Goal: Task Accomplishment & Management: Use online tool/utility

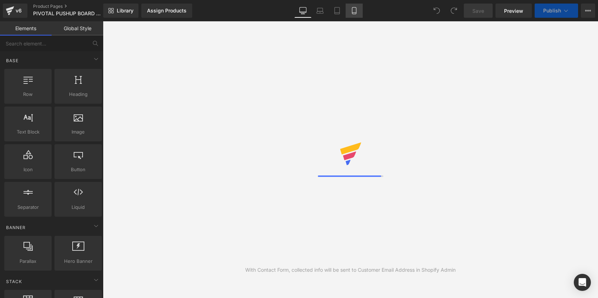
click at [355, 11] on icon at bounding box center [353, 10] width 7 height 7
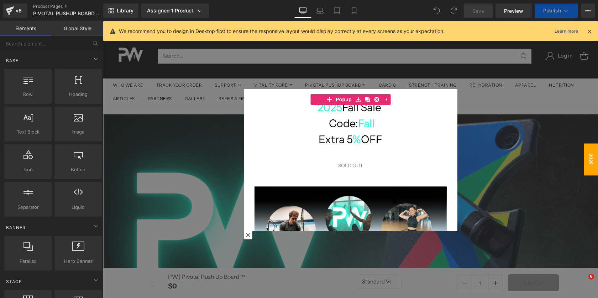
click at [387, 65] on div at bounding box center [350, 159] width 495 height 277
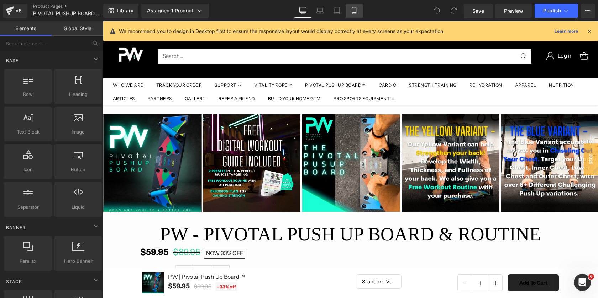
click at [355, 13] on icon at bounding box center [353, 10] width 7 height 7
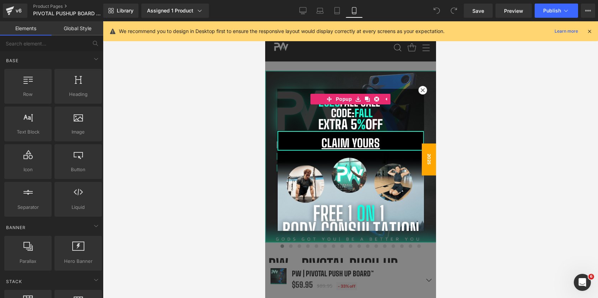
scroll to position [5068, 171]
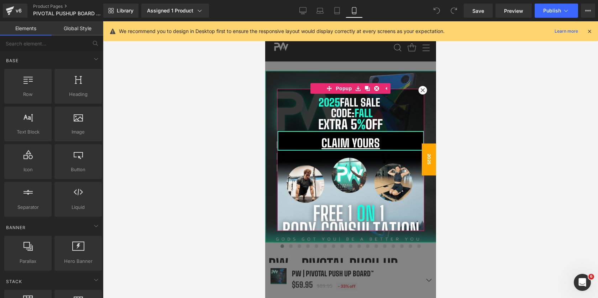
click at [422, 91] on icon at bounding box center [422, 90] width 4 height 4
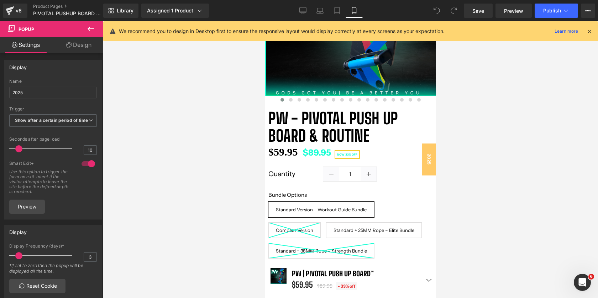
scroll to position [174, 0]
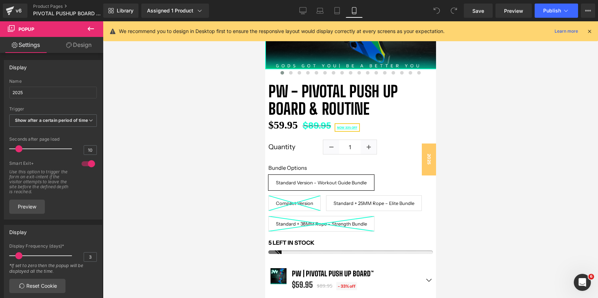
click at [346, 203] on span "Standard + 25MM Rope – Elite Bundle" at bounding box center [373, 204] width 81 height 16
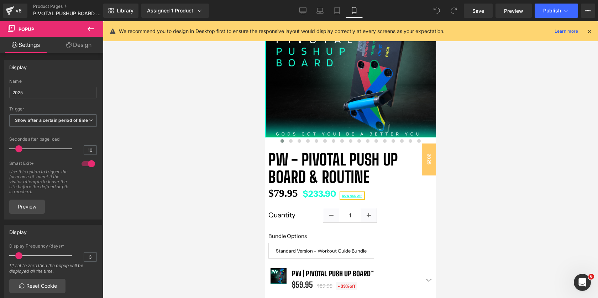
scroll to position [106, 0]
click at [488, 158] on div at bounding box center [350, 159] width 495 height 277
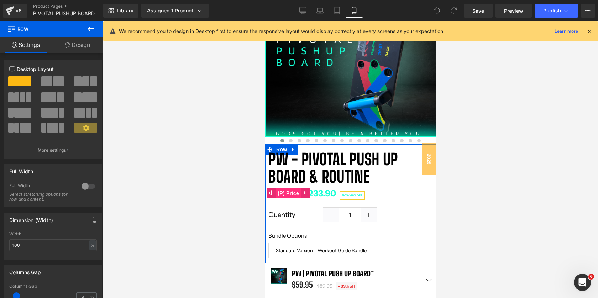
click at [290, 191] on span "(P) Price" at bounding box center [287, 193] width 25 height 11
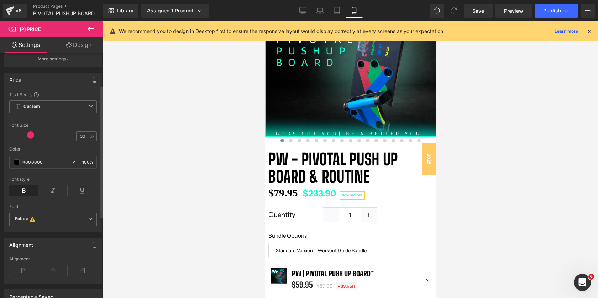
scroll to position [0, 0]
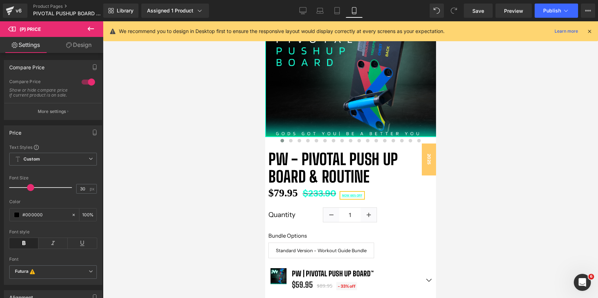
click at [87, 32] on icon at bounding box center [90, 29] width 9 height 9
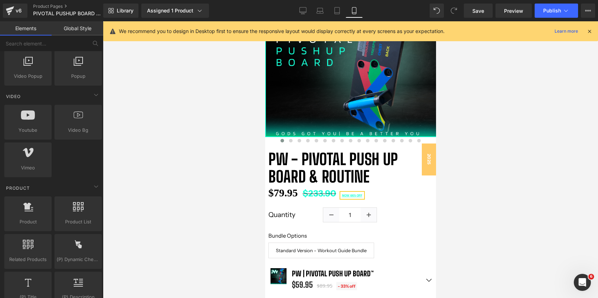
scroll to position [558, 0]
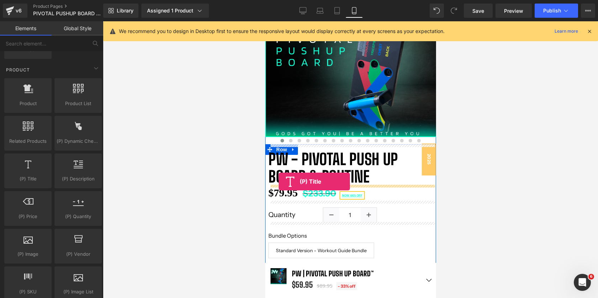
drag, startPoint x: 301, startPoint y: 186, endPoint x: 278, endPoint y: 182, distance: 23.0
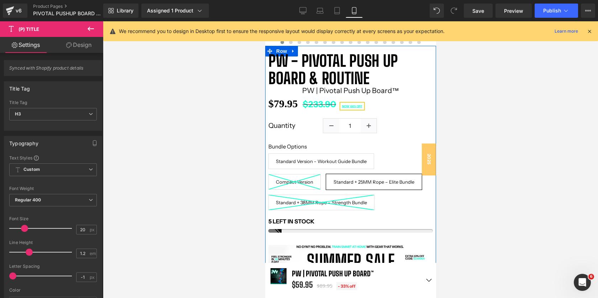
scroll to position [205, 0]
click at [333, 161] on span "Standard Version - Workout Guide Bundle" at bounding box center [320, 161] width 91 height 16
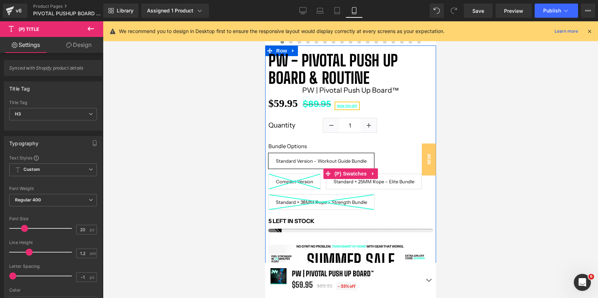
click at [333, 181] on span "Standard + 25MM Rope – Elite Bundle" at bounding box center [373, 182] width 81 height 16
click at [311, 158] on span "Standard Version - Workout Guide Bundle" at bounding box center [320, 161] width 91 height 16
click at [370, 90] on link at bounding box center [365, 90] width 9 height 11
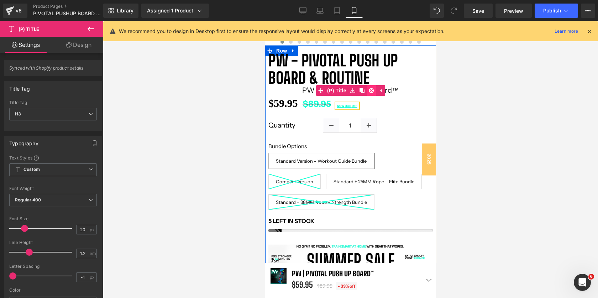
click at [372, 90] on icon at bounding box center [370, 90] width 5 height 5
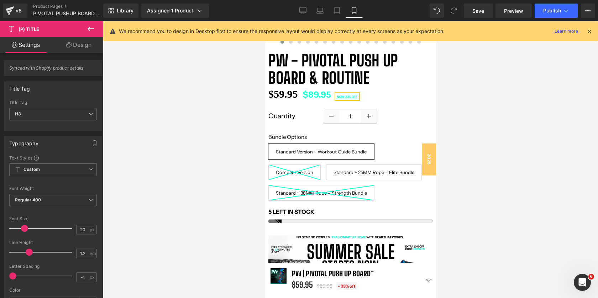
scroll to position [4, 4]
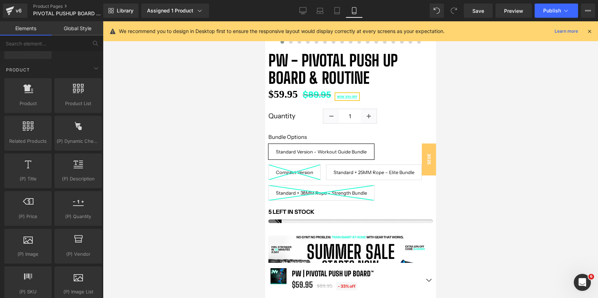
click at [479, 101] on div at bounding box center [350, 159] width 495 height 277
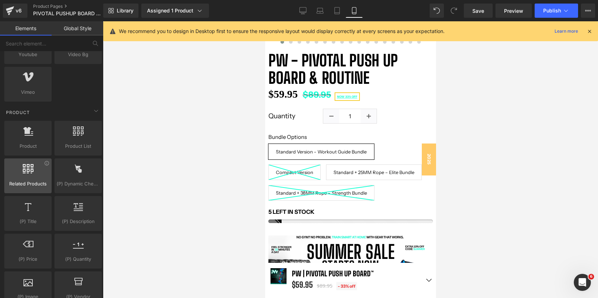
scroll to position [525, 0]
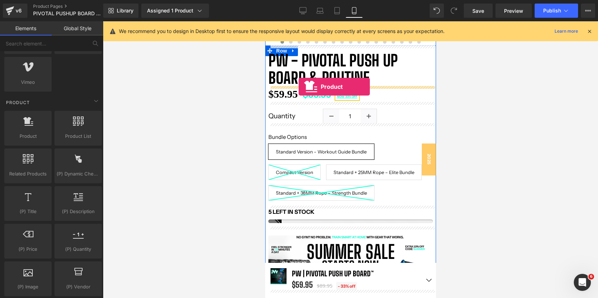
drag, startPoint x: 299, startPoint y: 166, endPoint x: 298, endPoint y: 87, distance: 79.0
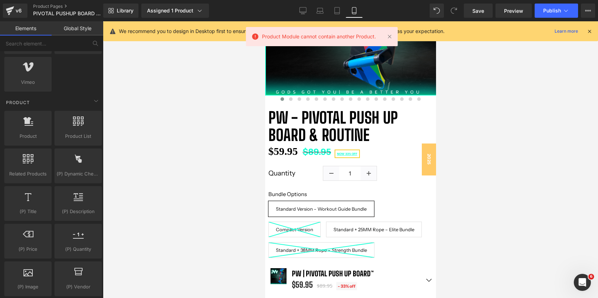
scroll to position [141, 0]
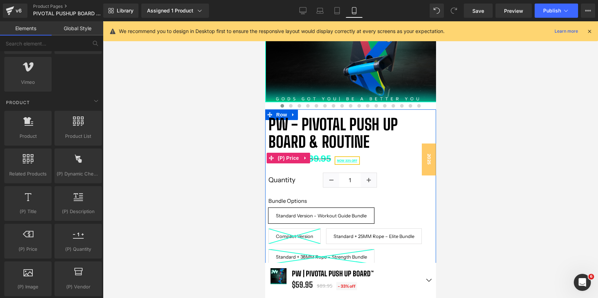
click at [382, 162] on div "$59.95 $89.95 NOW 33% OFF" at bounding box center [350, 158] width 164 height 16
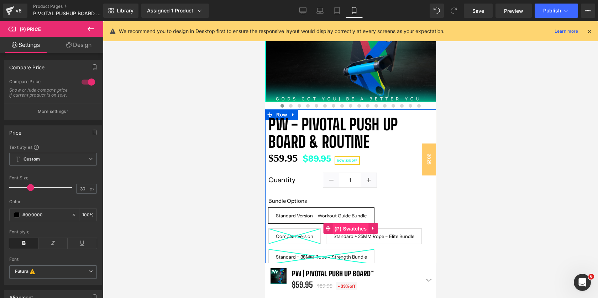
click at [352, 228] on span "(P) Swatches" at bounding box center [350, 229] width 36 height 11
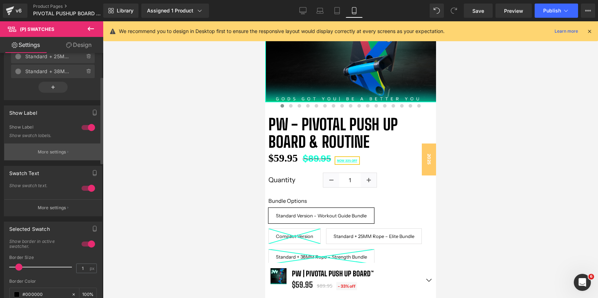
scroll to position [67, 0]
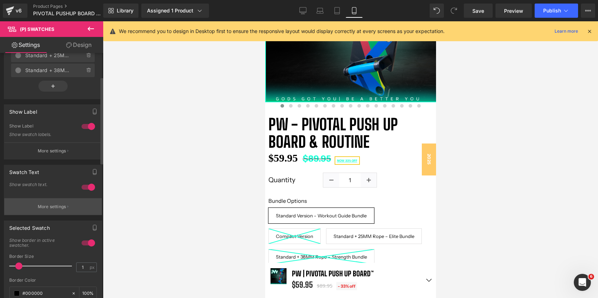
click at [65, 207] on button "More settings" at bounding box center [52, 207] width 97 height 17
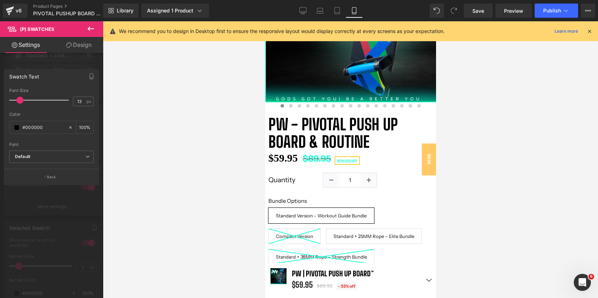
click at [69, 221] on div at bounding box center [51, 161] width 103 height 281
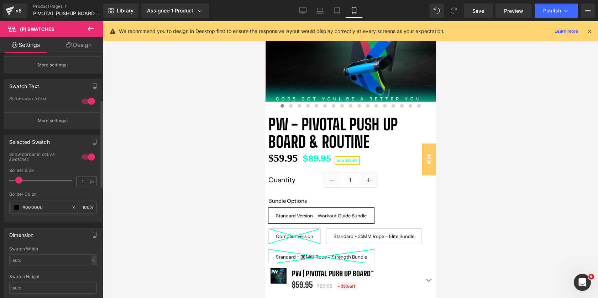
scroll to position [108, 0]
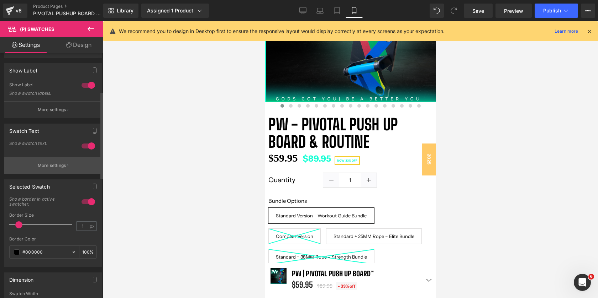
click at [51, 170] on button "More settings" at bounding box center [52, 165] width 97 height 17
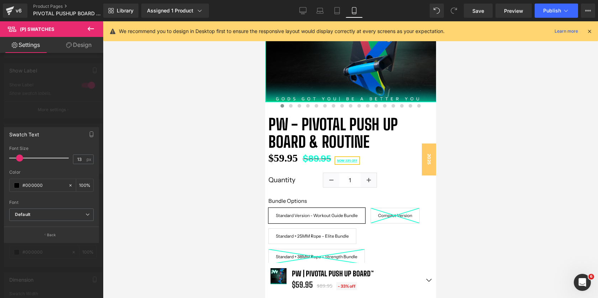
click at [19, 158] on span at bounding box center [19, 158] width 7 height 7
click at [39, 105] on div at bounding box center [51, 161] width 103 height 281
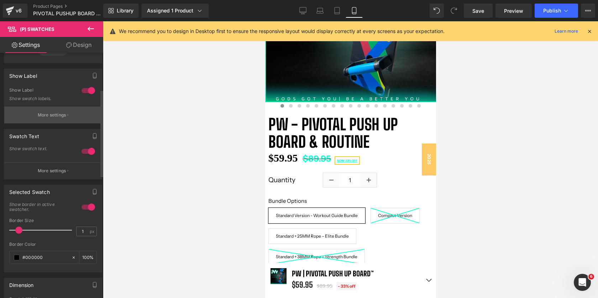
scroll to position [103, 0]
click at [39, 105] on div "Show Label Show swatch labels." at bounding box center [53, 97] width 88 height 19
click at [40, 110] on button "More settings" at bounding box center [52, 115] width 97 height 17
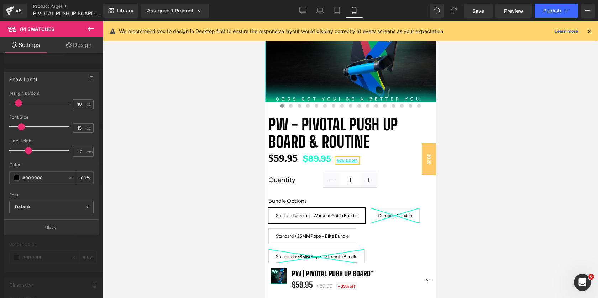
click at [59, 67] on div at bounding box center [51, 161] width 103 height 281
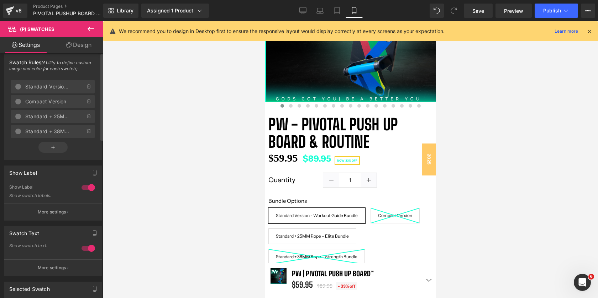
scroll to position [0, 0]
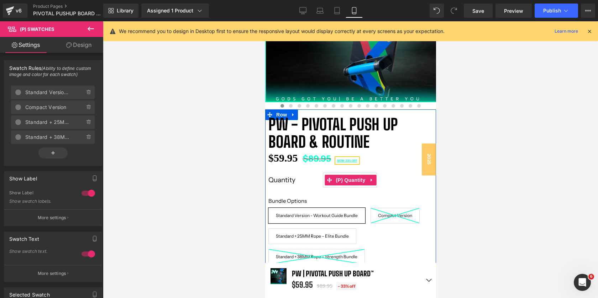
click at [293, 173] on div "Quantity 1" at bounding box center [350, 180] width 164 height 14
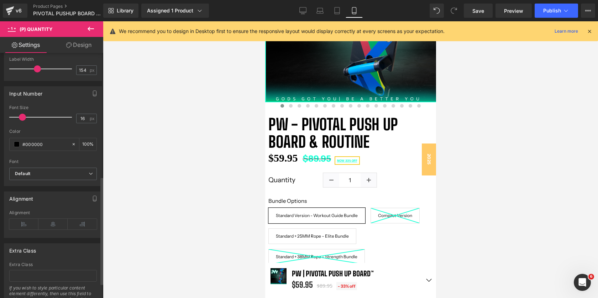
scroll to position [281, 0]
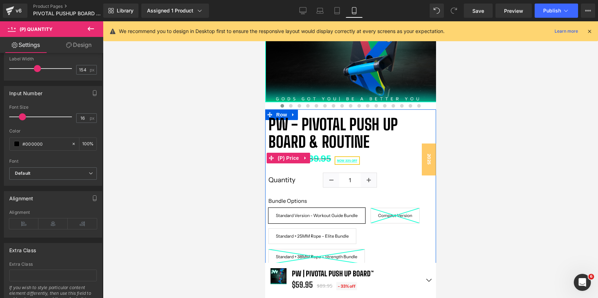
click at [386, 158] on div "$59.95 $89.95 NOW 33% OFF" at bounding box center [350, 158] width 164 height 16
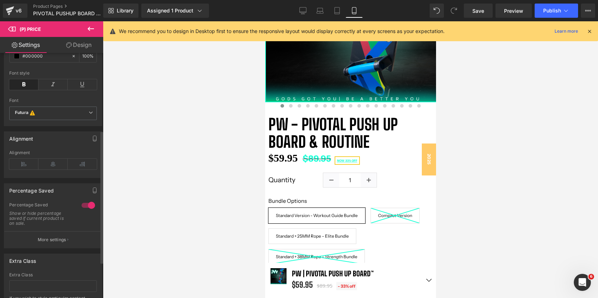
scroll to position [0, 0]
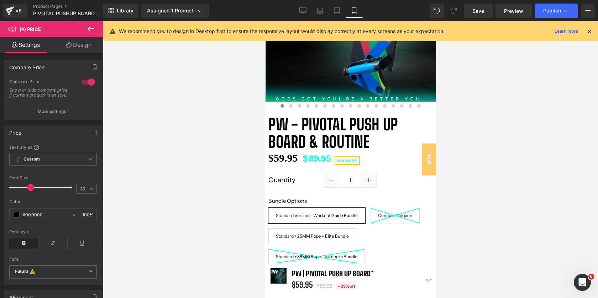
click at [88, 26] on icon at bounding box center [90, 29] width 9 height 9
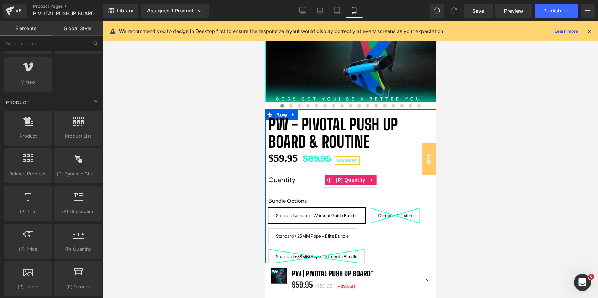
click at [396, 179] on div "Quantity 1" at bounding box center [350, 180] width 164 height 14
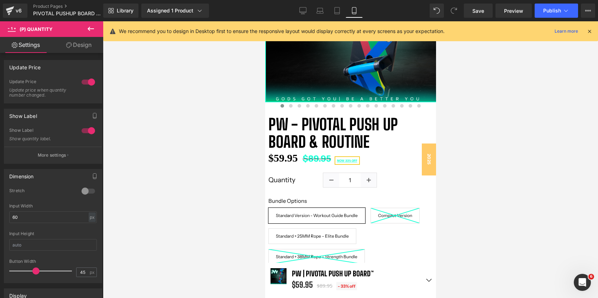
click at [89, 27] on icon at bounding box center [90, 29] width 9 height 9
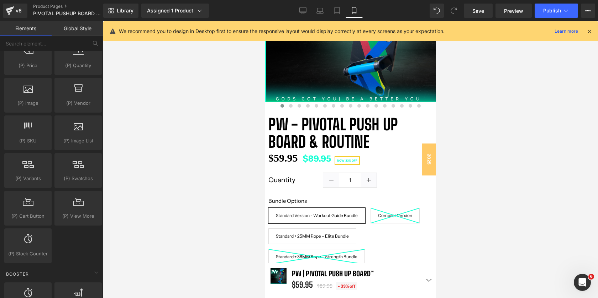
scroll to position [680, 0]
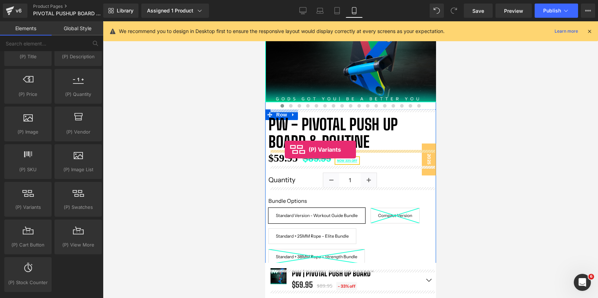
drag, startPoint x: 298, startPoint y: 219, endPoint x: 284, endPoint y: 150, distance: 70.3
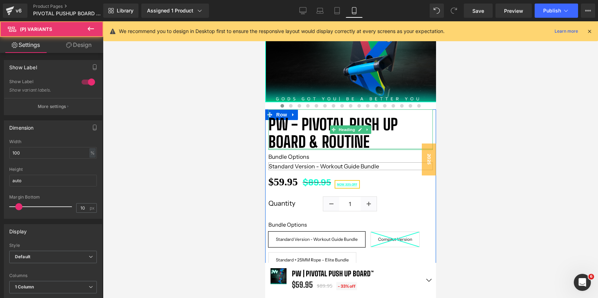
scroll to position [5091, 171]
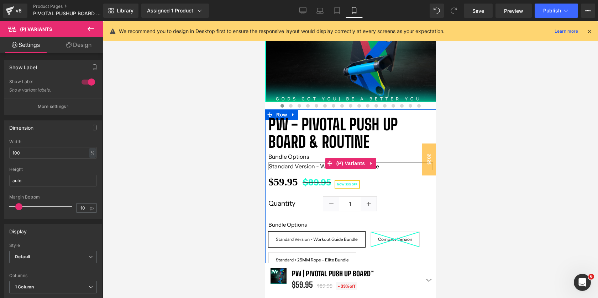
click at [287, 158] on label "Bundle Options" at bounding box center [350, 158] width 164 height 9
click at [371, 163] on icon at bounding box center [370, 163] width 1 height 3
click at [378, 162] on icon at bounding box center [375, 163] width 5 height 5
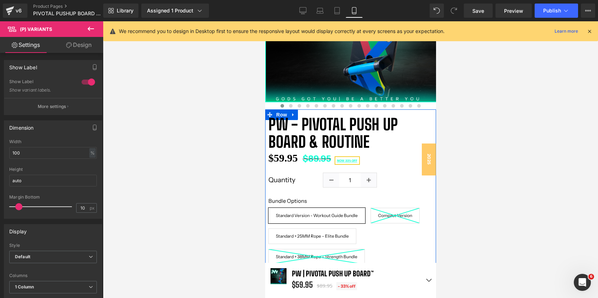
scroll to position [5068, 171]
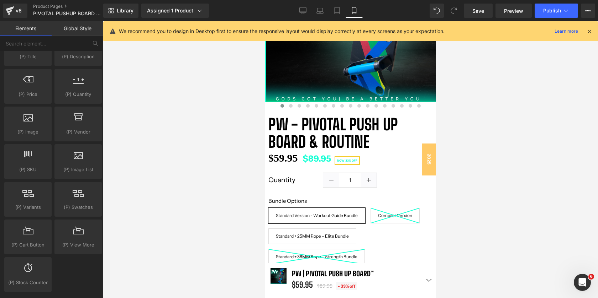
click at [482, 131] on div at bounding box center [350, 159] width 495 height 277
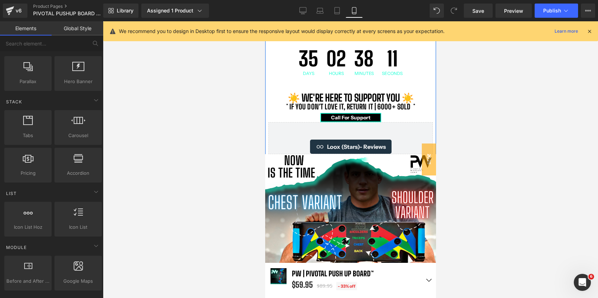
scroll to position [564, 0]
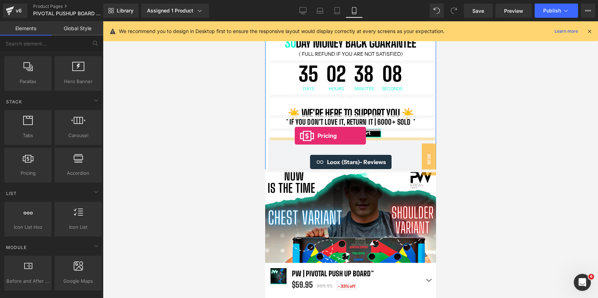
drag, startPoint x: 290, startPoint y: 187, endPoint x: 294, endPoint y: 137, distance: 50.7
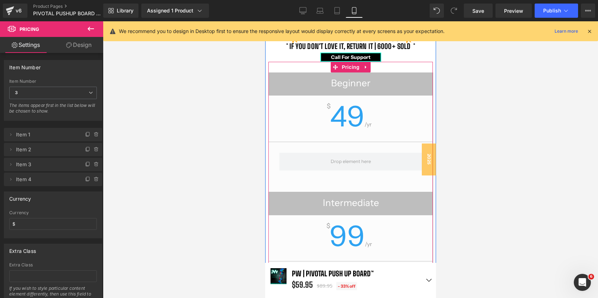
scroll to position [572, 0]
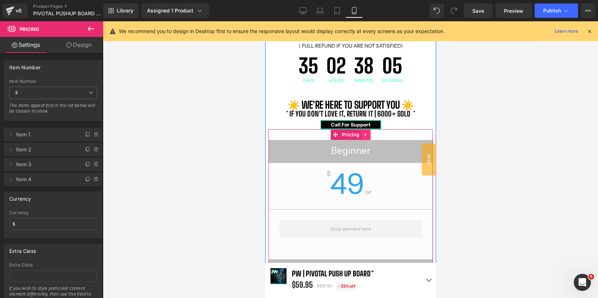
click at [366, 136] on icon at bounding box center [365, 134] width 5 height 5
click at [369, 136] on icon at bounding box center [369, 134] width 5 height 5
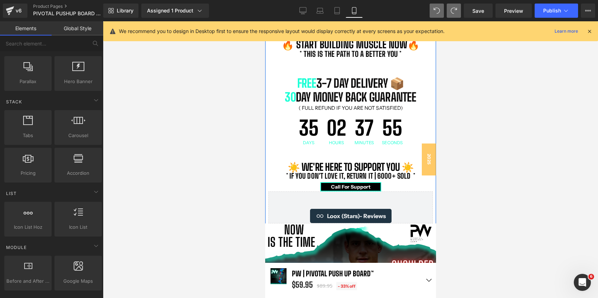
scroll to position [513, 0]
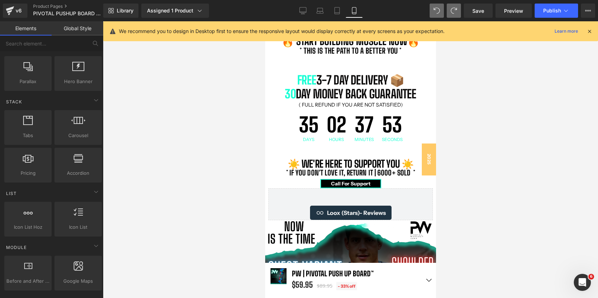
click at [518, 157] on div at bounding box center [350, 159] width 495 height 277
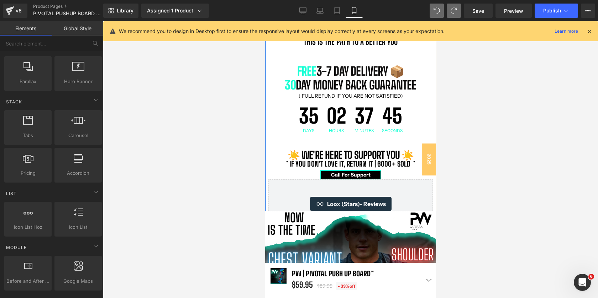
scroll to position [530, 0]
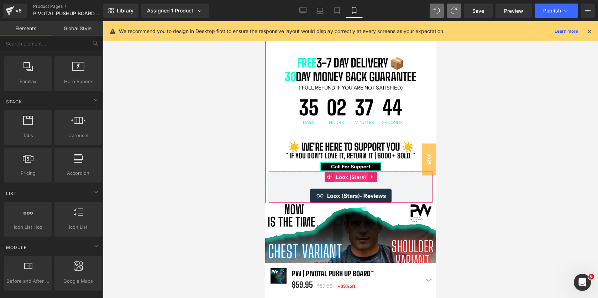
click at [348, 176] on span "Loox (Stars)" at bounding box center [350, 177] width 34 height 11
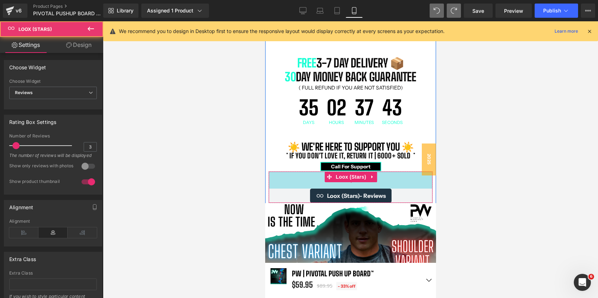
click at [305, 185] on div "48px" at bounding box center [350, 180] width 164 height 17
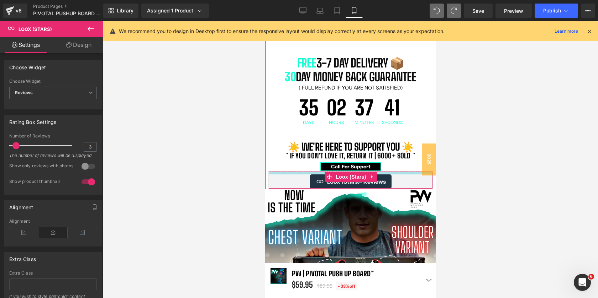
scroll to position [5054, 171]
drag, startPoint x: 306, startPoint y: 185, endPoint x: 307, endPoint y: 164, distance: 21.7
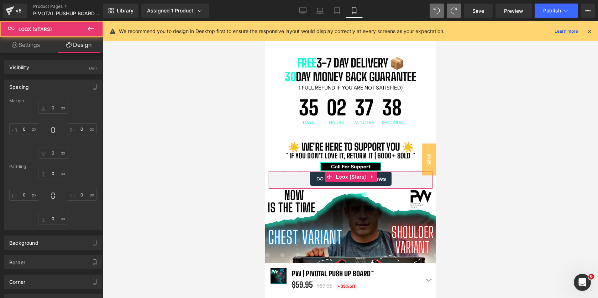
click at [469, 147] on div at bounding box center [350, 159] width 495 height 277
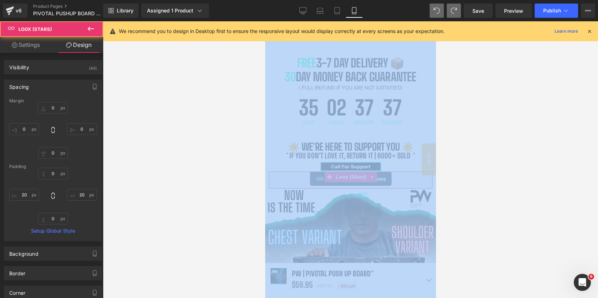
click at [469, 147] on div at bounding box center [350, 159] width 495 height 277
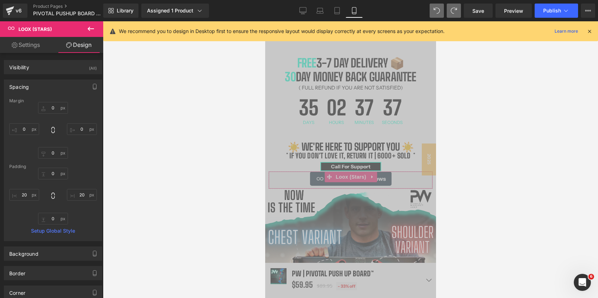
click at [412, 113] on div "35 Days 02 Hours 37 Minutes 37 Seconds" at bounding box center [350, 111] width 164 height 34
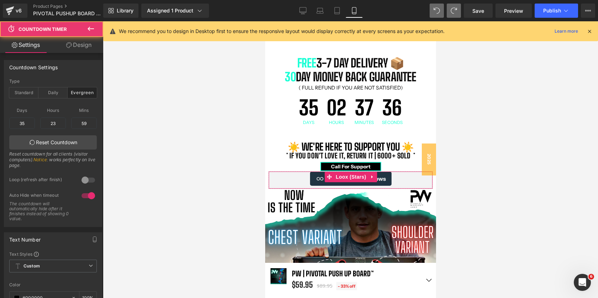
click at [451, 105] on div at bounding box center [350, 159] width 495 height 277
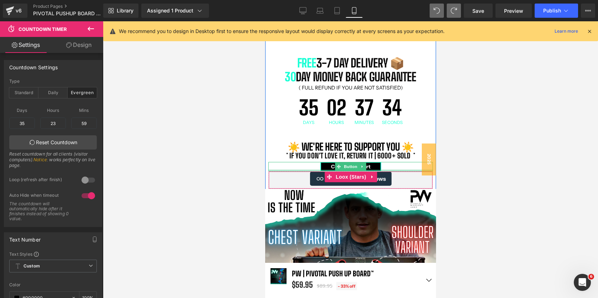
click at [286, 166] on div "Call For Support" at bounding box center [350, 166] width 164 height 9
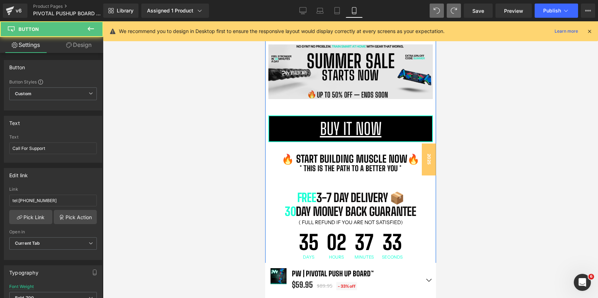
scroll to position [313, 0]
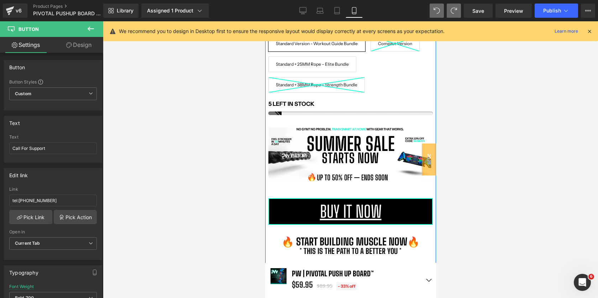
click at [342, 113] on div at bounding box center [350, 114] width 164 height 4
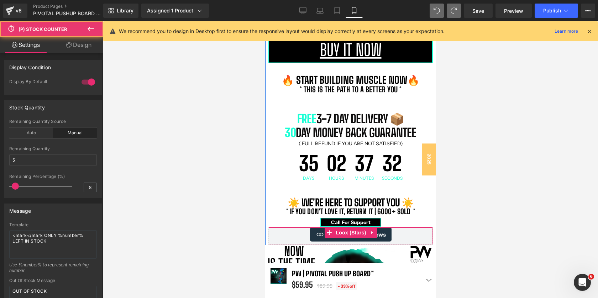
scroll to position [524, 0]
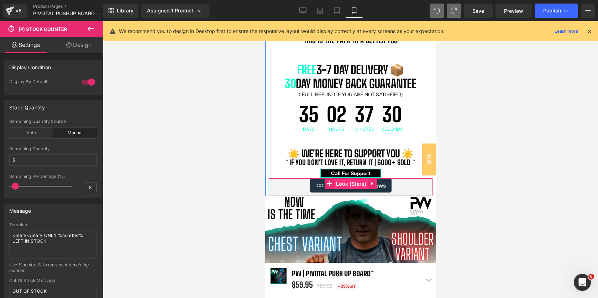
click at [353, 180] on span "Loox (Stars)" at bounding box center [350, 184] width 34 height 11
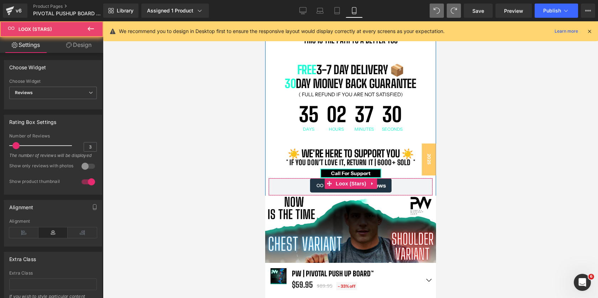
click at [409, 185] on div "Loox (Stars) - Reviews" at bounding box center [349, 186] width 149 height 14
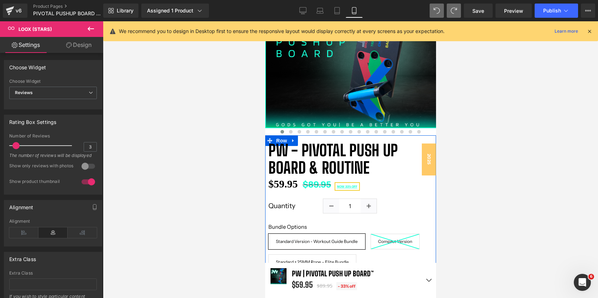
scroll to position [113, 0]
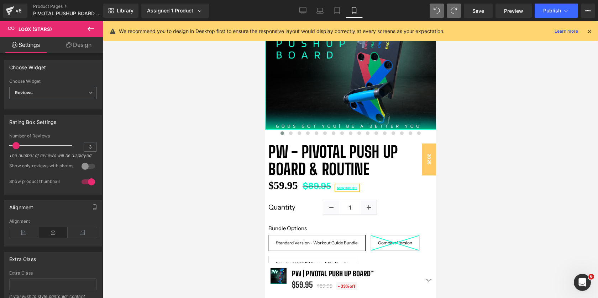
click at [91, 30] on icon at bounding box center [90, 29] width 9 height 9
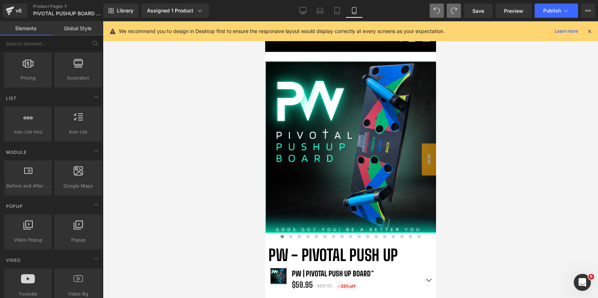
scroll to position [0, 0]
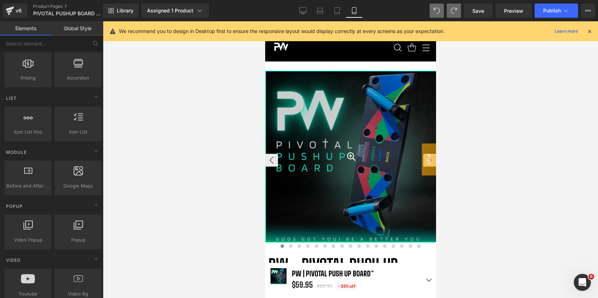
click at [413, 81] on div at bounding box center [350, 157] width 171 height 171
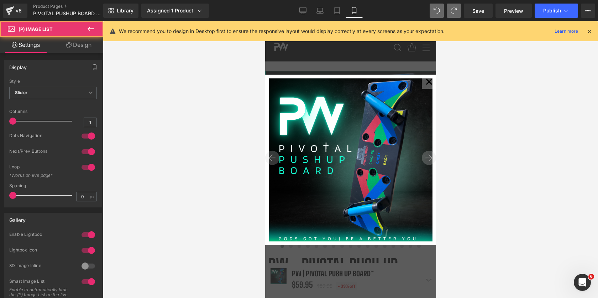
click at [480, 65] on div at bounding box center [350, 159] width 495 height 277
click at [429, 81] on button "✕" at bounding box center [428, 82] width 14 height 14
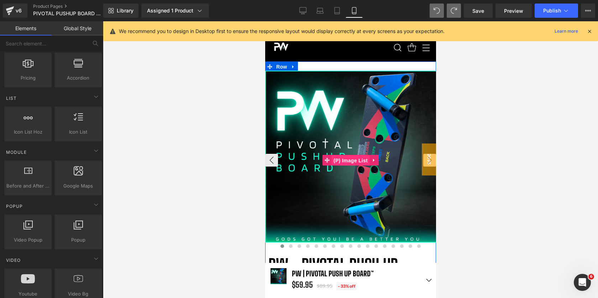
click at [350, 161] on span "(P) Image List" at bounding box center [350, 160] width 38 height 11
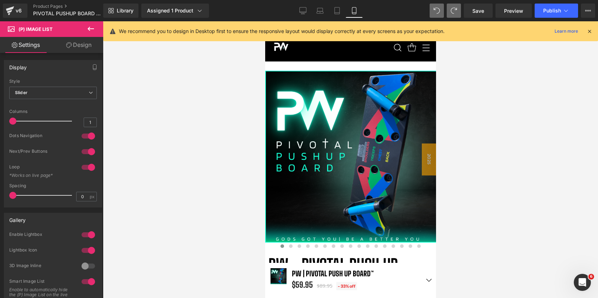
click at [71, 44] on link "Design" at bounding box center [79, 45] width 52 height 16
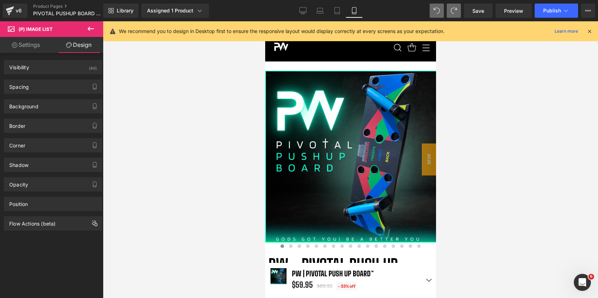
click at [27, 43] on link "Settings" at bounding box center [26, 45] width 52 height 16
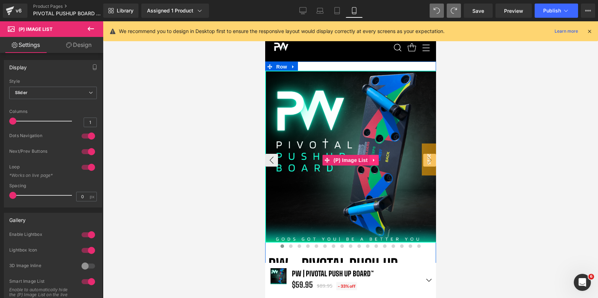
click at [374, 160] on icon at bounding box center [373, 160] width 5 height 5
click at [336, 155] on span "(P) Image List" at bounding box center [350, 160] width 38 height 11
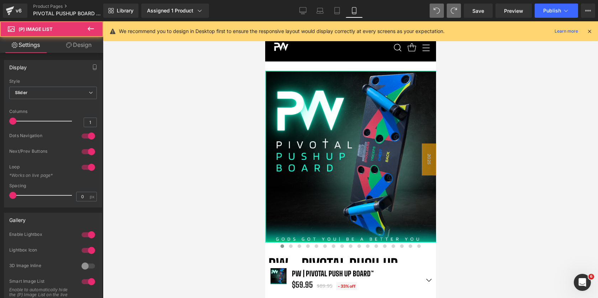
click at [465, 98] on div at bounding box center [350, 159] width 495 height 277
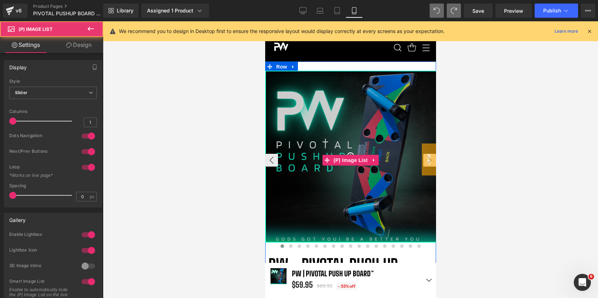
click at [345, 103] on div at bounding box center [350, 157] width 171 height 171
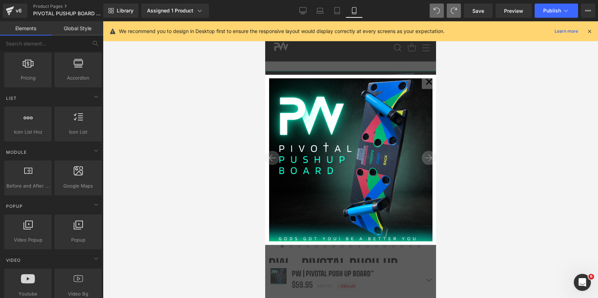
click at [340, 63] on div "✕" at bounding box center [350, 159] width 171 height 277
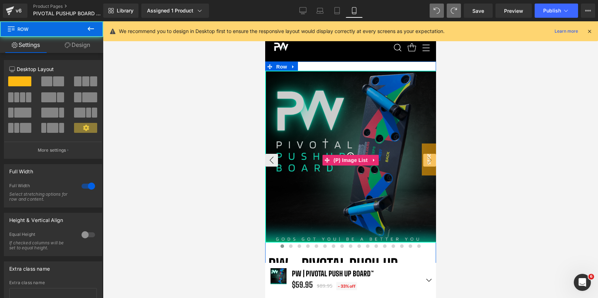
click at [311, 115] on div at bounding box center [350, 157] width 171 height 171
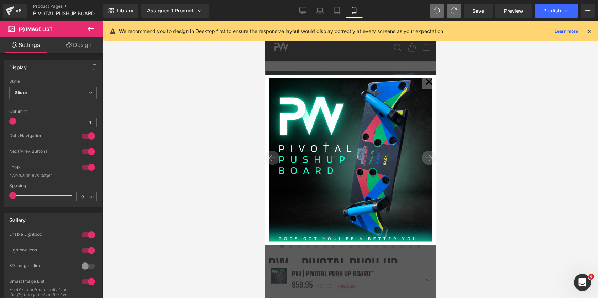
click at [80, 44] on link "Design" at bounding box center [79, 45] width 52 height 16
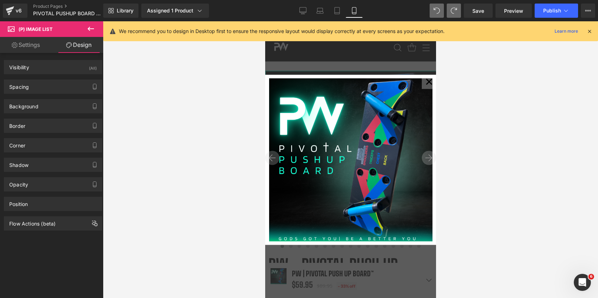
click at [32, 45] on link "Settings" at bounding box center [26, 45] width 52 height 16
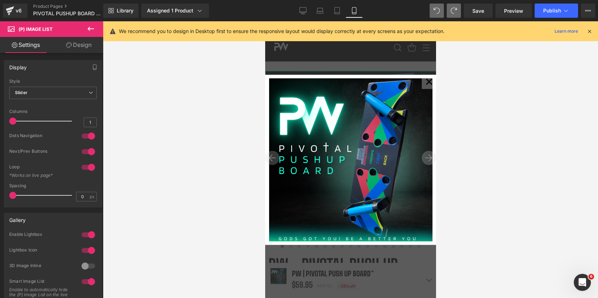
click at [63, 47] on link "Design" at bounding box center [79, 45] width 52 height 16
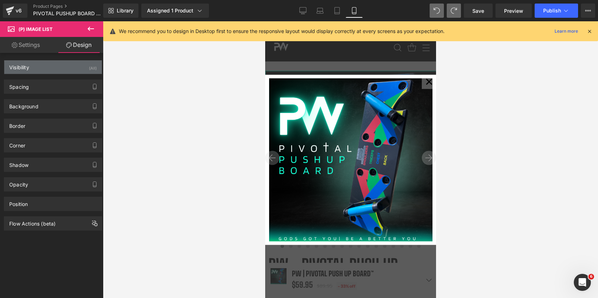
click at [63, 65] on div "Visibility (All)" at bounding box center [52, 67] width 97 height 14
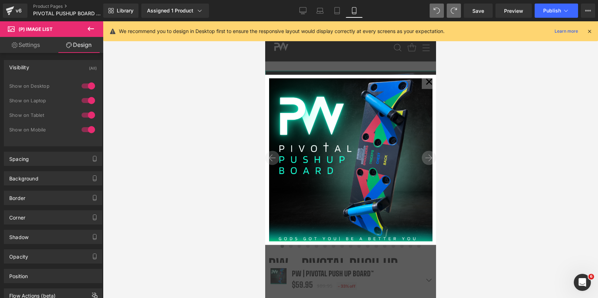
click at [63, 65] on div "Visibility (All)" at bounding box center [52, 67] width 97 height 14
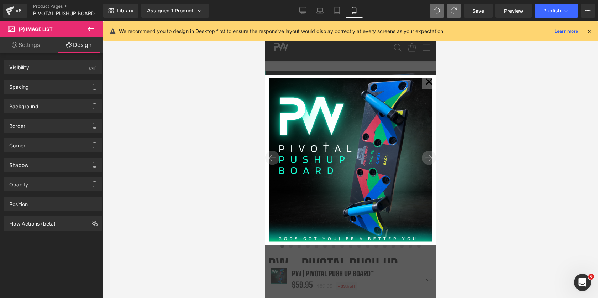
click at [524, 173] on div at bounding box center [350, 159] width 495 height 277
click at [523, 173] on div at bounding box center [350, 159] width 495 height 277
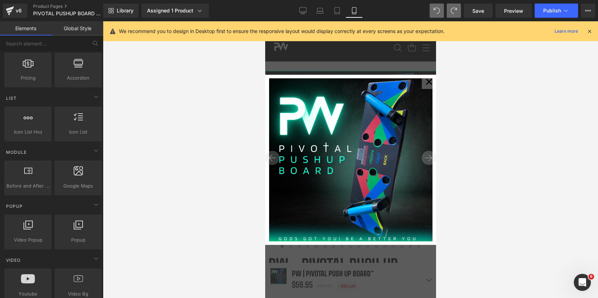
click at [429, 78] on button "✕" at bounding box center [428, 82] width 14 height 14
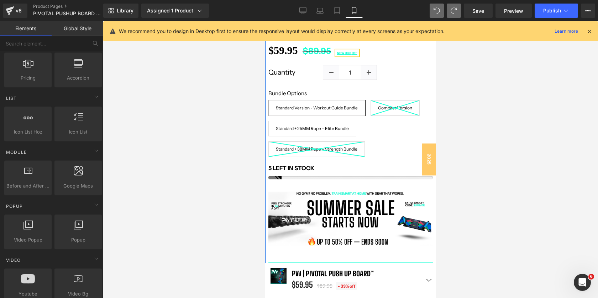
scroll to position [242, 0]
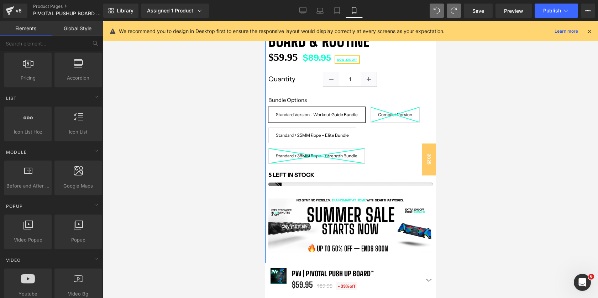
click at [332, 107] on span "Standard Version - Workout Guide Bundle" at bounding box center [316, 115] width 82 height 16
click at [373, 146] on div "Bundle Options Standard Version - Workout Guide Bundle Compact Version Standard…" at bounding box center [350, 133] width 164 height 72
click at [354, 131] on span "(P) Swatches" at bounding box center [350, 128] width 36 height 11
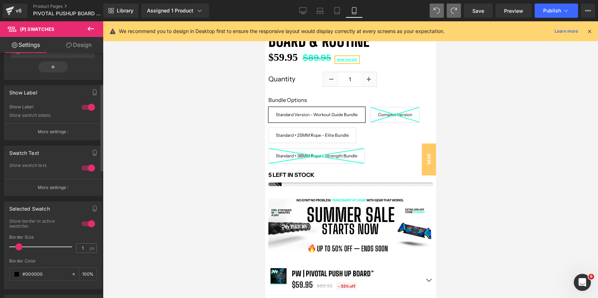
scroll to position [86, 0]
click at [67, 135] on button "More settings" at bounding box center [52, 131] width 97 height 17
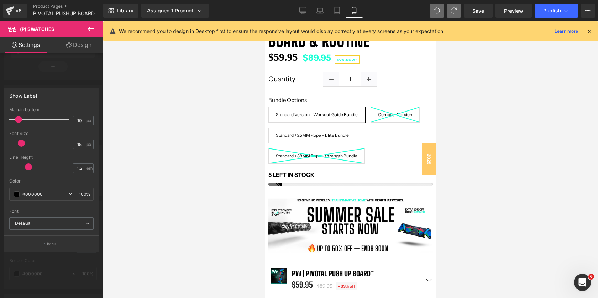
click at [60, 74] on div at bounding box center [51, 161] width 103 height 281
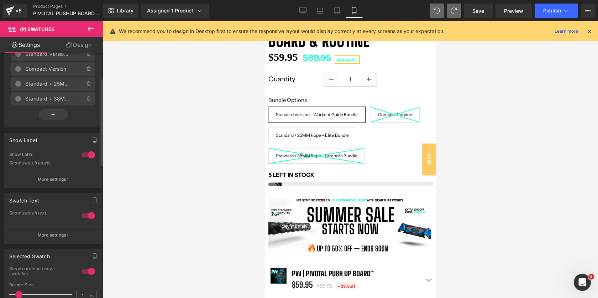
scroll to position [0, 0]
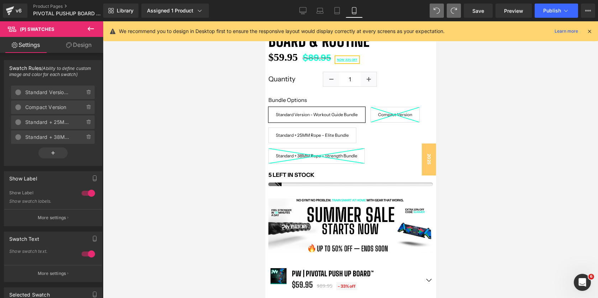
click at [78, 40] on link "Design" at bounding box center [79, 45] width 52 height 16
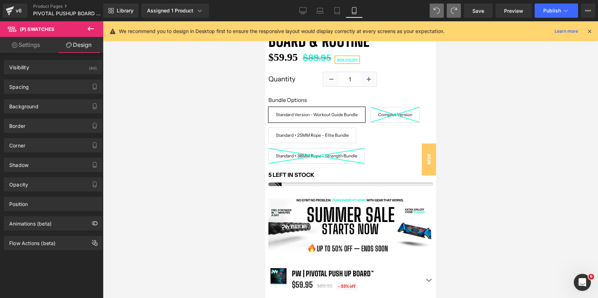
click at [538, 134] on div at bounding box center [350, 159] width 495 height 277
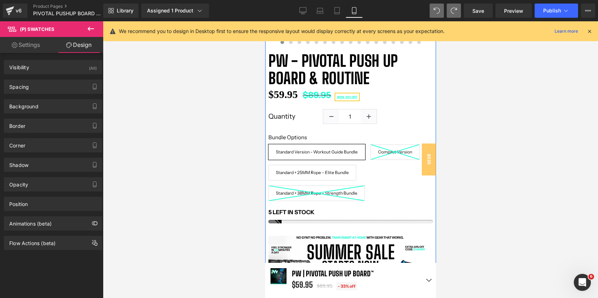
scroll to position [205, 0]
click at [480, 18] on div "Library Assigned 1 Product Product Preview PW | Pivotal Push Up Board™ Manage a…" at bounding box center [350, 10] width 494 height 21
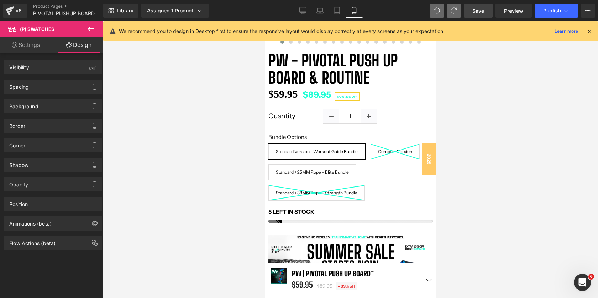
click at [480, 14] on link "Save" at bounding box center [478, 11] width 29 height 14
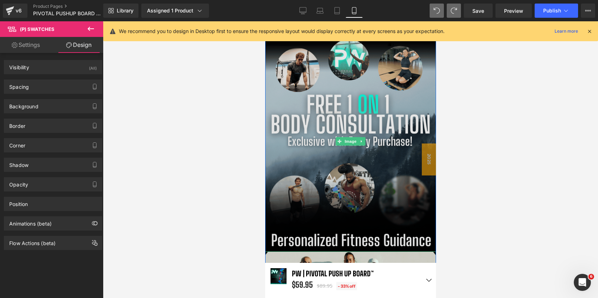
scroll to position [1179, 0]
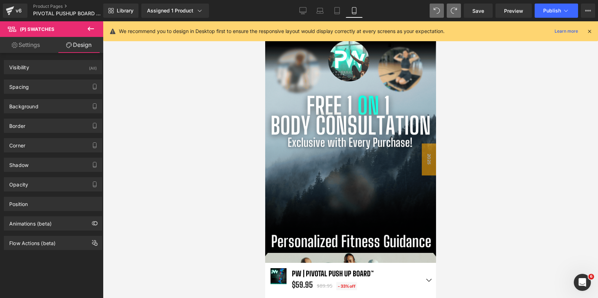
click at [492, 73] on div at bounding box center [350, 159] width 495 height 277
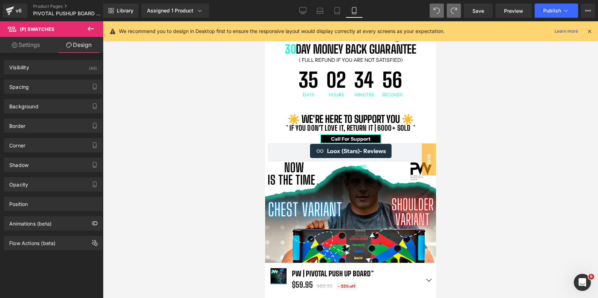
scroll to position [557, 0]
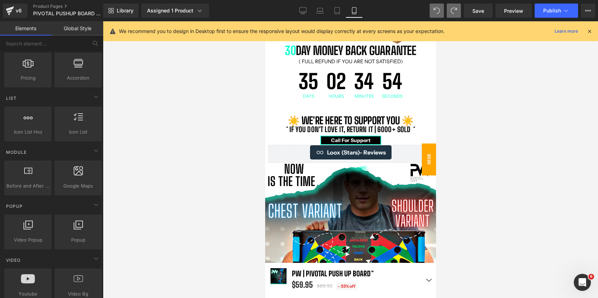
click at [425, 158] on span "2025" at bounding box center [428, 160] width 14 height 32
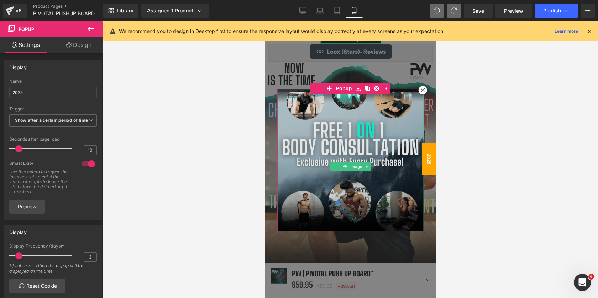
scroll to position [109, 0]
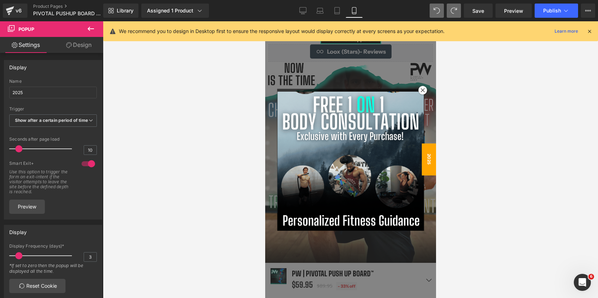
click at [503, 108] on div at bounding box center [350, 159] width 495 height 277
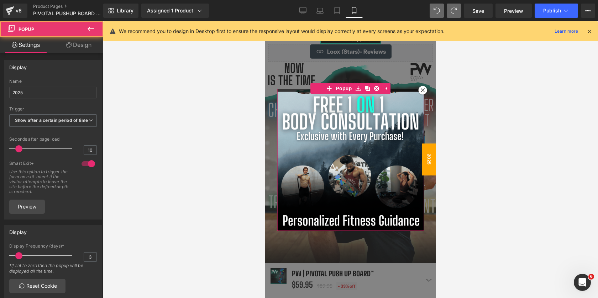
click at [421, 94] on div at bounding box center [422, 90] width 9 height 9
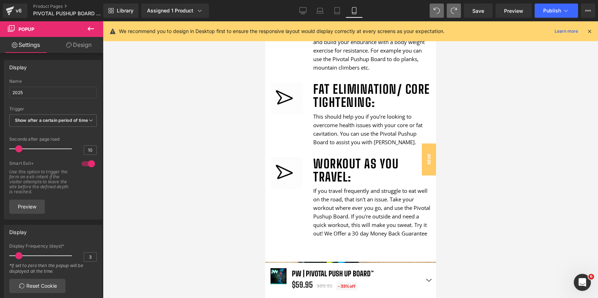
scroll to position [1702, 0]
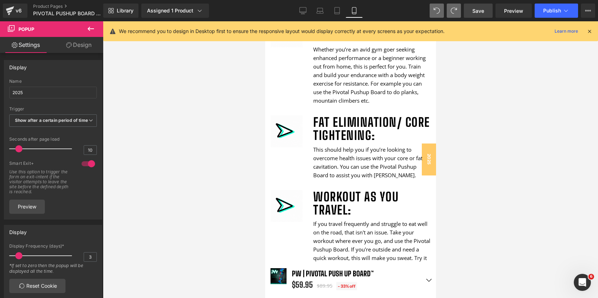
drag, startPoint x: 479, startPoint y: 4, endPoint x: 122, endPoint y: 74, distance: 363.7
click at [479, 4] on link "Save" at bounding box center [478, 11] width 29 height 14
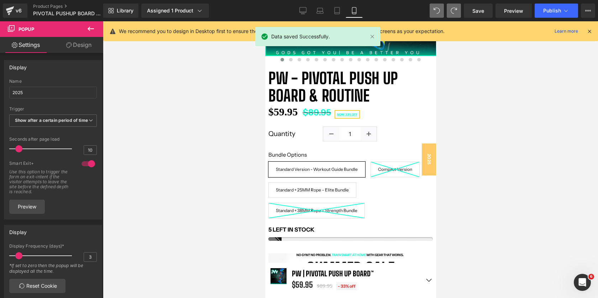
scroll to position [186, 0]
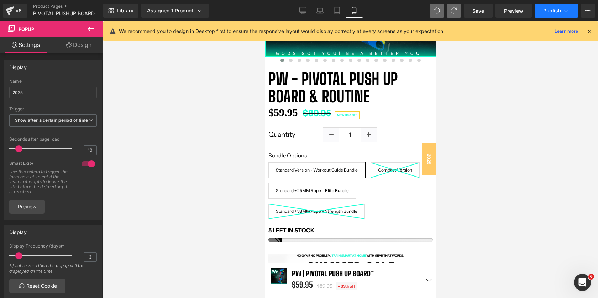
click at [544, 14] on button "Publish" at bounding box center [555, 11] width 43 height 14
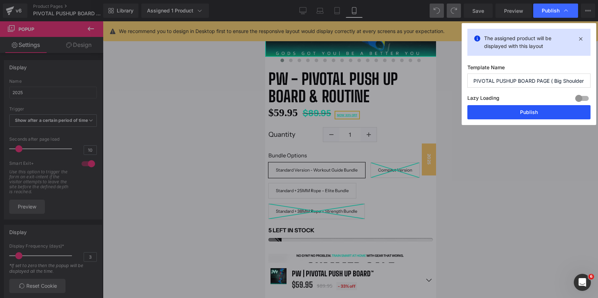
drag, startPoint x: 531, startPoint y: 114, endPoint x: 155, endPoint y: 129, distance: 376.0
click at [531, 114] on button "Publish" at bounding box center [528, 112] width 123 height 14
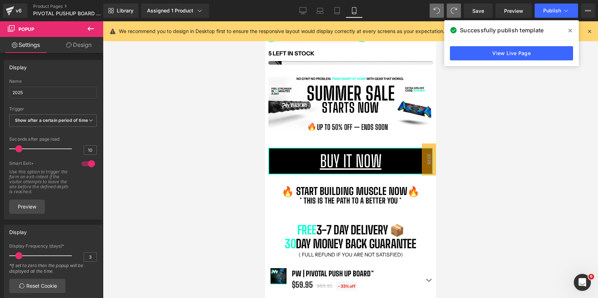
scroll to position [0, 0]
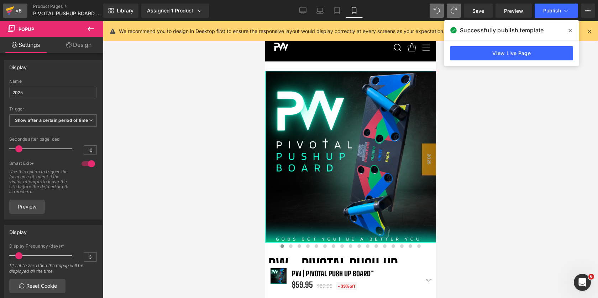
click at [26, 10] on link "v6" at bounding box center [15, 11] width 25 height 14
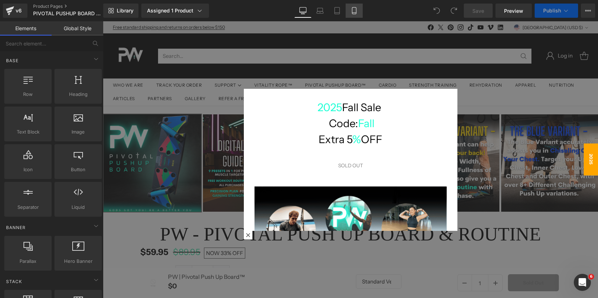
click at [355, 7] on icon at bounding box center [354, 10] width 4 height 7
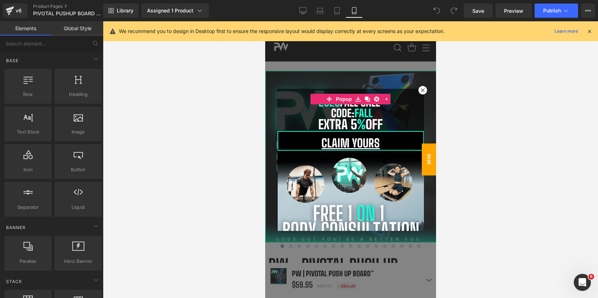
scroll to position [4, 4]
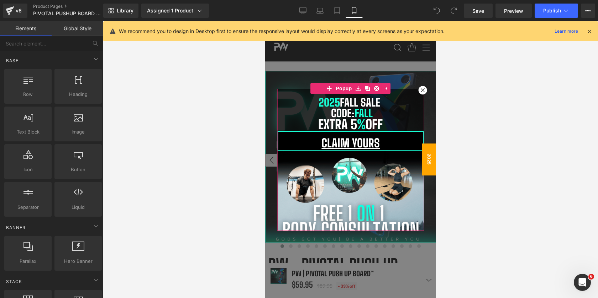
click at [422, 89] on icon at bounding box center [422, 90] width 4 height 4
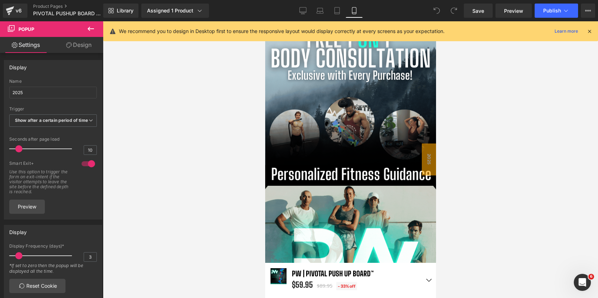
scroll to position [1254, 0]
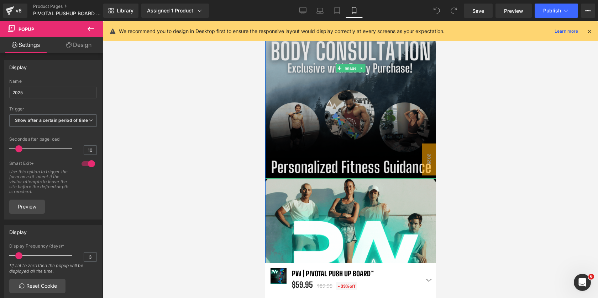
click at [375, 171] on img at bounding box center [350, 68] width 171 height 221
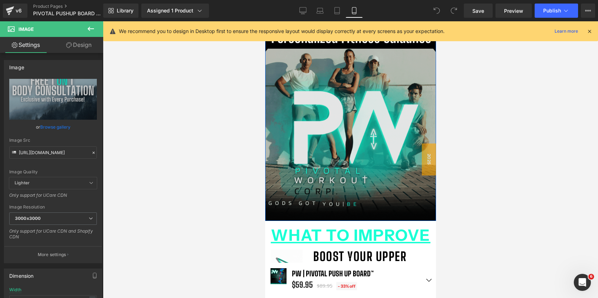
scroll to position [1256, 0]
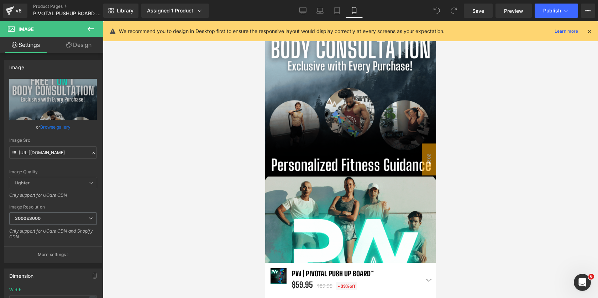
click at [492, 43] on div at bounding box center [350, 159] width 495 height 277
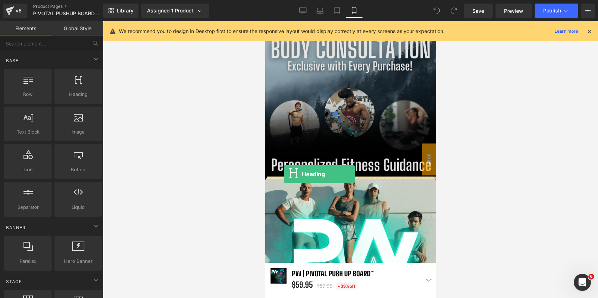
drag, startPoint x: 335, startPoint y: 107, endPoint x: 283, endPoint y: 174, distance: 84.5
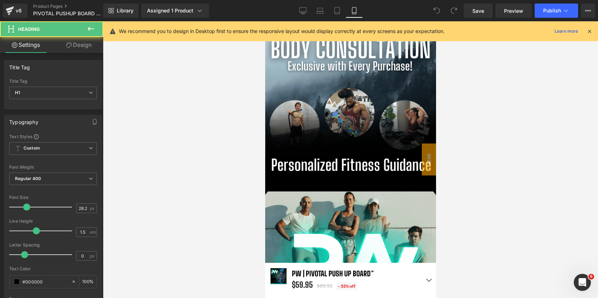
scroll to position [3, 4]
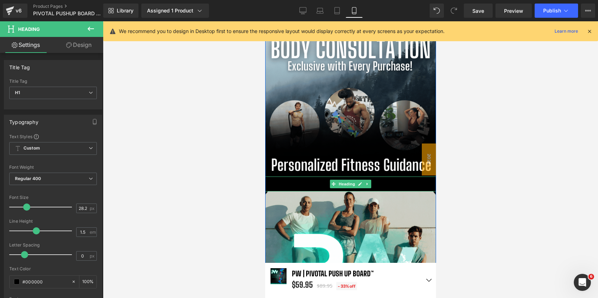
click at [392, 180] on h1 "Your heading text goes here" at bounding box center [350, 184] width 171 height 15
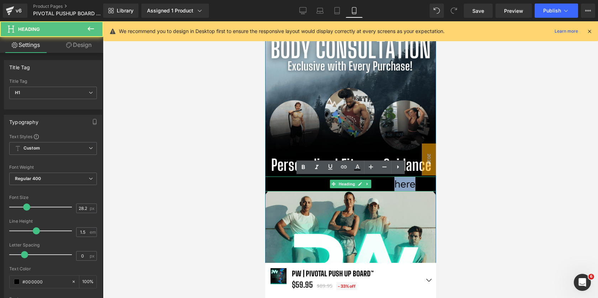
click at [392, 180] on h1 "Your heading text goes here" at bounding box center [350, 184] width 171 height 15
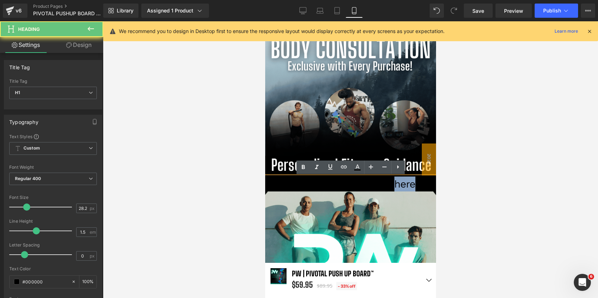
click at [383, 182] on h1 "Your heading text goes here" at bounding box center [350, 184] width 171 height 15
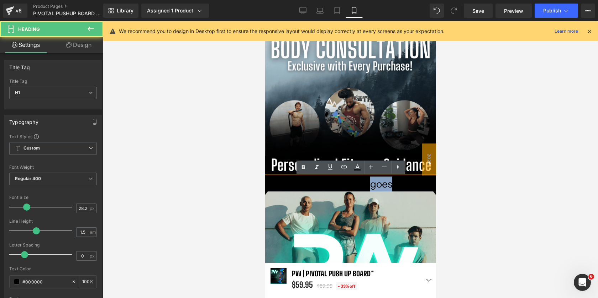
click at [383, 182] on h1 "Your heading text goes here" at bounding box center [350, 184] width 171 height 15
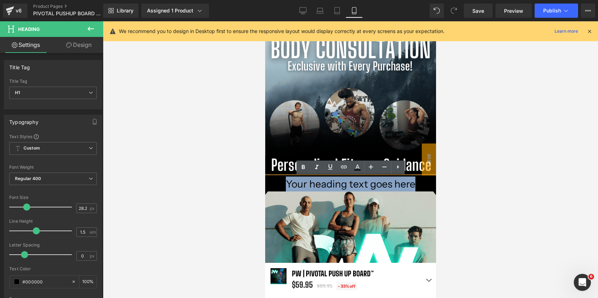
click at [383, 182] on h1 "Your heading text goes here" at bounding box center [350, 184] width 171 height 15
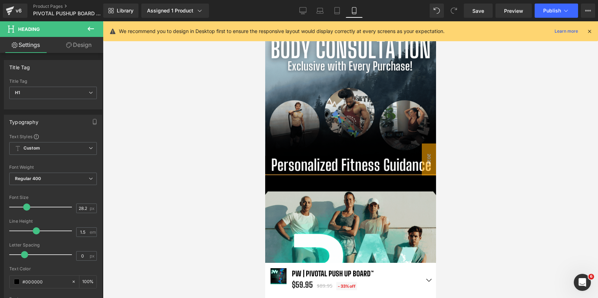
click at [365, 179] on h1 "TO claim just give" at bounding box center [350, 184] width 171 height 15
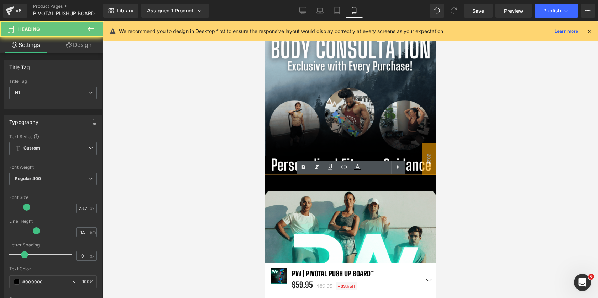
click at [366, 182] on h1 "TO claim just give" at bounding box center [350, 184] width 171 height 15
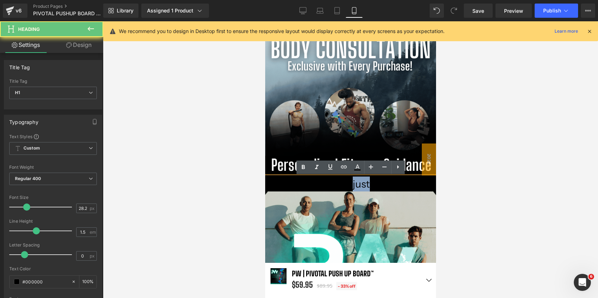
click at [366, 182] on h1 "TO claim just give" at bounding box center [350, 184] width 171 height 15
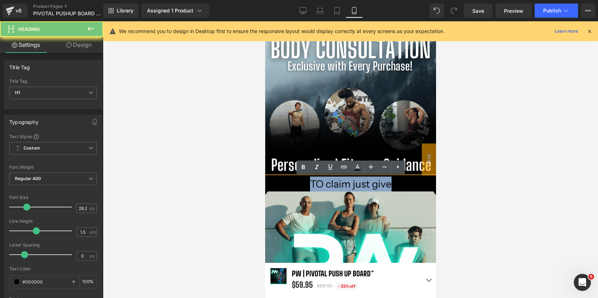
click at [366, 182] on h1 "TO claim just give" at bounding box center [350, 184] width 171 height 15
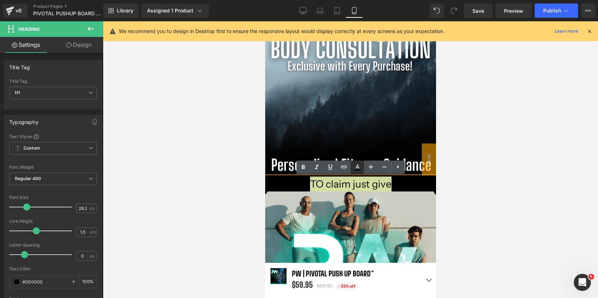
click at [356, 166] on icon at bounding box center [357, 167] width 4 height 4
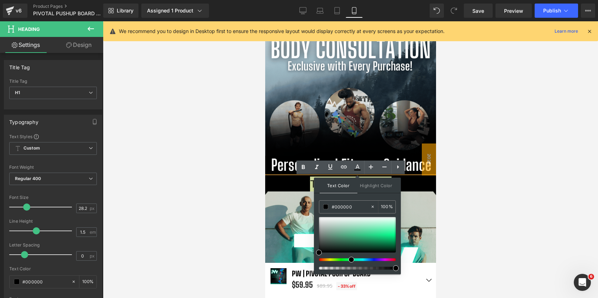
drag, startPoint x: 321, startPoint y: 260, endPoint x: 351, endPoint y: 259, distance: 29.9
click at [351, 259] on span at bounding box center [351, 260] width 6 height 6
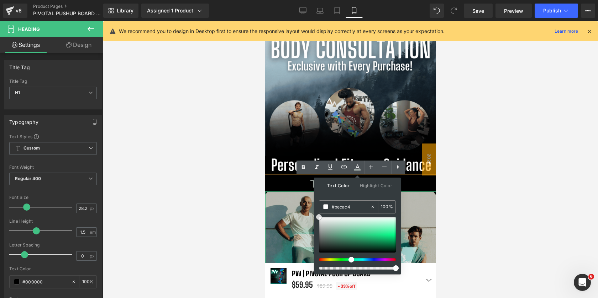
drag, startPoint x: 616, startPoint y: 269, endPoint x: 299, endPoint y: 207, distance: 323.0
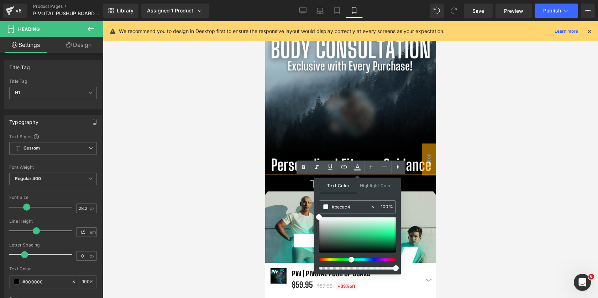
click at [551, 167] on div at bounding box center [350, 159] width 495 height 277
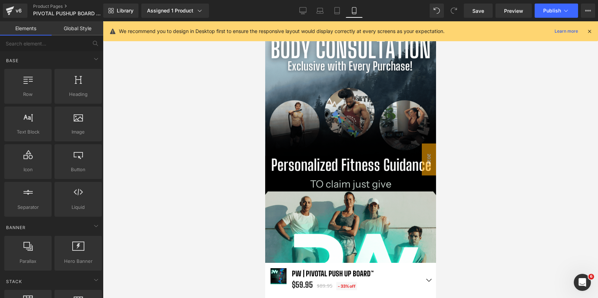
click at [550, 167] on div at bounding box center [350, 159] width 495 height 277
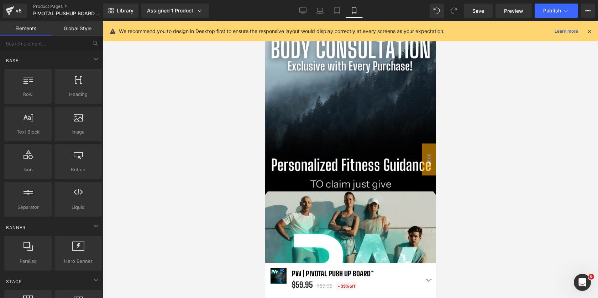
click at [374, 182] on span "TO claim just give" at bounding box center [349, 184] width 81 height 12
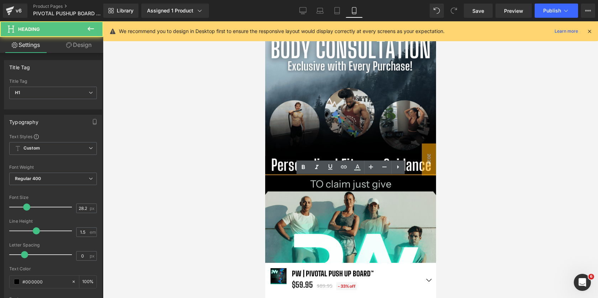
click at [470, 182] on div at bounding box center [350, 159] width 495 height 277
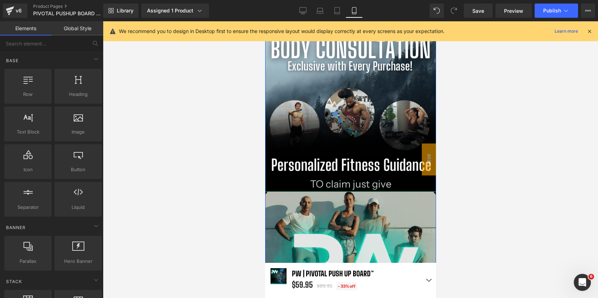
click at [374, 195] on img at bounding box center [350, 277] width 171 height 171
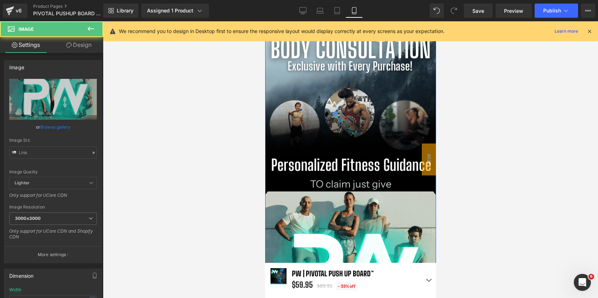
click at [379, 186] on span "TO claim just give" at bounding box center [349, 184] width 81 height 12
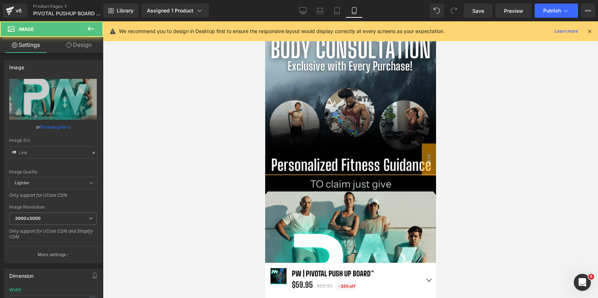
click at [379, 186] on span "TO claim just give" at bounding box center [349, 184] width 81 height 12
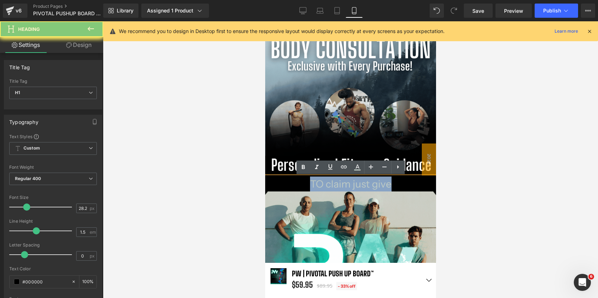
click at [379, 186] on span "TO claim just give" at bounding box center [349, 184] width 81 height 12
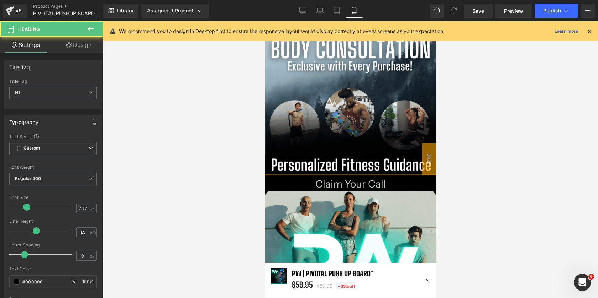
drag, startPoint x: 396, startPoint y: 181, endPoint x: 282, endPoint y: 178, distance: 113.9
click at [282, 178] on h1 "Claim Your Call" at bounding box center [350, 184] width 171 height 15
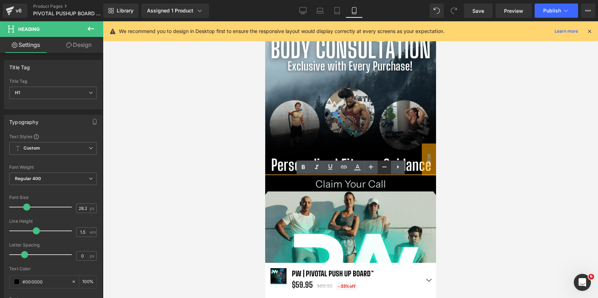
click at [383, 167] on icon at bounding box center [384, 167] width 4 height 1
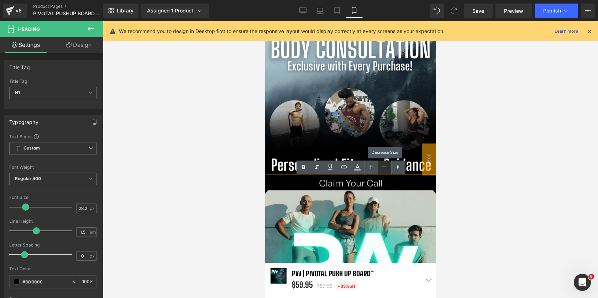
click at [383, 167] on icon at bounding box center [384, 167] width 4 height 1
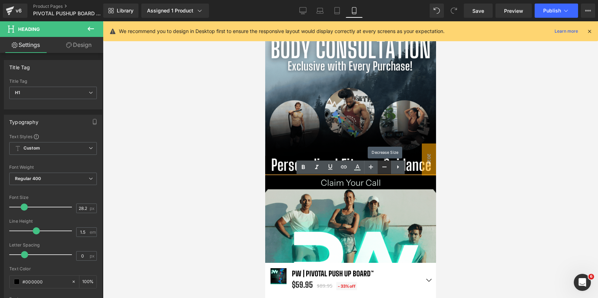
scroll to position [5067, 171]
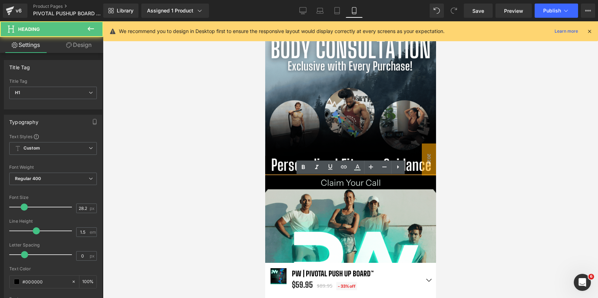
click at [385, 183] on h1 "Claim Your Call" at bounding box center [350, 183] width 171 height 13
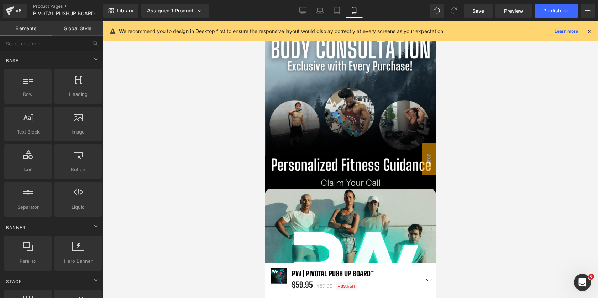
click at [471, 203] on div at bounding box center [350, 159] width 495 height 277
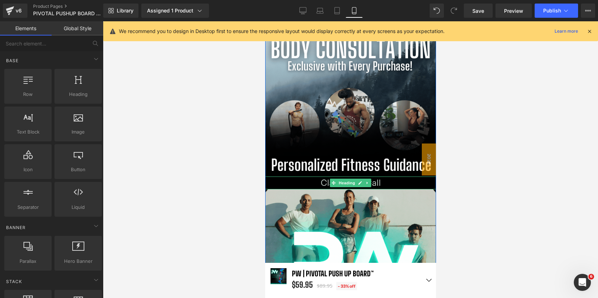
click at [388, 182] on h1 "Claim Your Call" at bounding box center [350, 183] width 171 height 13
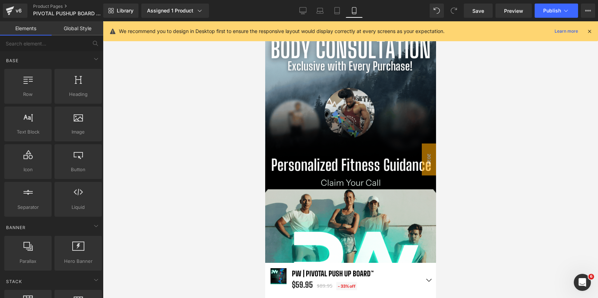
click at [477, 181] on div at bounding box center [350, 159] width 495 height 277
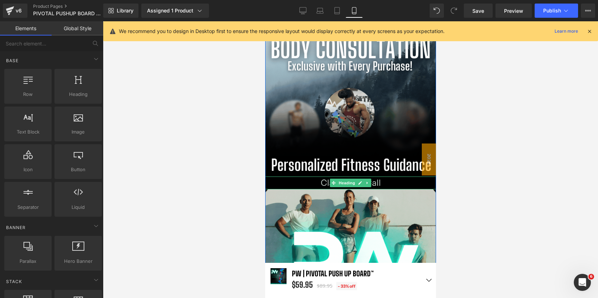
click at [396, 184] on h1 "Claim Your Call" at bounding box center [350, 183] width 171 height 13
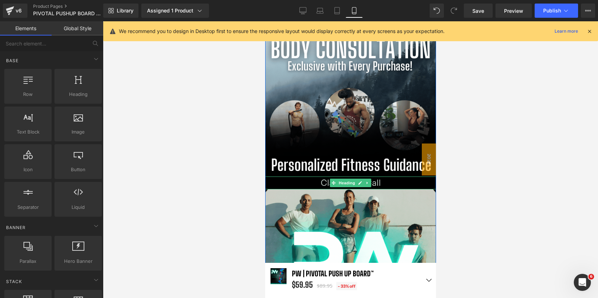
click at [396, 184] on h1 "Claim Your Call" at bounding box center [350, 183] width 171 height 13
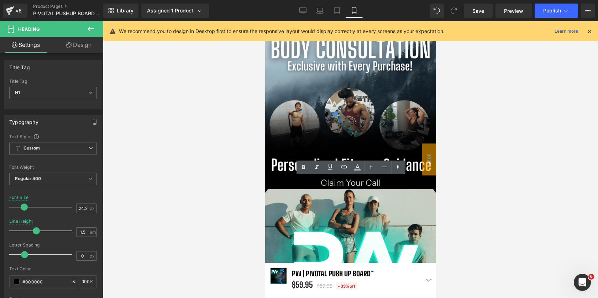
click at [488, 171] on div at bounding box center [350, 159] width 495 height 277
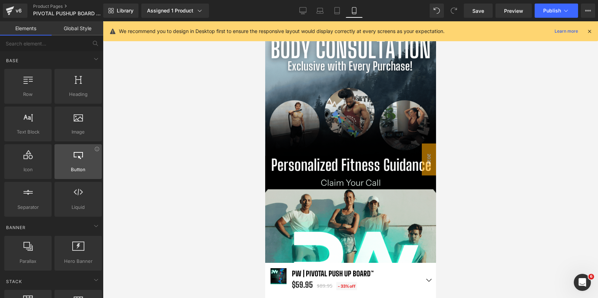
scroll to position [0, 0]
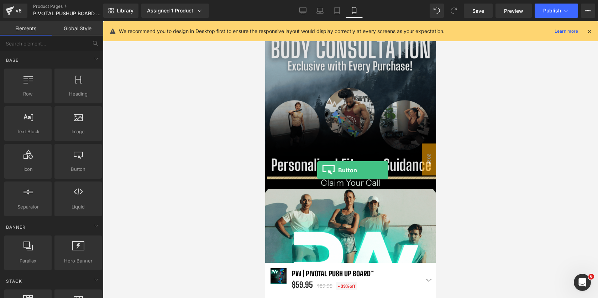
drag, startPoint x: 335, startPoint y: 181, endPoint x: 317, endPoint y: 170, distance: 21.2
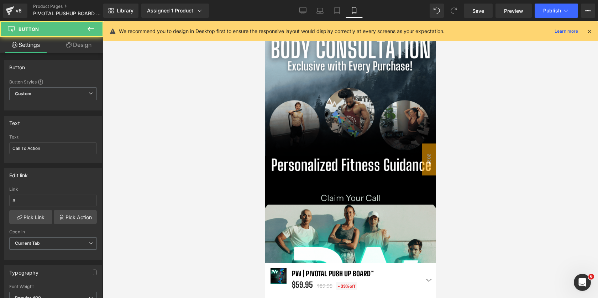
scroll to position [4, 4]
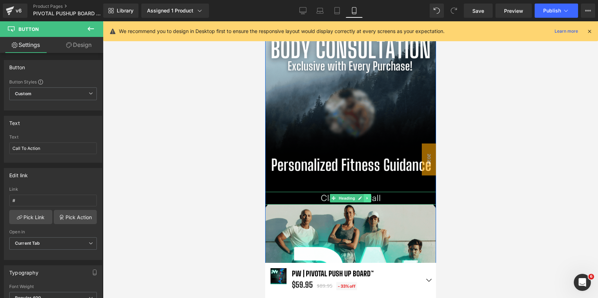
click at [371, 200] on link at bounding box center [366, 198] width 7 height 9
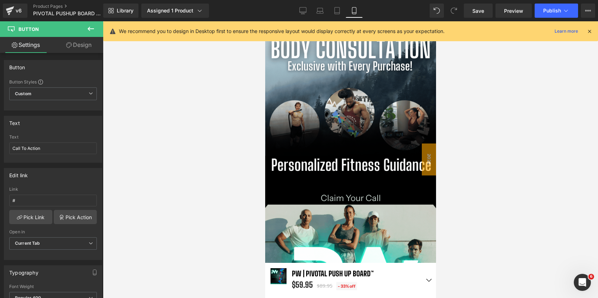
click at [482, 192] on div at bounding box center [350, 159] width 495 height 277
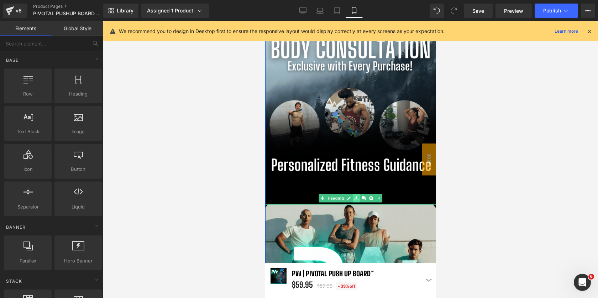
click at [352, 200] on link at bounding box center [355, 198] width 7 height 9
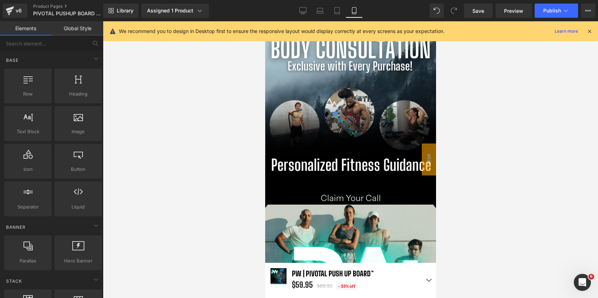
click at [457, 188] on div at bounding box center [350, 159] width 495 height 277
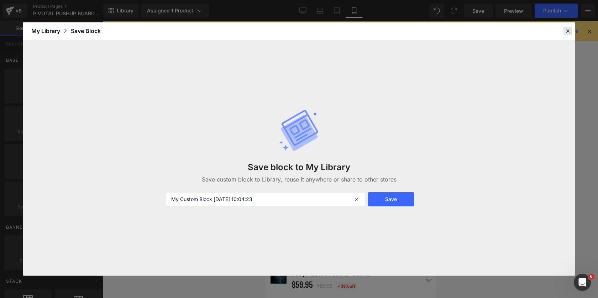
click at [569, 31] on icon at bounding box center [567, 31] width 6 height 6
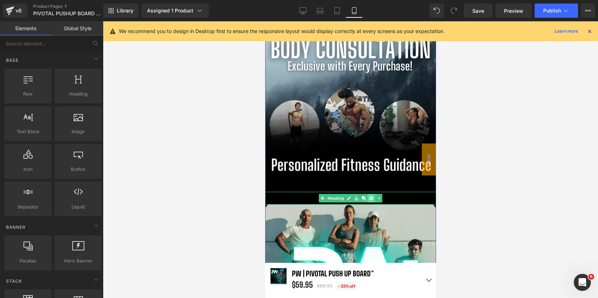
click at [372, 199] on icon at bounding box center [371, 199] width 4 height 4
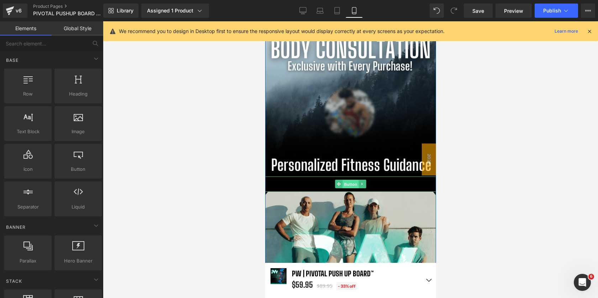
click at [351, 183] on span "Button" at bounding box center [350, 184] width 16 height 9
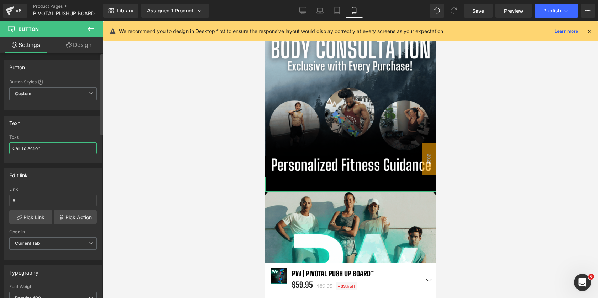
click at [52, 152] on input "Call To Action" at bounding box center [53, 149] width 88 height 12
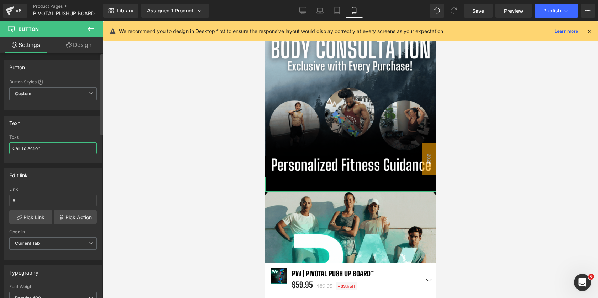
click at [52, 152] on input "Call To Action" at bounding box center [53, 149] width 88 height 12
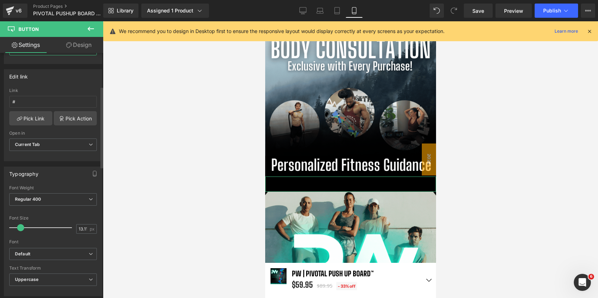
scroll to position [101, 0]
type input "Claim Your Call"
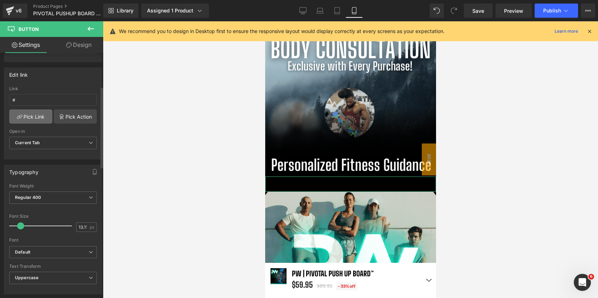
click at [23, 122] on link "Pick Link" at bounding box center [30, 117] width 43 height 14
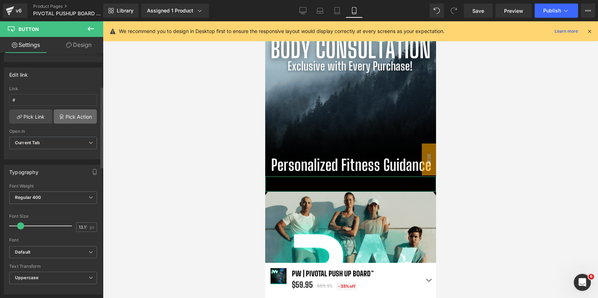
click at [64, 118] on link "Pick Action" at bounding box center [75, 117] width 43 height 14
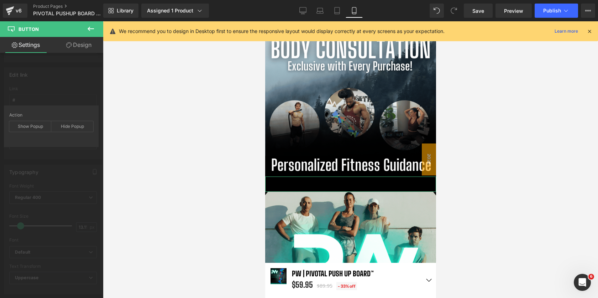
click at [46, 94] on div "Edit link # Link # Pick Link Pick Action Current Tab New Tab Open in Current Ta…" at bounding box center [53, 110] width 106 height 97
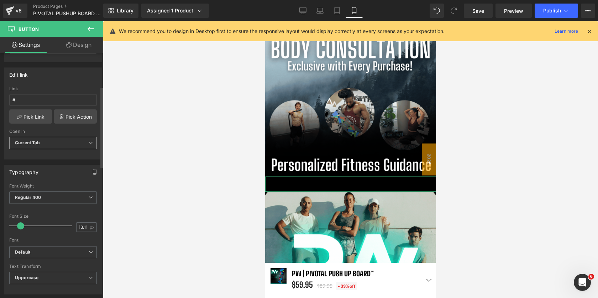
click at [40, 141] on span "Current Tab" at bounding box center [53, 143] width 88 height 12
click at [34, 99] on input "#" at bounding box center [51, 100] width 85 height 12
click at [42, 117] on link "Pick Link" at bounding box center [30, 117] width 43 height 14
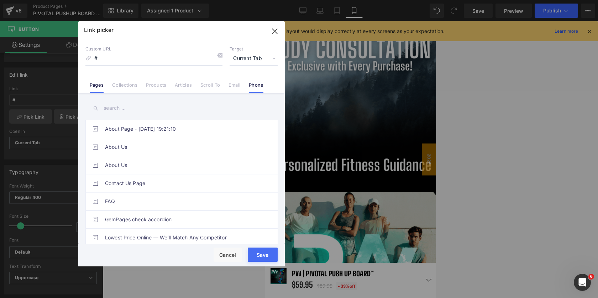
click at [254, 83] on link "Phone" at bounding box center [256, 87] width 15 height 11
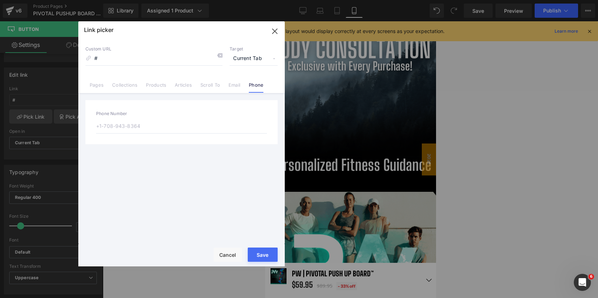
click at [119, 132] on input "text" at bounding box center [181, 126] width 171 height 15
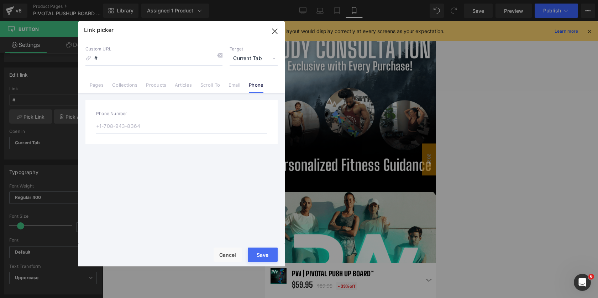
type input "13319038738"
click at [263, 253] on button "Save" at bounding box center [263, 255] width 30 height 14
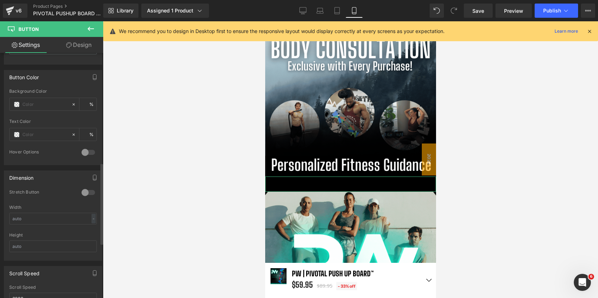
scroll to position [331, 0]
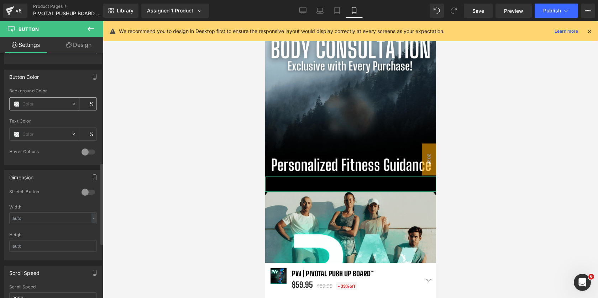
click at [15, 106] on span at bounding box center [17, 104] width 6 height 6
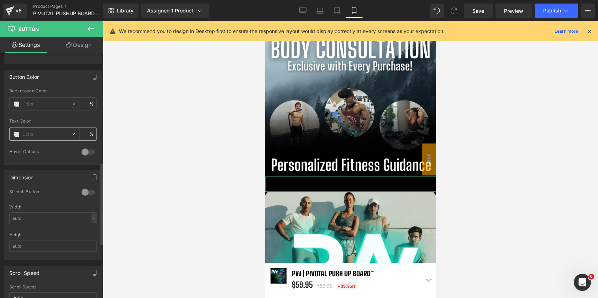
click at [18, 132] on span at bounding box center [17, 135] width 6 height 6
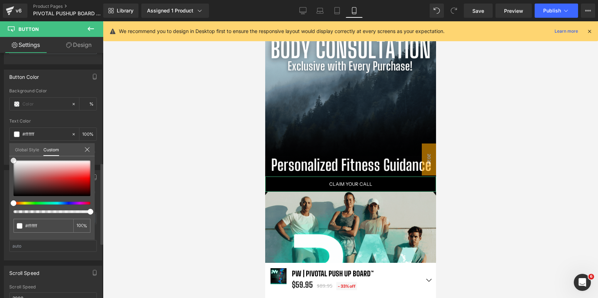
drag, startPoint x: 29, startPoint y: 178, endPoint x: 0, endPoint y: 136, distance: 50.6
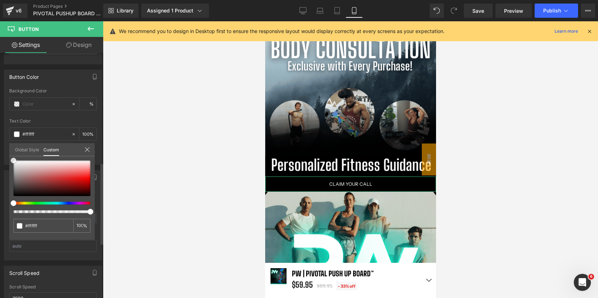
click at [0, 136] on div "Button Color Background Color % Text Color % 0 Hover Options Background Color H…" at bounding box center [53, 114] width 106 height 101
click at [510, 141] on div at bounding box center [350, 159] width 495 height 277
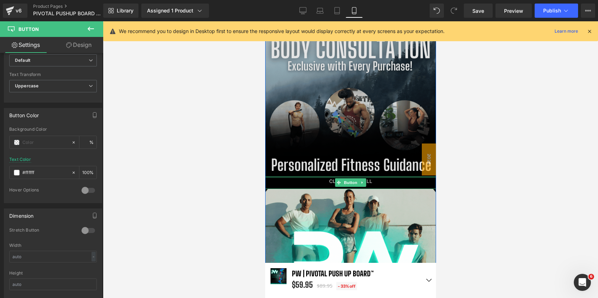
scroll to position [4, 4]
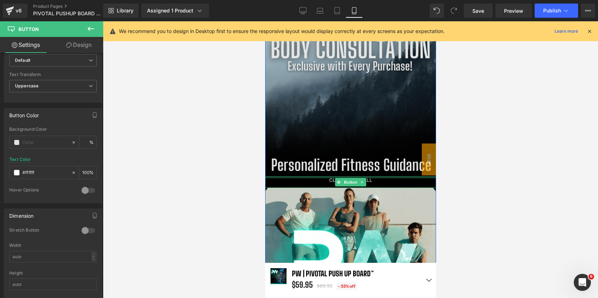
drag, startPoint x: 364, startPoint y: 178, endPoint x: 385, endPoint y: 170, distance: 22.3
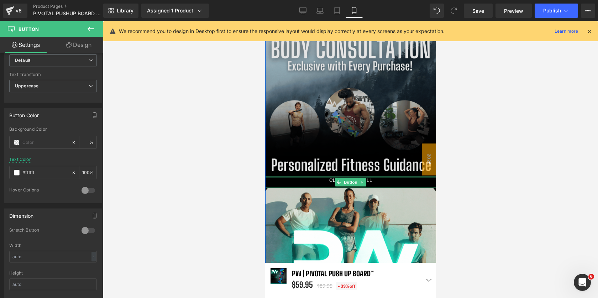
click at [364, 171] on div "BUY IT NOW (P) Cart Button Vimeo Vimeo Vimeo Vimeo Vimeo Vimeo Vimeo" at bounding box center [350, 27] width 171 height 664
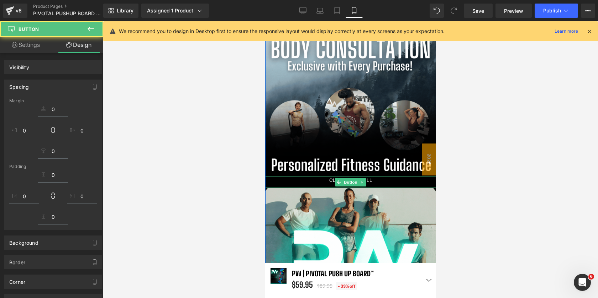
click at [494, 133] on div at bounding box center [350, 159] width 495 height 277
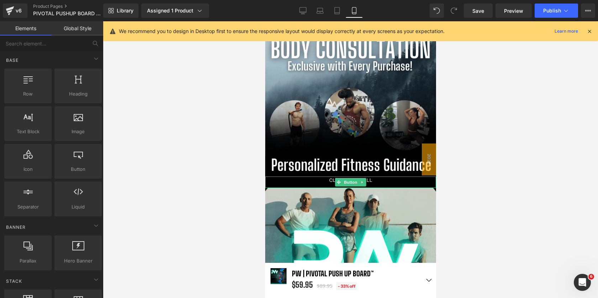
click at [493, 138] on div at bounding box center [350, 159] width 495 height 277
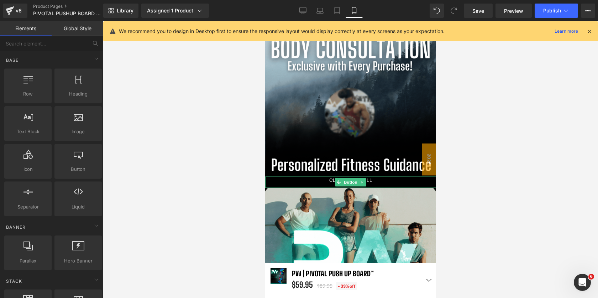
click at [463, 174] on div at bounding box center [350, 159] width 495 height 277
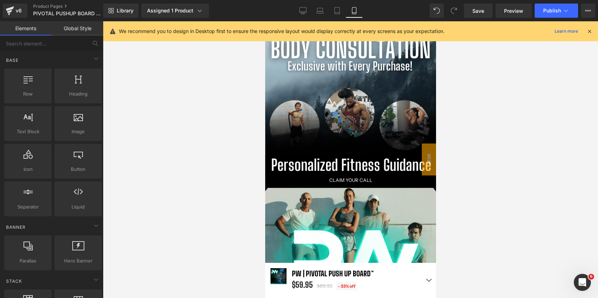
click at [480, 121] on div at bounding box center [350, 159] width 495 height 277
click at [349, 181] on span "Button" at bounding box center [350, 182] width 16 height 9
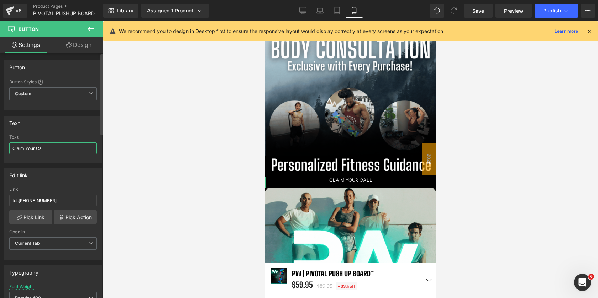
click at [12, 149] on input "Claim Your Call" at bounding box center [53, 149] width 88 height 12
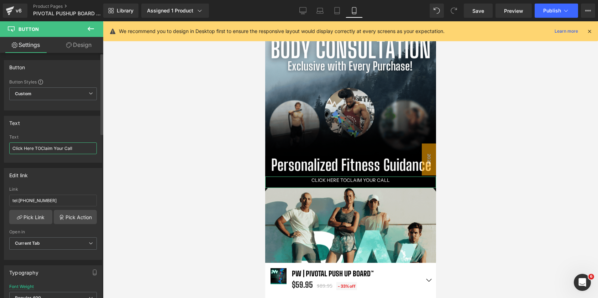
type input "Click Here TO Claim Your Call"
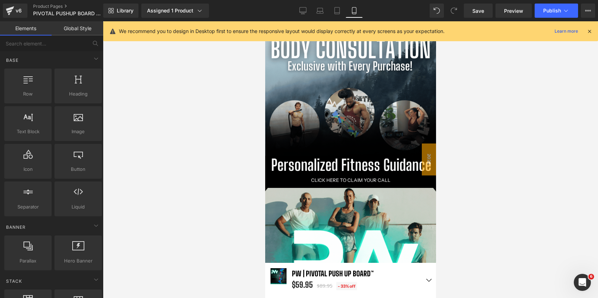
click at [500, 191] on div at bounding box center [350, 159] width 495 height 277
click at [294, 183] on div "Click Here TO Claim Your Call" at bounding box center [350, 183] width 171 height 12
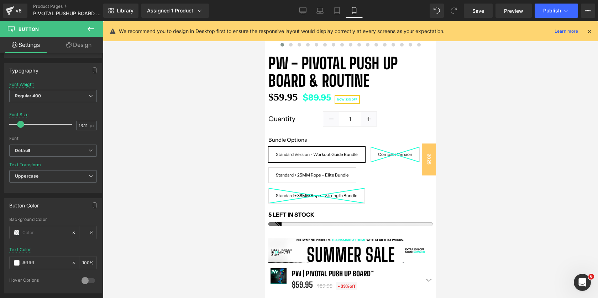
scroll to position [203, 0]
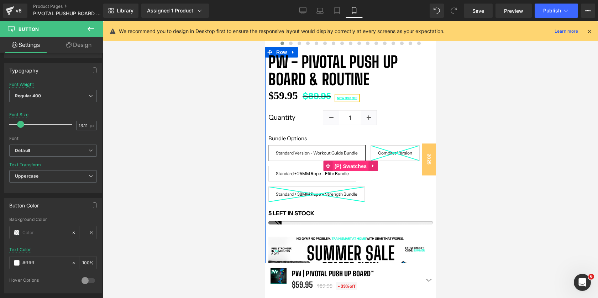
click at [353, 167] on span "(P) Swatches" at bounding box center [350, 166] width 36 height 11
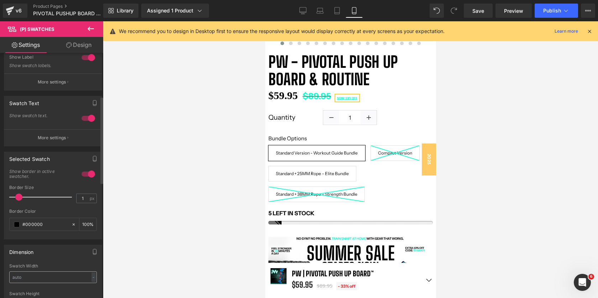
scroll to position [107, 0]
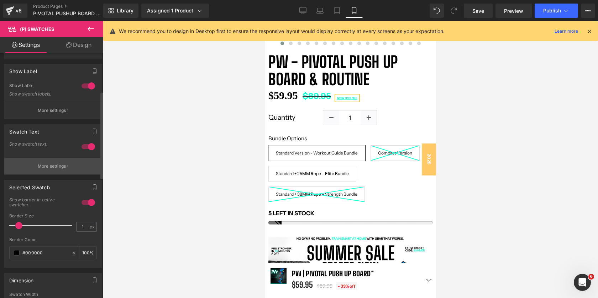
click at [71, 170] on button "More settings" at bounding box center [52, 166] width 97 height 17
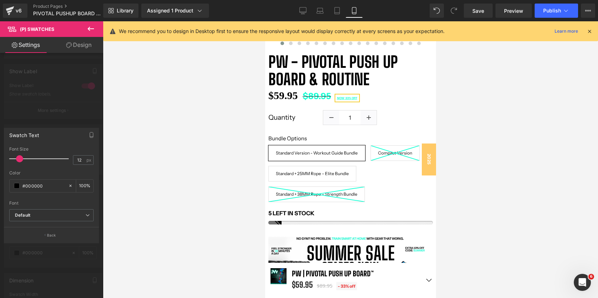
click at [63, 107] on div at bounding box center [51, 161] width 103 height 281
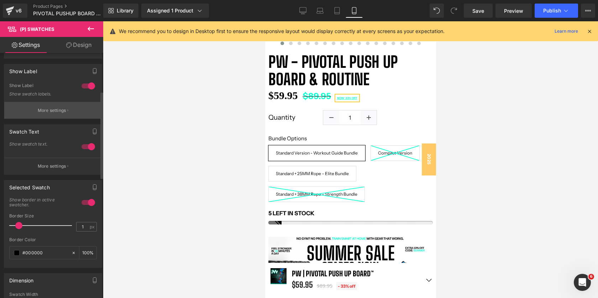
click at [61, 108] on p "More settings" at bounding box center [52, 110] width 28 height 6
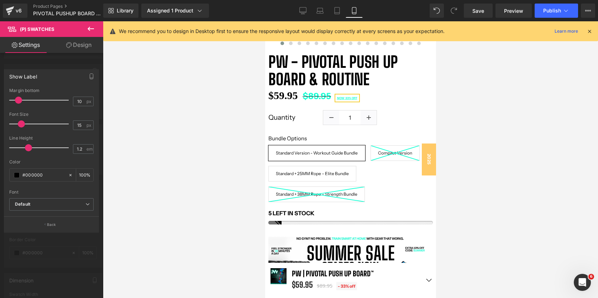
click at [69, 265] on div at bounding box center [51, 161] width 103 height 281
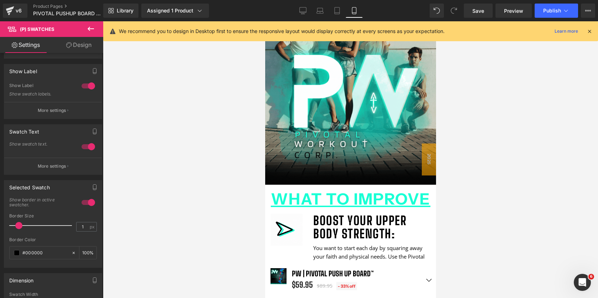
scroll to position [1284, 0]
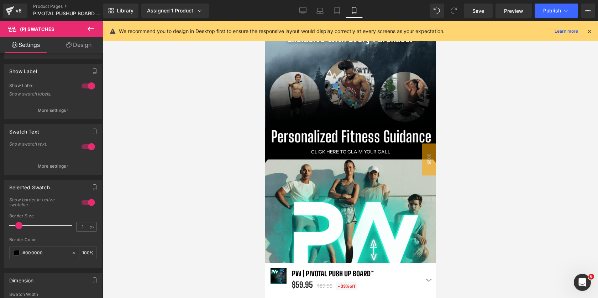
click at [483, 147] on div at bounding box center [350, 159] width 495 height 277
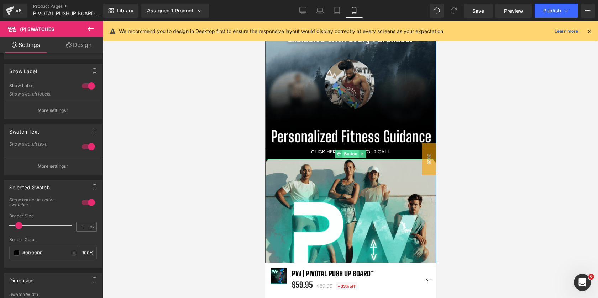
click at [346, 155] on span "Button" at bounding box center [350, 154] width 16 height 9
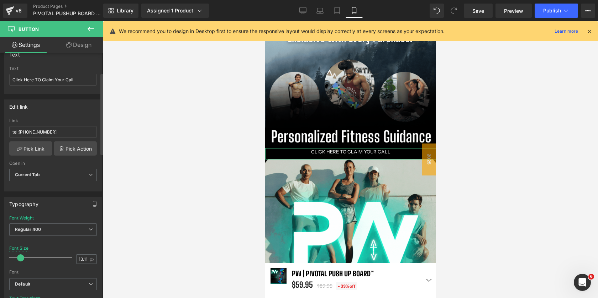
scroll to position [54, 0]
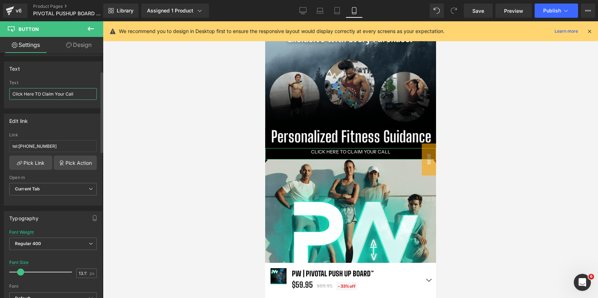
click at [41, 94] on input "Click Here TO Claim Your Call" at bounding box center [53, 94] width 88 height 12
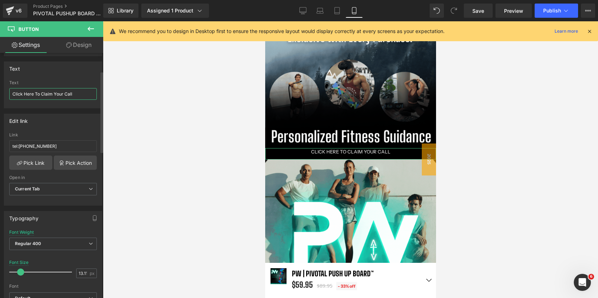
type input "Click Here To Claim Your Call"
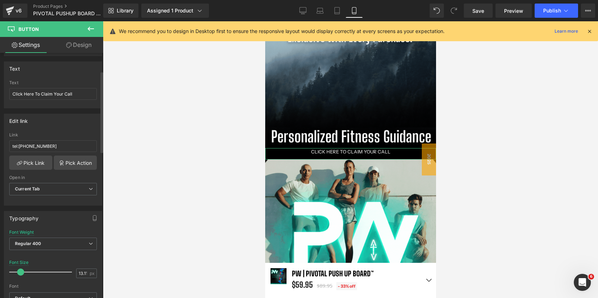
click at [59, 82] on div "Text" at bounding box center [53, 82] width 88 height 5
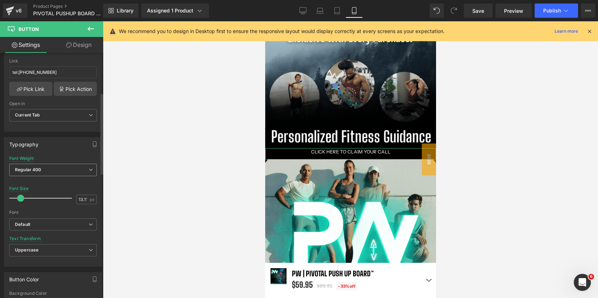
scroll to position [96, 0]
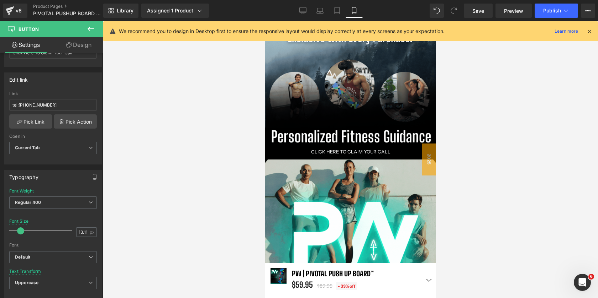
click at [493, 130] on div at bounding box center [350, 159] width 495 height 277
click at [495, 156] on div at bounding box center [350, 159] width 495 height 277
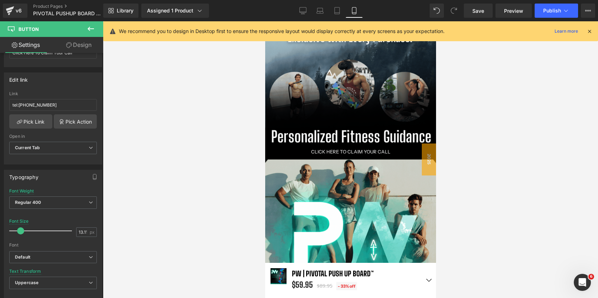
click at [89, 31] on icon at bounding box center [90, 29] width 9 height 9
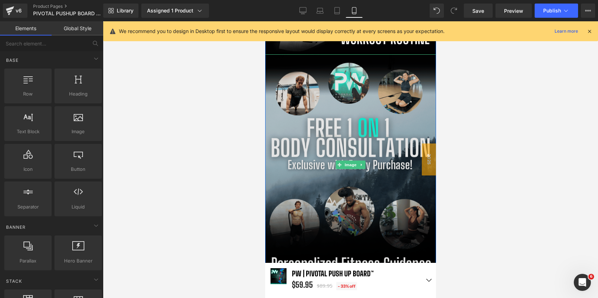
scroll to position [1244, 0]
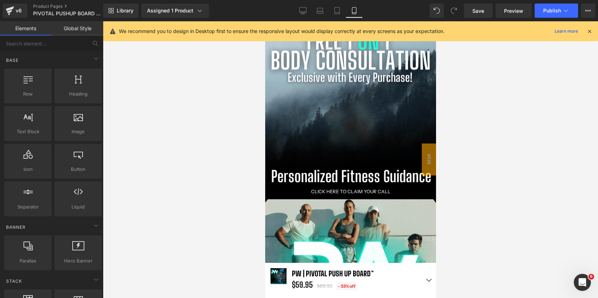
click at [531, 192] on div at bounding box center [350, 159] width 495 height 277
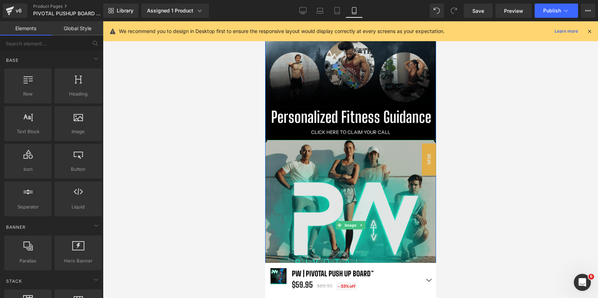
scroll to position [1304, 0]
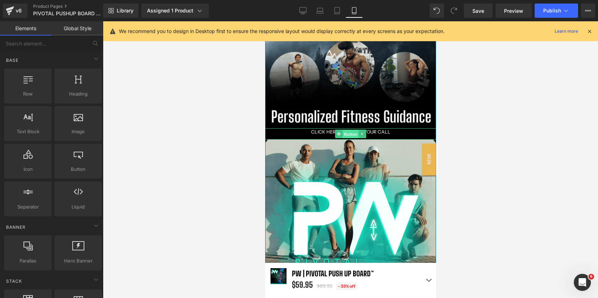
click at [346, 136] on span "Button" at bounding box center [350, 134] width 16 height 9
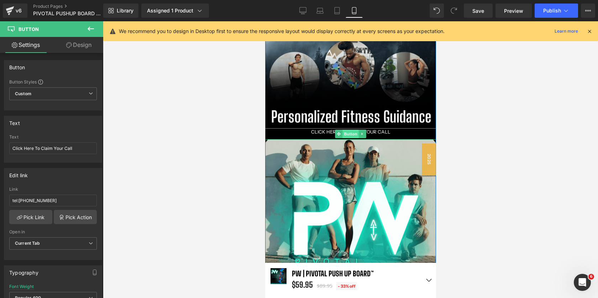
click at [346, 136] on span "Button" at bounding box center [350, 134] width 16 height 9
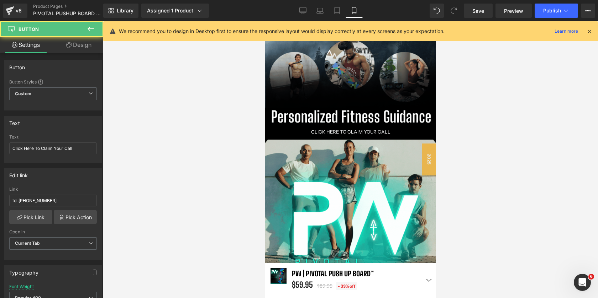
click at [512, 139] on div at bounding box center [350, 159] width 495 height 277
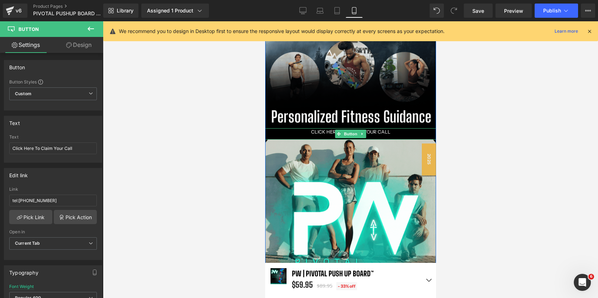
click at [402, 131] on div "Click Here To Claim Your Call" at bounding box center [350, 134] width 171 height 12
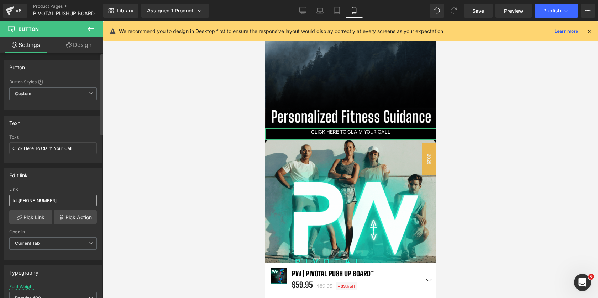
scroll to position [6, 0]
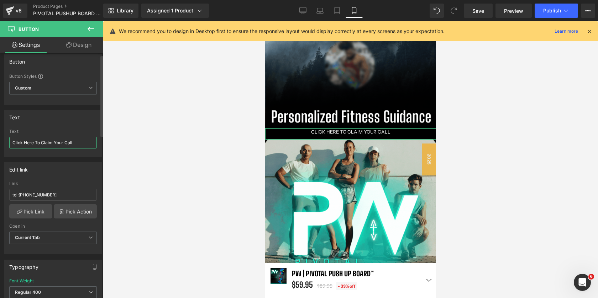
click at [79, 144] on input "Click Here To Claim Your Call" at bounding box center [53, 143] width 88 height 12
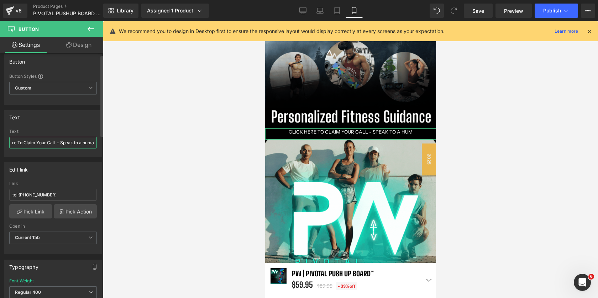
scroll to position [0, 22]
type input "Click Here To Claim Your Call - Speak to a human"
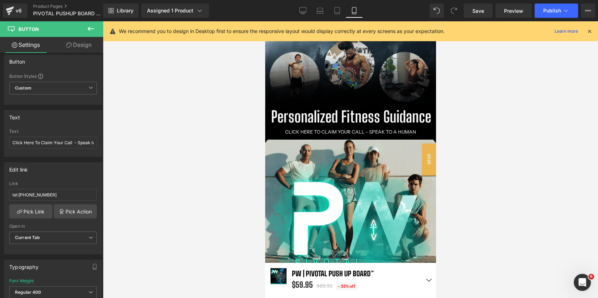
click at [514, 126] on div at bounding box center [350, 159] width 495 height 277
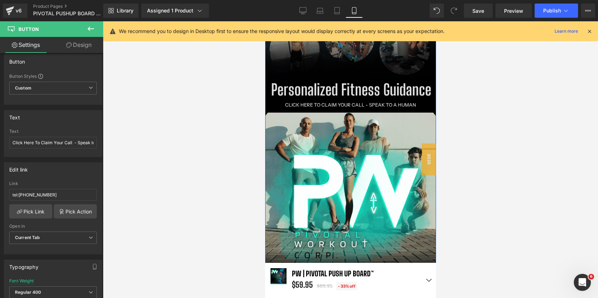
scroll to position [1328, 0]
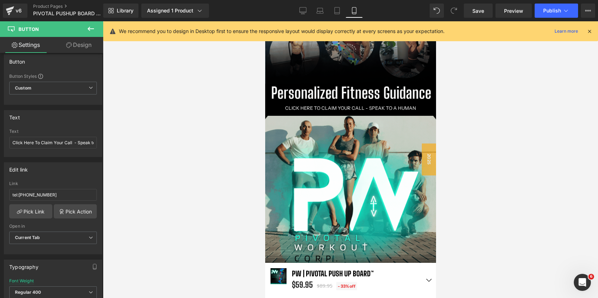
click at [476, 108] on div at bounding box center [350, 159] width 495 height 277
click at [481, 14] on span "Save" at bounding box center [478, 10] width 12 height 7
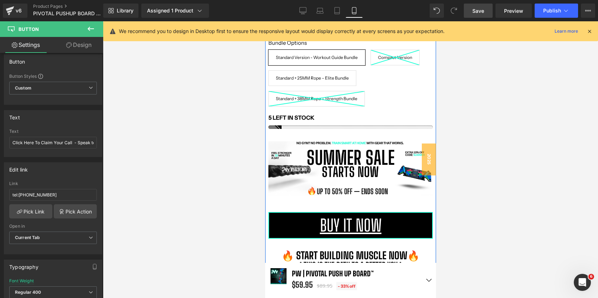
scroll to position [237, 0]
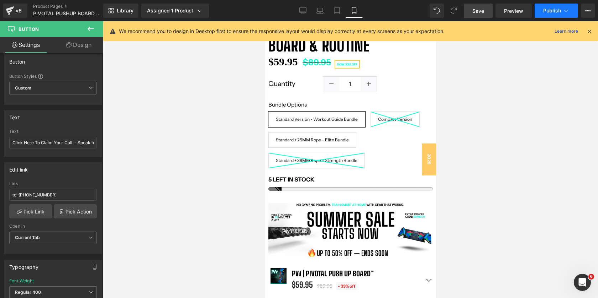
click at [552, 12] on span "Publish" at bounding box center [552, 11] width 18 height 6
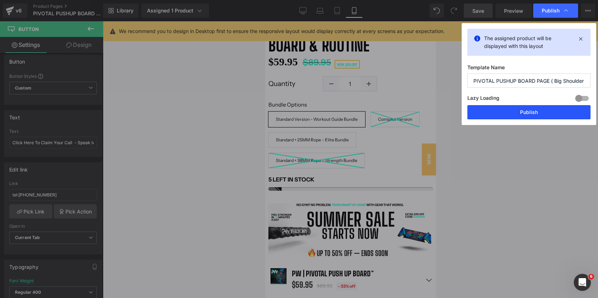
click at [523, 113] on button "Publish" at bounding box center [528, 112] width 123 height 14
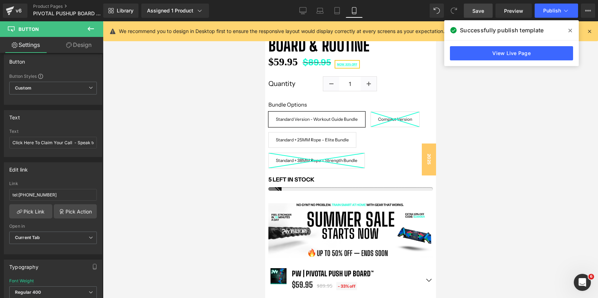
click at [571, 26] on span at bounding box center [569, 30] width 11 height 11
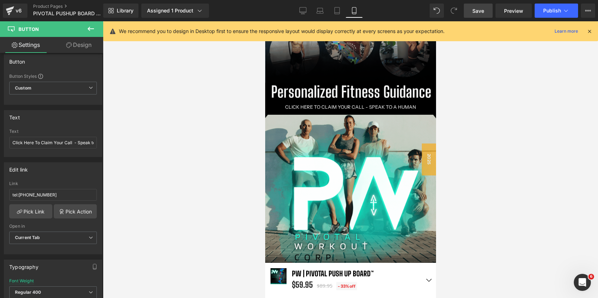
scroll to position [1289, 0]
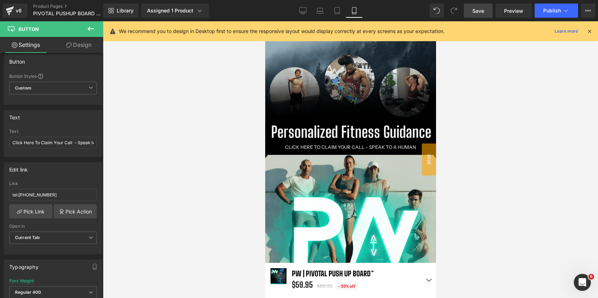
click at [495, 129] on div at bounding box center [350, 159] width 495 height 277
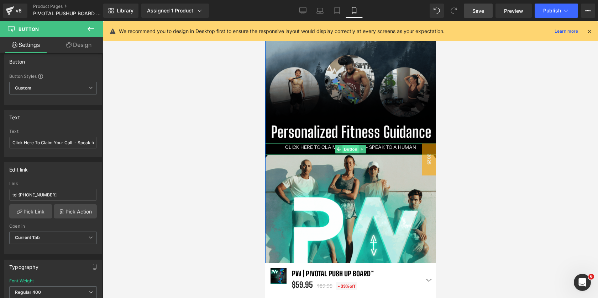
click at [349, 148] on span "Button" at bounding box center [350, 149] width 16 height 9
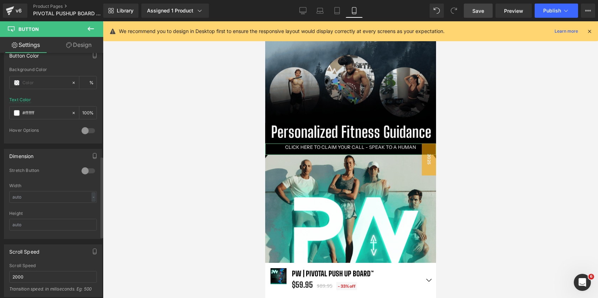
scroll to position [367, 0]
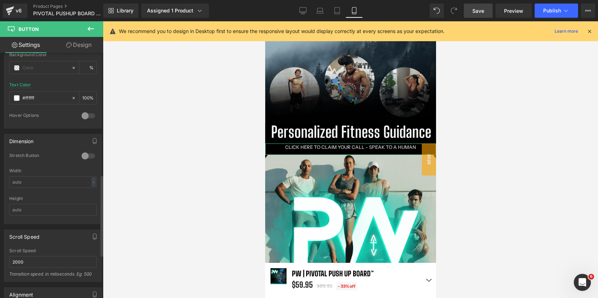
click at [84, 155] on div at bounding box center [88, 155] width 17 height 11
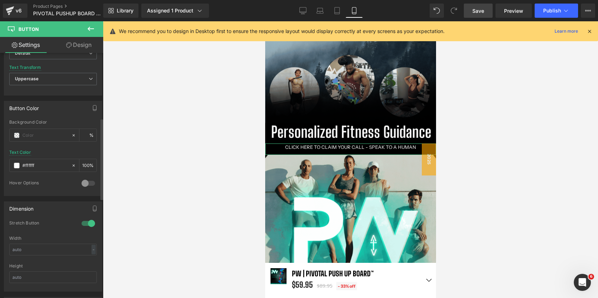
scroll to position [0, 0]
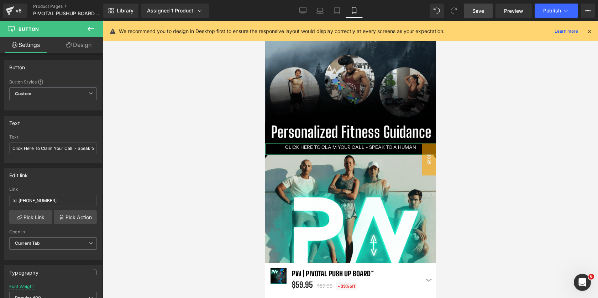
click at [89, 43] on link "Design" at bounding box center [79, 45] width 52 height 16
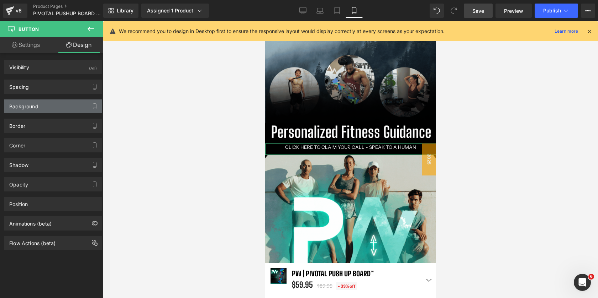
click at [41, 110] on div "Background" at bounding box center [52, 107] width 97 height 14
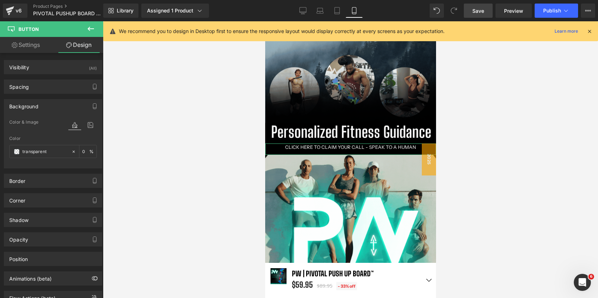
click at [43, 106] on div "Background" at bounding box center [52, 107] width 97 height 14
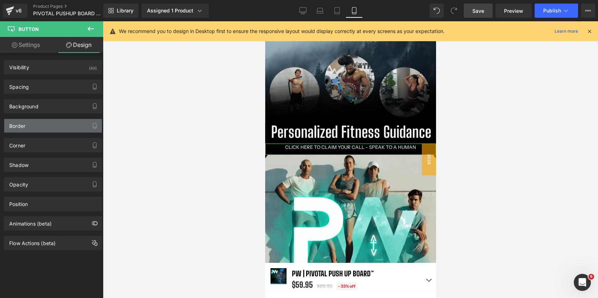
click at [47, 127] on div "Border" at bounding box center [52, 126] width 97 height 14
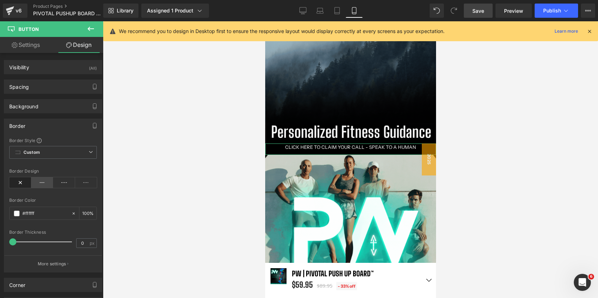
click at [36, 178] on icon at bounding box center [42, 183] width 22 height 11
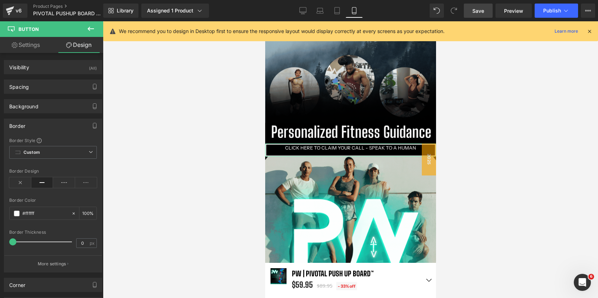
scroll to position [5067, 171]
click at [486, 118] on div at bounding box center [350, 159] width 495 height 277
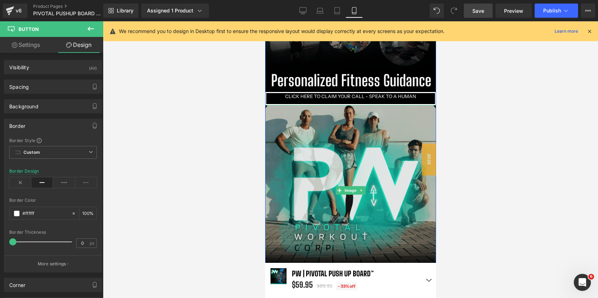
scroll to position [1359, 0]
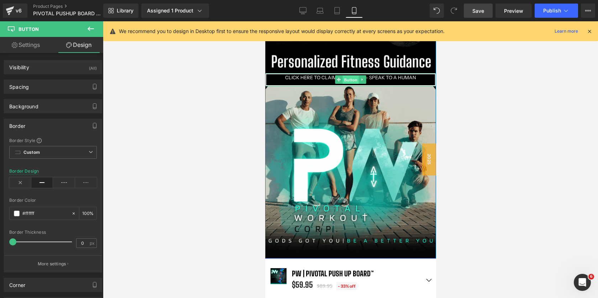
click at [349, 78] on span "Button" at bounding box center [350, 80] width 16 height 9
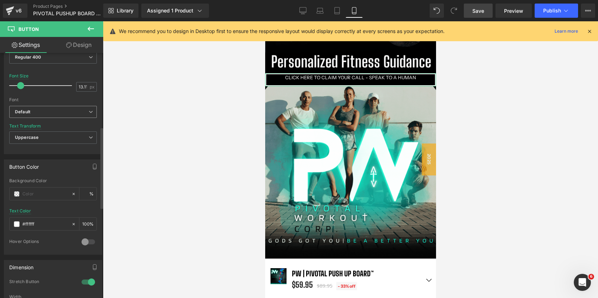
scroll to position [241, 0]
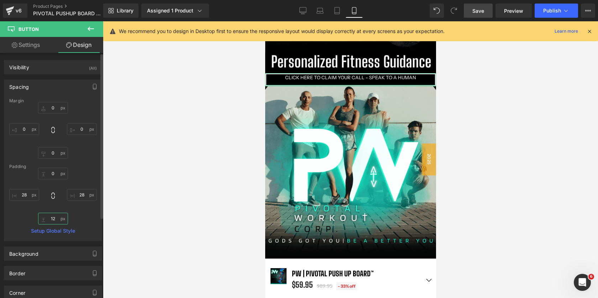
click at [55, 218] on input "12" at bounding box center [53, 219] width 30 height 12
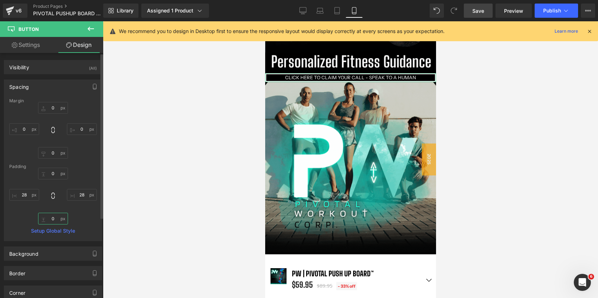
scroll to position [5062, 171]
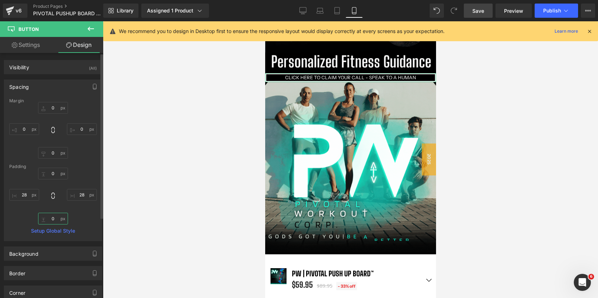
type input "0"
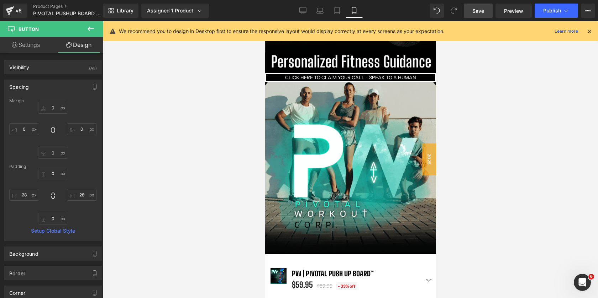
click at [500, 182] on div at bounding box center [350, 159] width 495 height 277
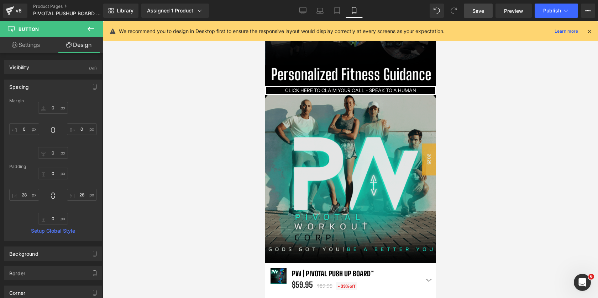
scroll to position [1334, 0]
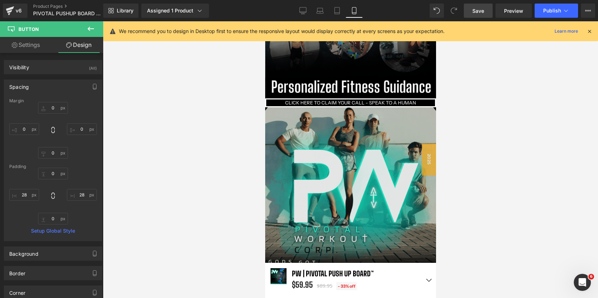
click at [356, 174] on img at bounding box center [350, 192] width 171 height 171
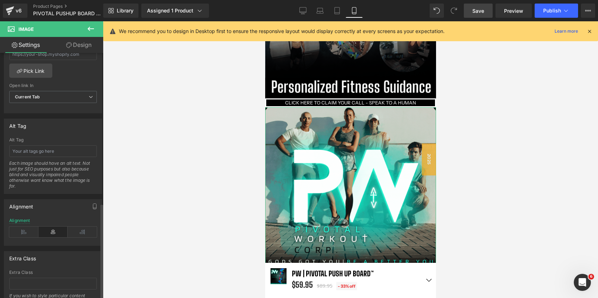
scroll to position [385, 0]
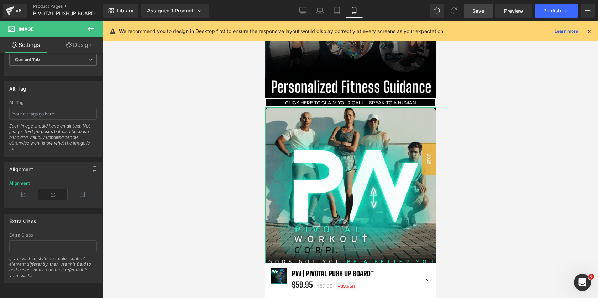
click at [90, 44] on link "Design" at bounding box center [79, 45] width 52 height 16
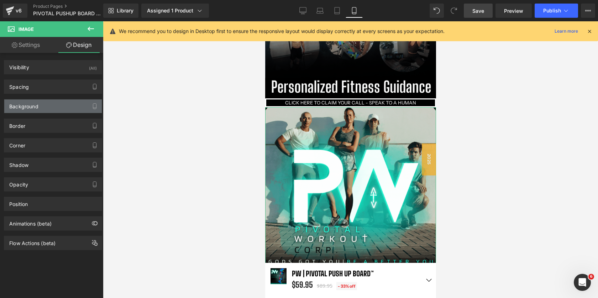
click at [42, 112] on div "Background" at bounding box center [52, 107] width 97 height 14
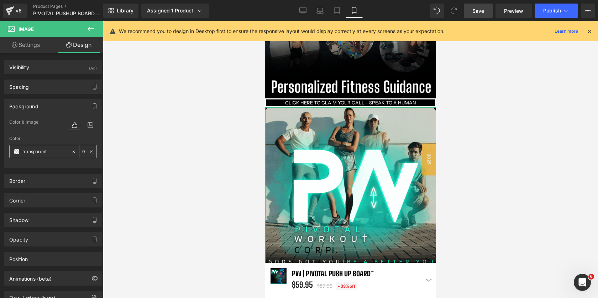
click at [18, 150] on span at bounding box center [17, 152] width 6 height 6
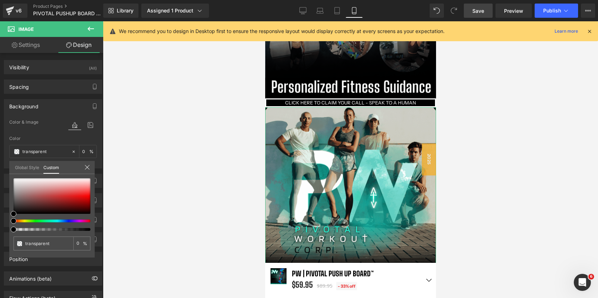
click at [19, 177] on div "transparent 0 %" at bounding box center [51, 178] width 85 height 9
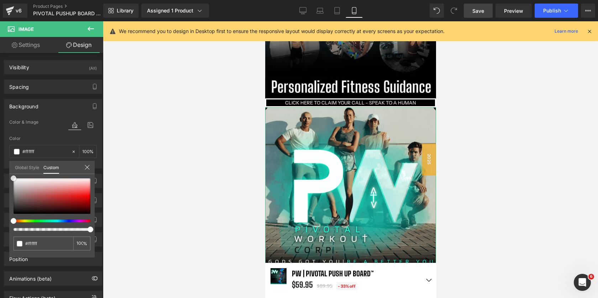
drag, startPoint x: 23, startPoint y: 189, endPoint x: 0, endPoint y: 158, distance: 39.4
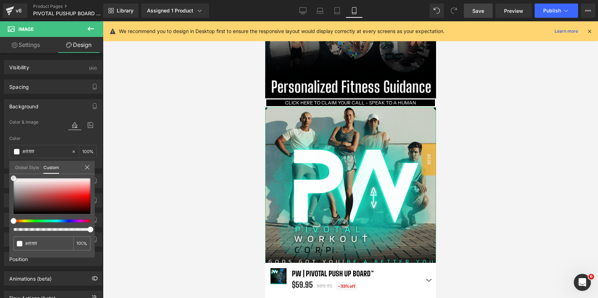
click at [0, 158] on div "Background Color & Image color Color % Image Replace Image Upload image or Brow…" at bounding box center [53, 131] width 106 height 75
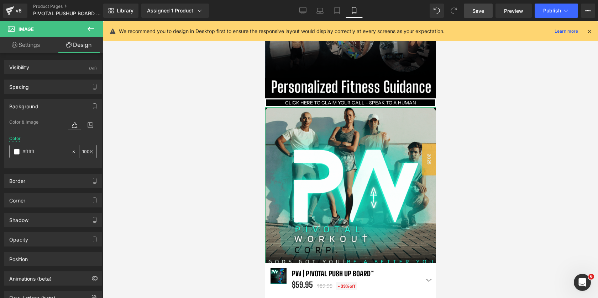
click at [73, 152] on icon at bounding box center [74, 151] width 2 height 2
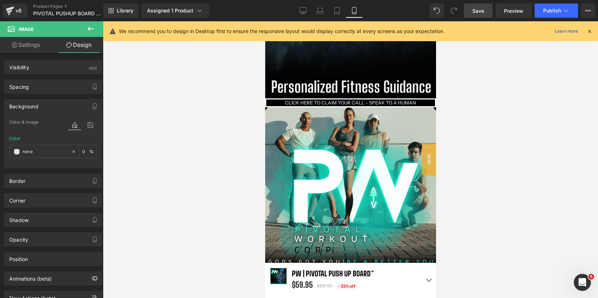
click at [528, 118] on div at bounding box center [350, 159] width 495 height 277
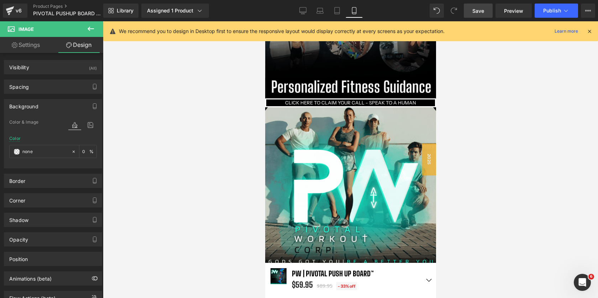
click at [528, 118] on div at bounding box center [350, 159] width 495 height 277
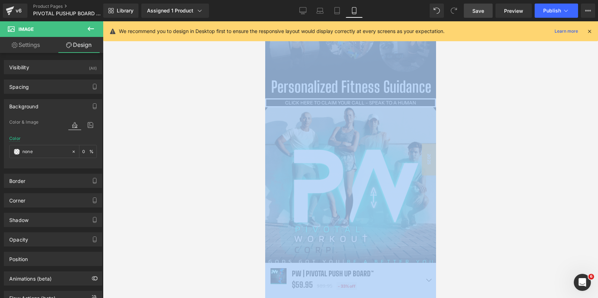
click at [496, 159] on div at bounding box center [350, 159] width 495 height 277
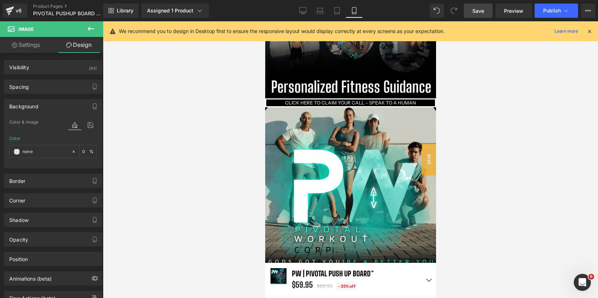
click at [488, 13] on link "Save" at bounding box center [478, 11] width 29 height 14
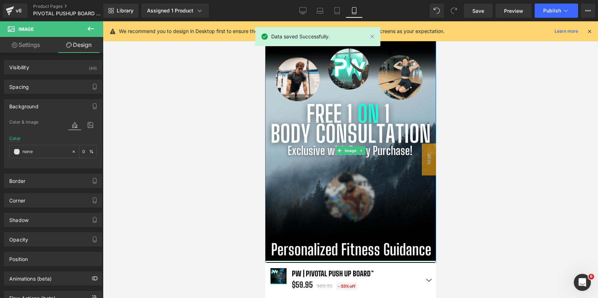
scroll to position [1166, 0]
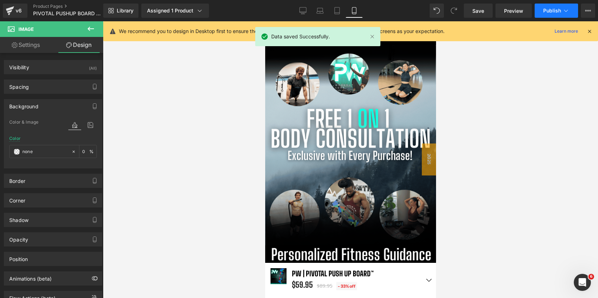
click at [544, 11] on span "Publish" at bounding box center [552, 11] width 18 height 6
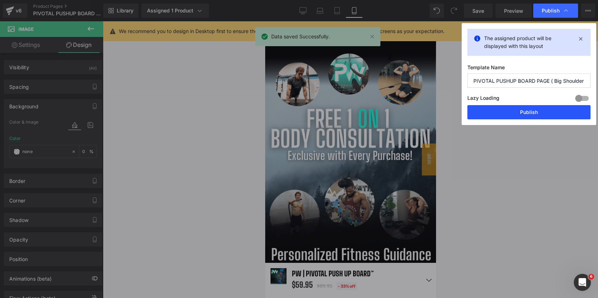
drag, startPoint x: 524, startPoint y: 118, endPoint x: 102, endPoint y: 135, distance: 422.6
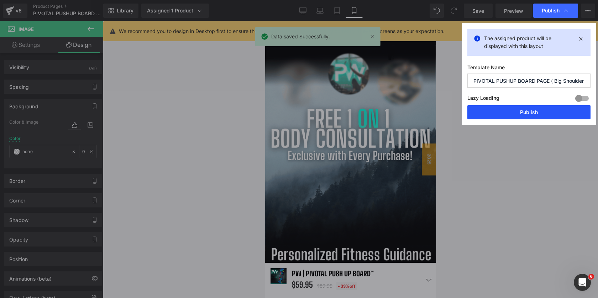
click at [524, 118] on button "Publish" at bounding box center [528, 112] width 123 height 14
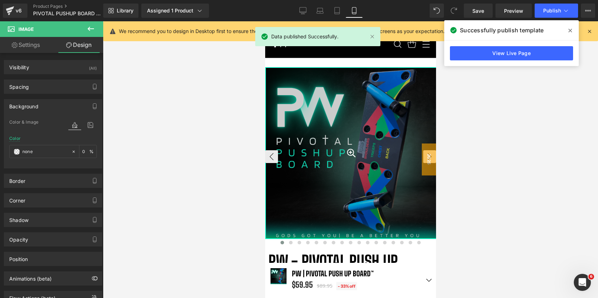
scroll to position [0, 0]
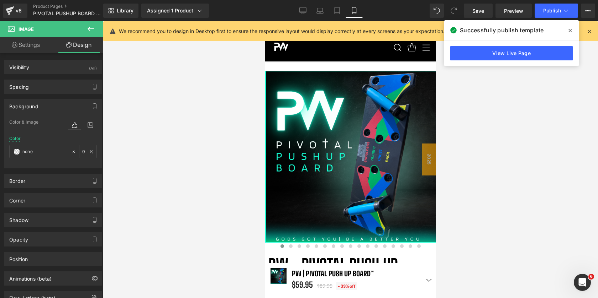
click at [566, 27] on span at bounding box center [569, 30] width 11 height 11
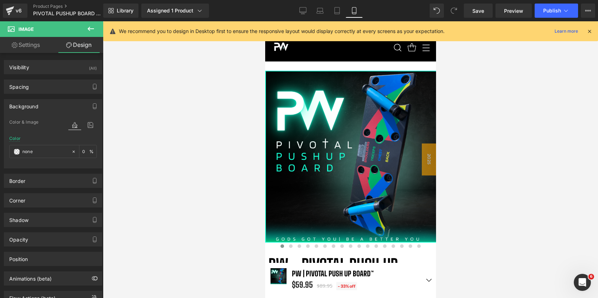
click at [590, 30] on icon at bounding box center [589, 31] width 6 height 6
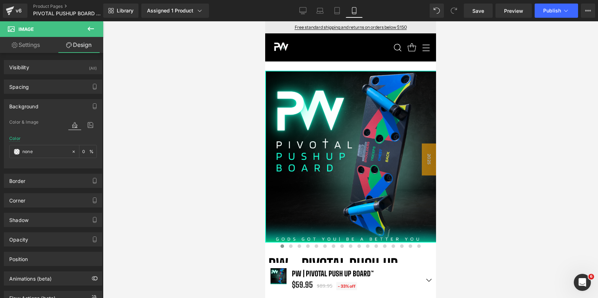
click at [482, 84] on div at bounding box center [350, 159] width 495 height 277
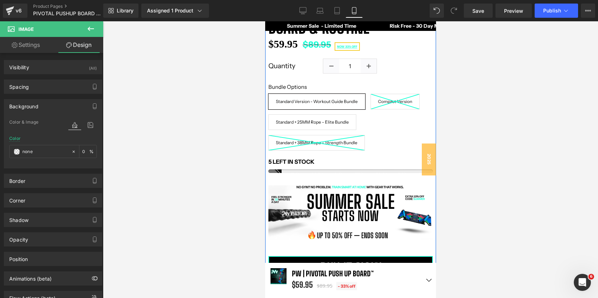
scroll to position [255, 0]
click at [404, 128] on div "Bundle Options Standard Version - Workout Guide Bundle Compact Version Standard…" at bounding box center [350, 120] width 164 height 72
click at [348, 116] on span "(P) Swatches" at bounding box center [350, 114] width 36 height 11
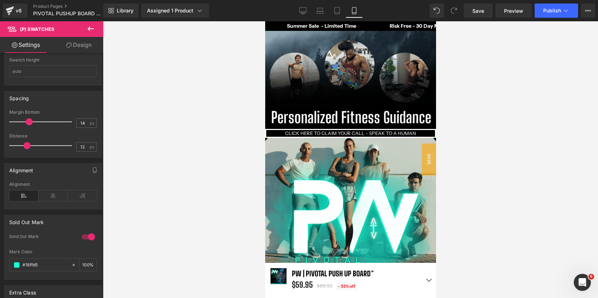
scroll to position [1311, 0]
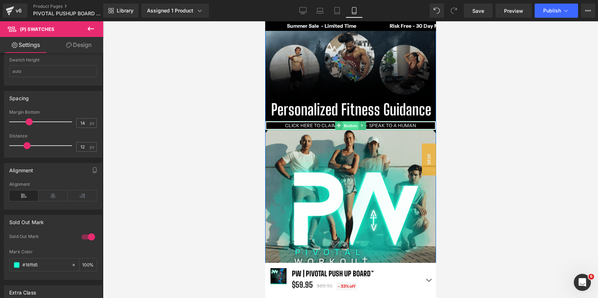
click at [350, 125] on span "Button" at bounding box center [350, 126] width 16 height 9
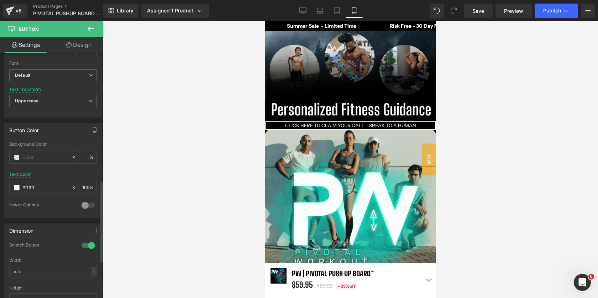
scroll to position [385, 0]
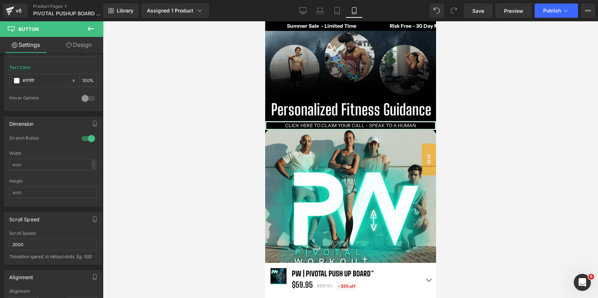
click at [80, 49] on link "Design" at bounding box center [79, 45] width 52 height 16
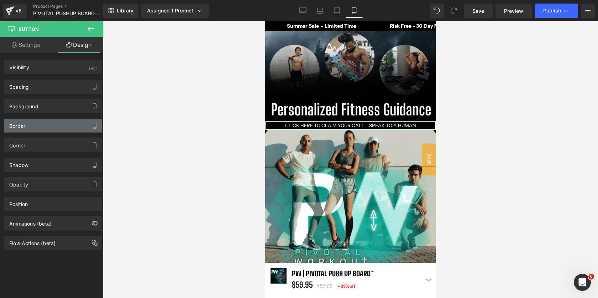
click at [43, 130] on div "Border" at bounding box center [52, 126] width 97 height 14
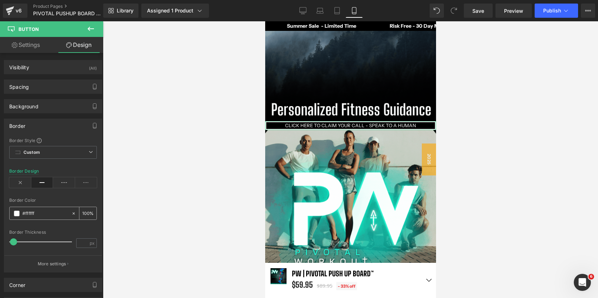
click at [15, 214] on span at bounding box center [17, 214] width 6 height 6
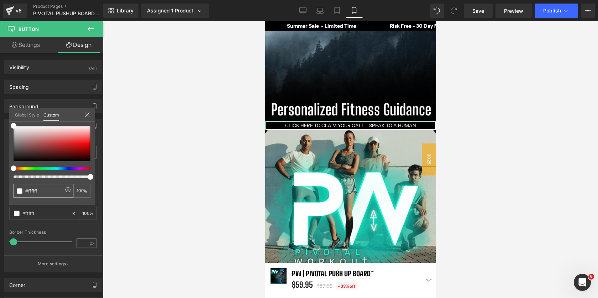
click at [47, 193] on input "#ffffff" at bounding box center [44, 190] width 38 height 7
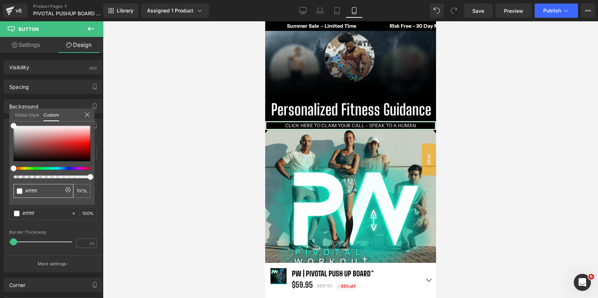
click at [47, 193] on input "#ffffff" at bounding box center [44, 190] width 38 height 7
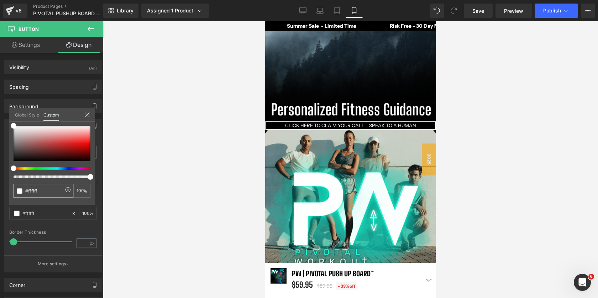
click at [47, 193] on input "#ffffff" at bounding box center [44, 190] width 38 height 7
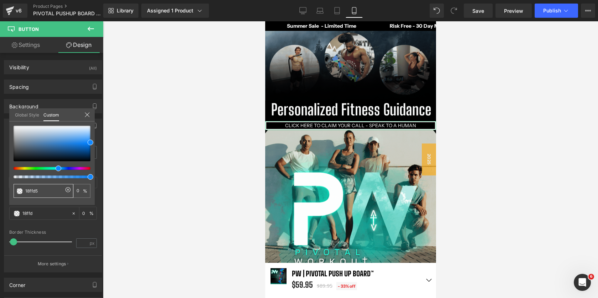
type input "18ffd5"
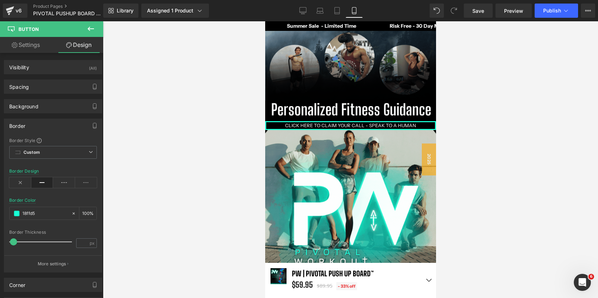
click at [505, 153] on div at bounding box center [350, 159] width 495 height 277
click at [73, 213] on icon at bounding box center [74, 213] width 2 height 2
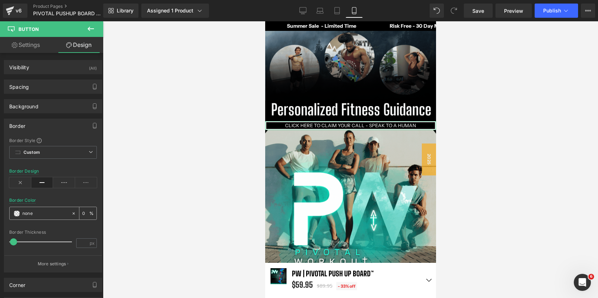
click at [13, 218] on div at bounding box center [41, 213] width 62 height 12
click at [16, 211] on span at bounding box center [17, 214] width 6 height 6
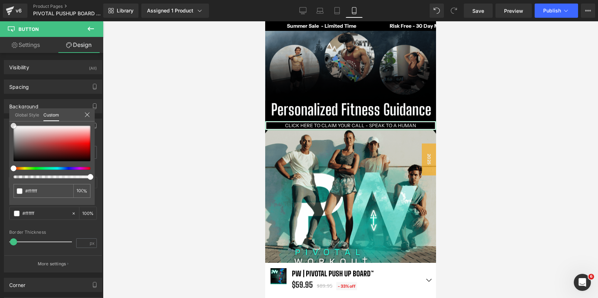
drag, startPoint x: 23, startPoint y: 153, endPoint x: 0, endPoint y: 114, distance: 45.6
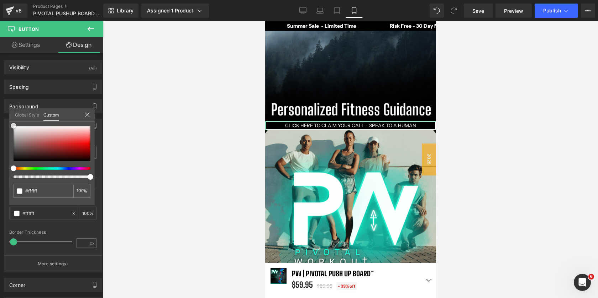
click at [0, 114] on div "Border Border Style Custom Custom Setup Global Style Custom Setup Global Style …" at bounding box center [53, 192] width 106 height 159
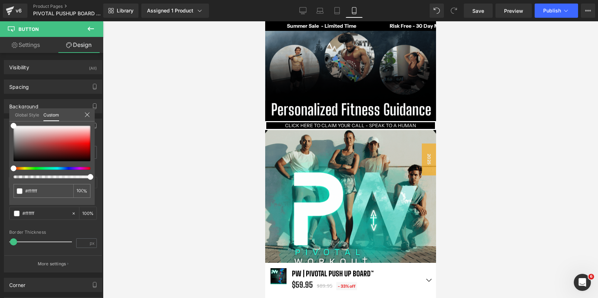
click at [524, 152] on div at bounding box center [350, 159] width 495 height 277
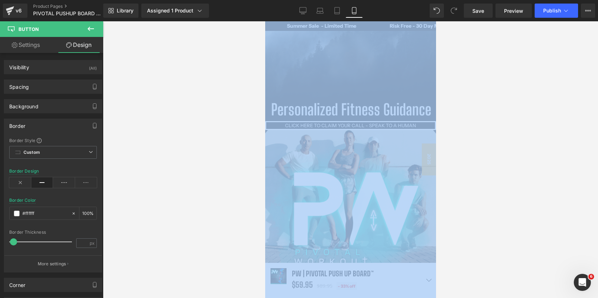
click at [524, 152] on div at bounding box center [350, 159] width 495 height 277
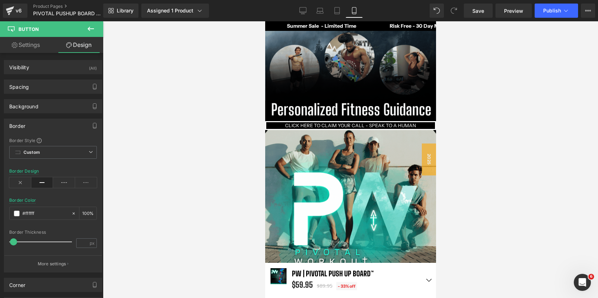
click at [480, 156] on div at bounding box center [350, 159] width 495 height 277
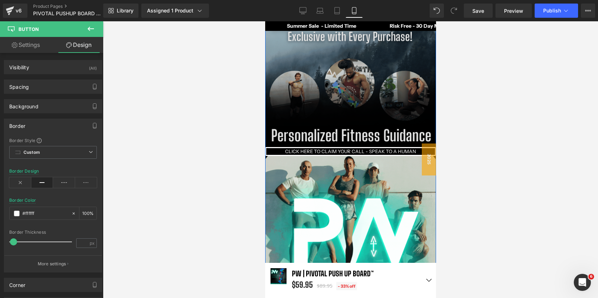
scroll to position [1305, 0]
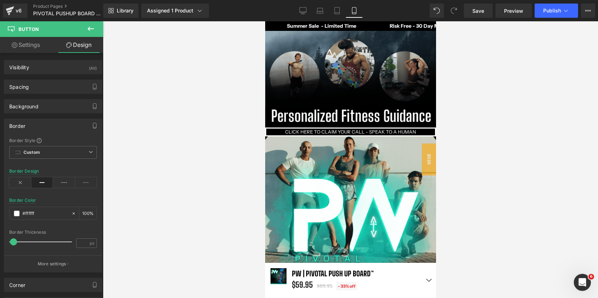
click at [515, 106] on div at bounding box center [350, 159] width 495 height 277
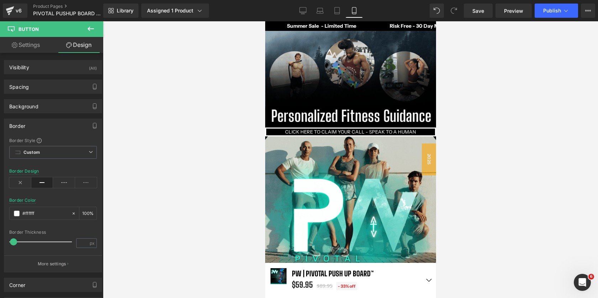
click at [92, 27] on icon at bounding box center [90, 29] width 9 height 9
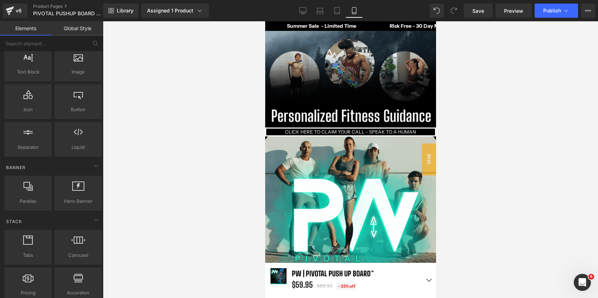
scroll to position [0, 0]
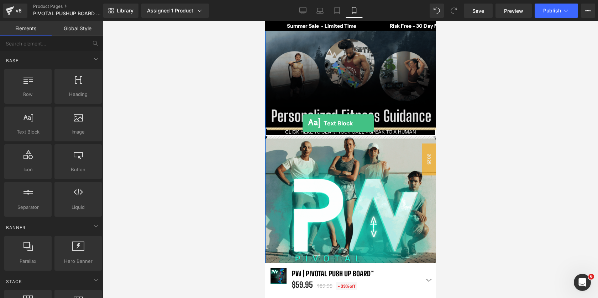
drag, startPoint x: 302, startPoint y: 141, endPoint x: 302, endPoint y: 123, distance: 17.8
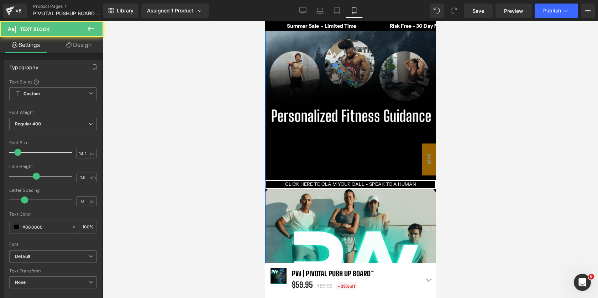
scroll to position [5107, 171]
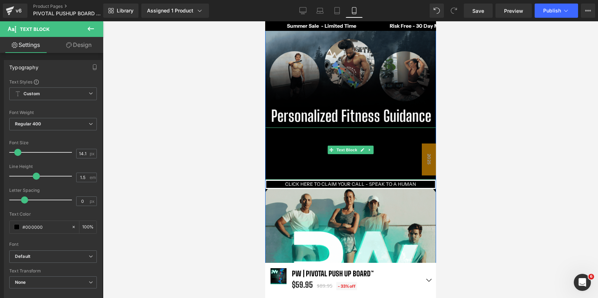
click at [352, 160] on p "Lorem ipsum dolor sit amet, consectetur adipiscing elit, sed do eiusmod tempor …" at bounding box center [350, 154] width 171 height 53
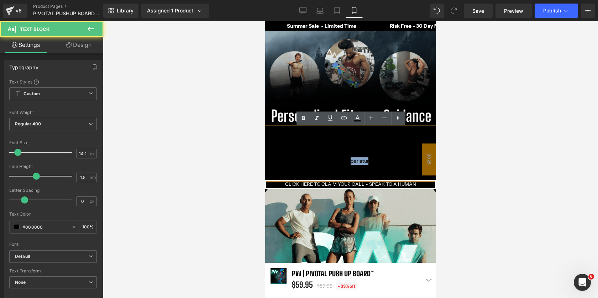
click at [352, 160] on p "Lorem ipsum dolor sit amet, consectetur adipiscing elit, sed do eiusmod tempor …" at bounding box center [350, 154] width 171 height 53
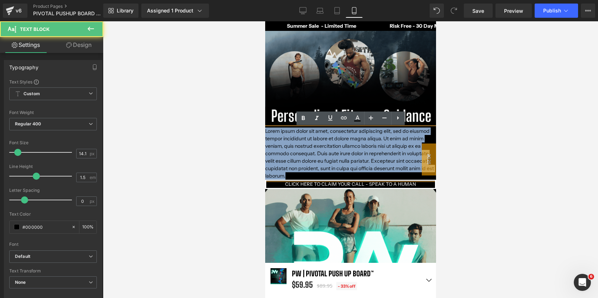
click at [352, 160] on p "Lorem ipsum dolor sit amet, consectetur adipiscing elit, sed do eiusmod tempor …" at bounding box center [350, 154] width 171 height 53
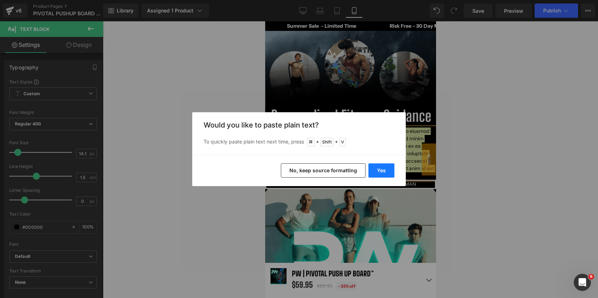
click at [380, 169] on button "Yes" at bounding box center [381, 171] width 26 height 14
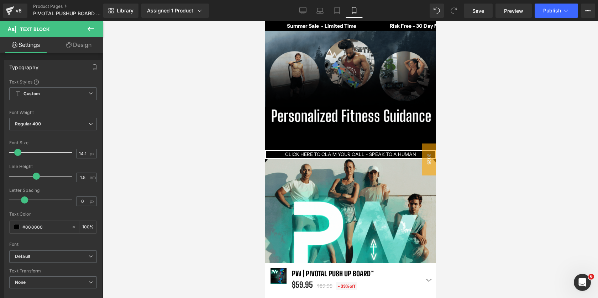
scroll to position [5085, 171]
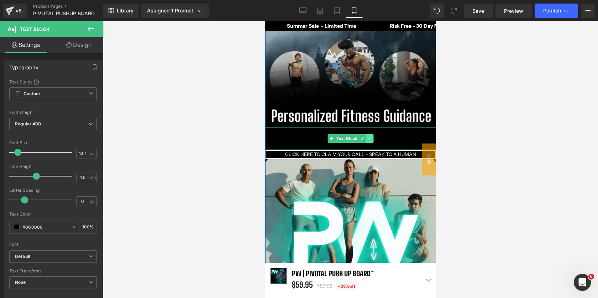
click at [367, 140] on link at bounding box center [369, 138] width 7 height 9
click at [367, 140] on icon at bounding box center [366, 139] width 4 height 4
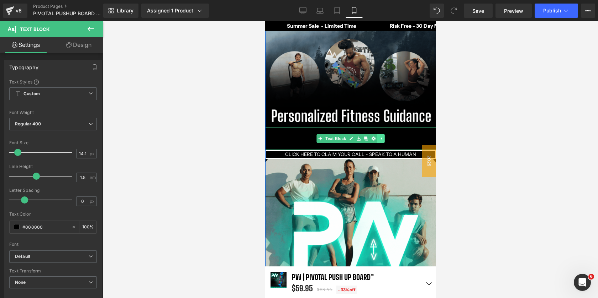
scroll to position [5107, 171]
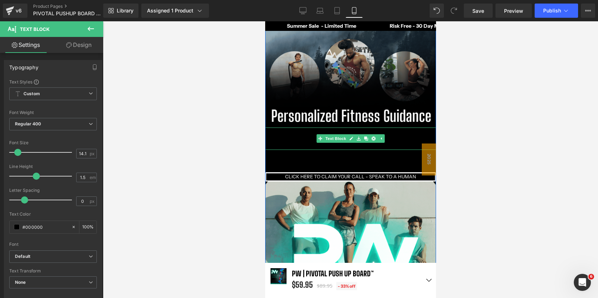
click at [404, 141] on p "Consultation is for general fitness guidance only and is not a substitute for m…" at bounding box center [350, 139] width 171 height 22
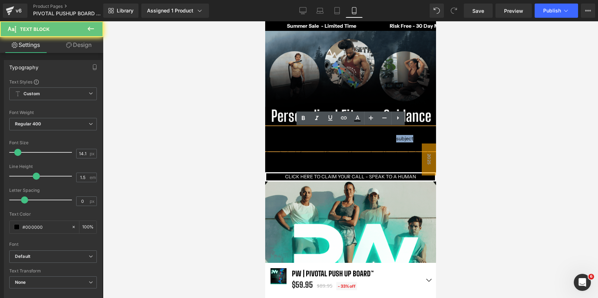
click at [404, 141] on p "Consultation is for general fitness guidance only and is not a substitute for m…" at bounding box center [350, 139] width 171 height 22
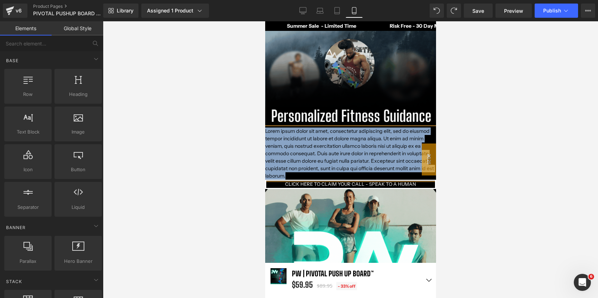
click at [391, 153] on p "Lorem ipsum dolor sit amet, consectetur adipiscing elit, sed do eiusmod tempor …" at bounding box center [350, 154] width 171 height 53
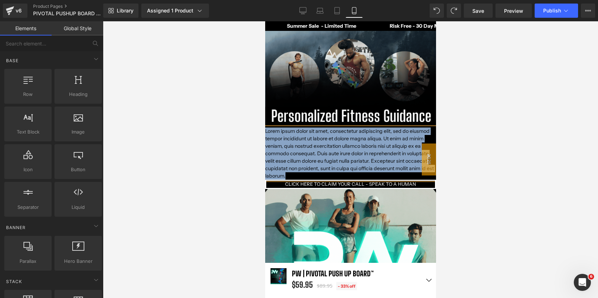
click at [391, 153] on p "Lorem ipsum dolor sit amet, consectetur adipiscing elit, sed do eiusmod tempor …" at bounding box center [350, 154] width 171 height 53
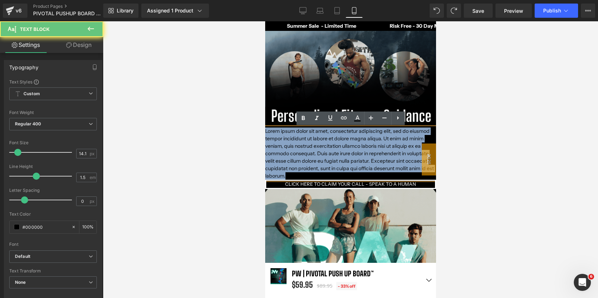
click at [391, 153] on p "Lorem ipsum dolor sit amet, consectetur adipiscing elit, sed do eiusmod tempor …" at bounding box center [350, 154] width 171 height 53
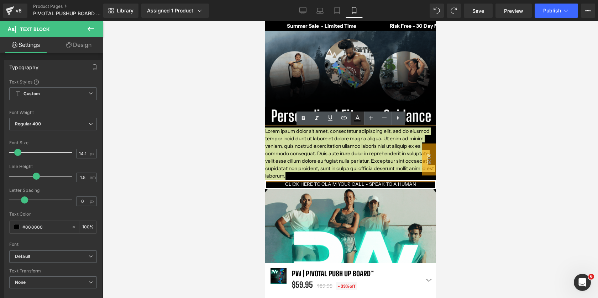
click at [354, 114] on icon at bounding box center [357, 118] width 9 height 9
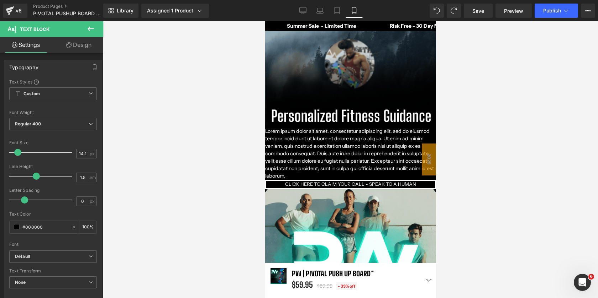
click at [473, 142] on div at bounding box center [350, 159] width 495 height 277
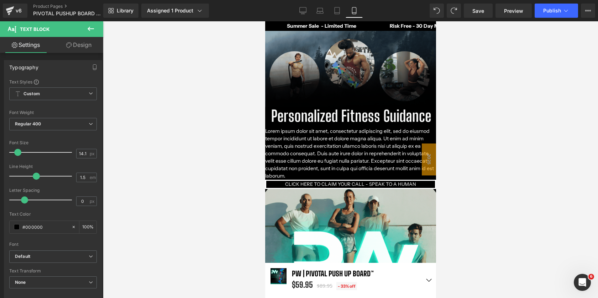
click at [473, 142] on div at bounding box center [350, 159] width 495 height 277
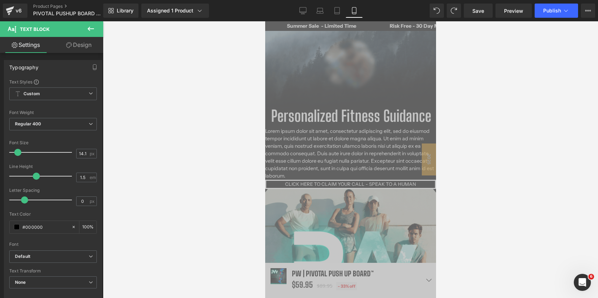
click at [400, 152] on span "Lorem ipsum dolor sit amet, consectetur adipiscing elit, sed do eiusmod tempor …" at bounding box center [349, 154] width 169 height 52
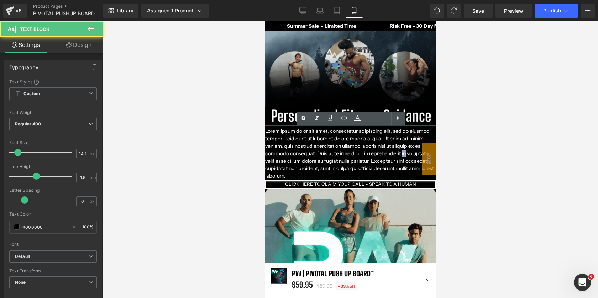
click at [400, 152] on span "Lorem ipsum dolor sit amet, consectetur adipiscing elit, sed do eiusmod tempor …" at bounding box center [349, 154] width 169 height 52
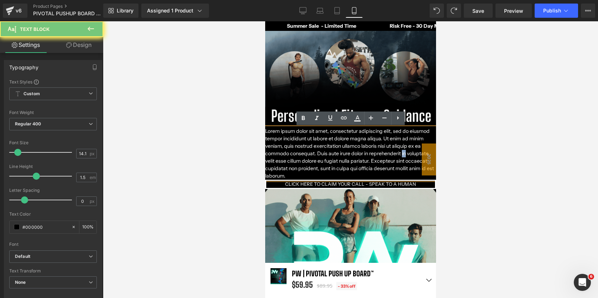
click at [400, 152] on span "Lorem ipsum dolor sit amet, consectetur adipiscing elit, sed do eiusmod tempor …" at bounding box center [349, 154] width 169 height 52
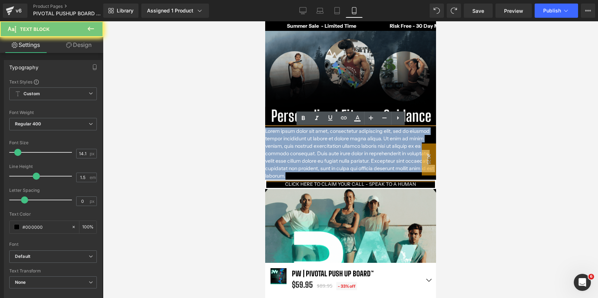
click at [400, 152] on span "Lorem ipsum dolor sit amet, consectetur adipiscing elit, sed do eiusmod tempor …" at bounding box center [349, 154] width 169 height 52
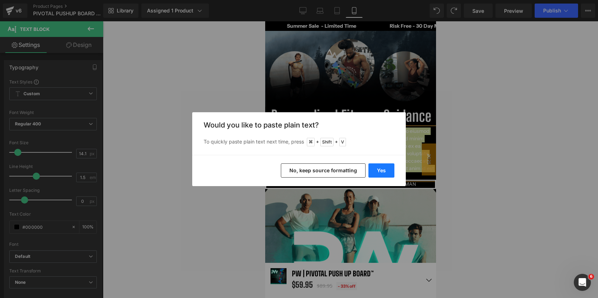
click at [376, 173] on button "Yes" at bounding box center [381, 171] width 26 height 14
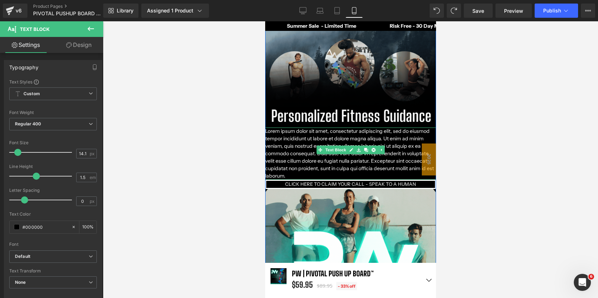
click at [365, 165] on p "Lorem ipsum dolor sit amet, consectetur adipiscing elit, sed do eiusmod tempor …" at bounding box center [350, 154] width 171 height 53
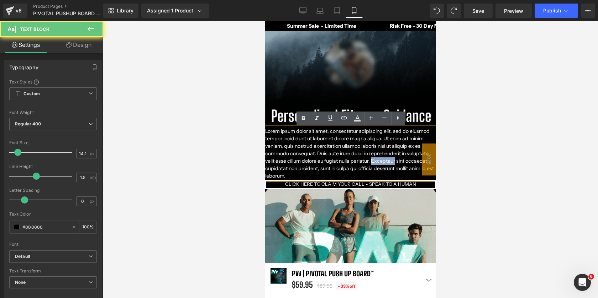
click at [365, 165] on p "Lorem ipsum dolor sit amet, consectetur adipiscing elit, sed do eiusmod tempor …" at bounding box center [350, 154] width 171 height 53
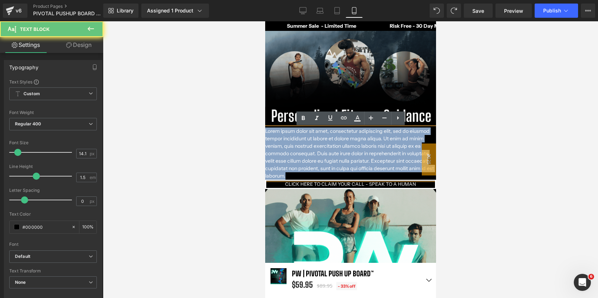
click at [365, 165] on p "Lorem ipsum dolor sit amet, consectetur adipiscing elit, sed do eiusmod tempor …" at bounding box center [350, 154] width 171 height 53
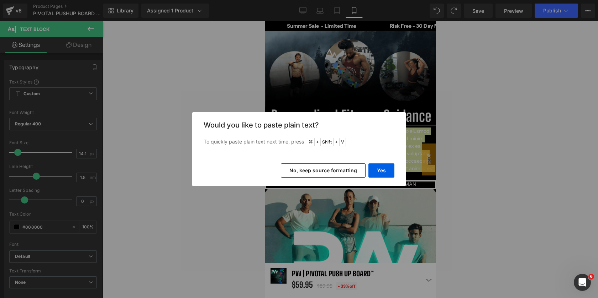
click at [343, 173] on button "No, keep source formatting" at bounding box center [323, 171] width 85 height 14
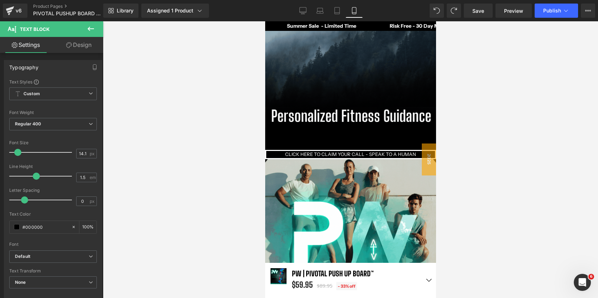
scroll to position [4, 4]
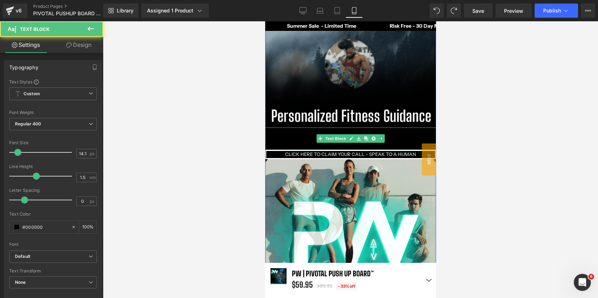
click at [411, 140] on em "Consultation is for general fitness guidance only and is not a substitute for m…" at bounding box center [349, 138] width 168 height 21
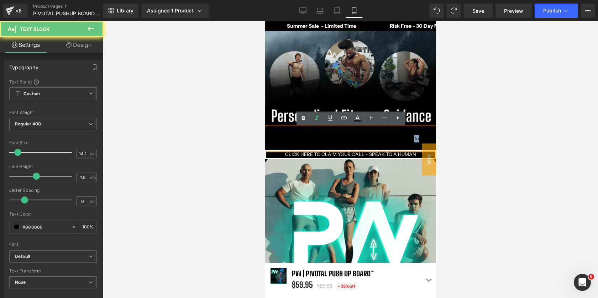
click at [411, 140] on em "Consultation is for general fitness guidance only and is not a substitute for m…" at bounding box center [349, 138] width 168 height 21
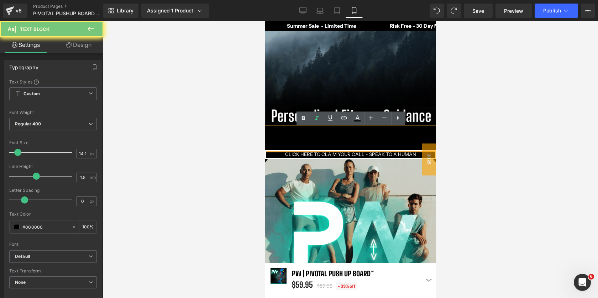
click at [400, 141] on em "Consultation is for general fitness guidance only and is not a substitute for m…" at bounding box center [349, 138] width 168 height 21
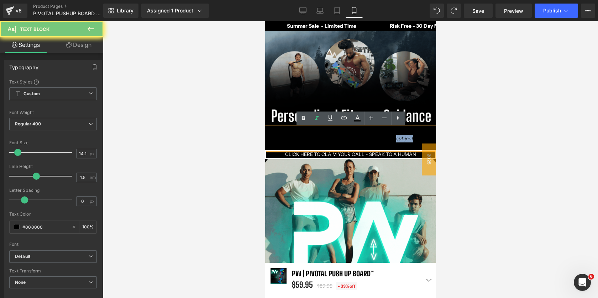
click at [400, 141] on em "Consultation is for general fitness guidance only and is not a substitute for m…" at bounding box center [349, 138] width 168 height 21
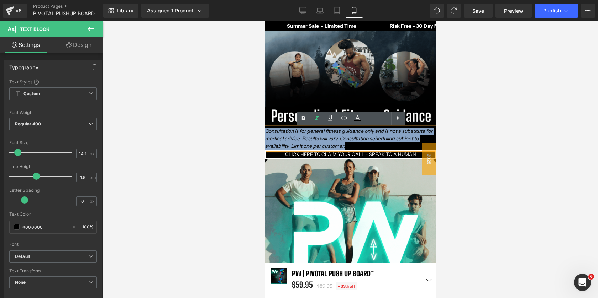
click at [400, 141] on em "Consultation is for general fitness guidance only and is not a substitute for m…" at bounding box center [349, 138] width 168 height 21
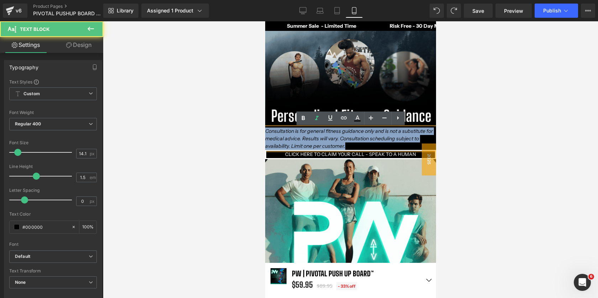
click at [400, 141] on em "Consultation is for general fitness guidance only and is not a substitute for m…" at bounding box center [349, 138] width 168 height 21
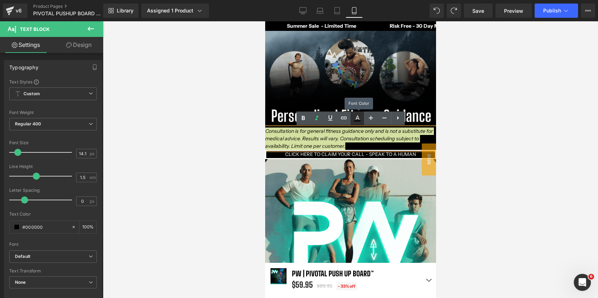
click at [357, 115] on icon at bounding box center [357, 118] width 9 height 9
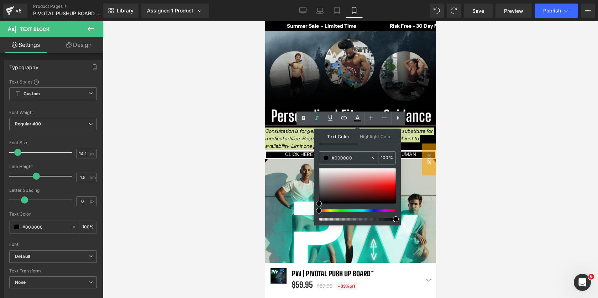
click at [326, 156] on span at bounding box center [325, 157] width 5 height 5
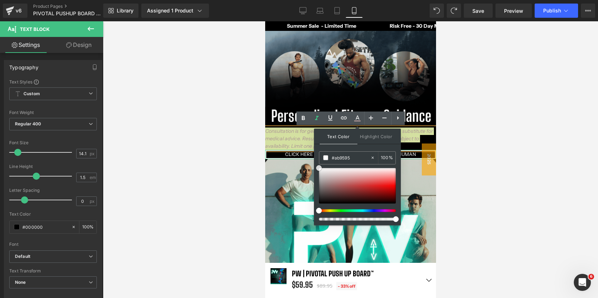
drag, startPoint x: 579, startPoint y: 186, endPoint x: 305, endPoint y: 156, distance: 275.6
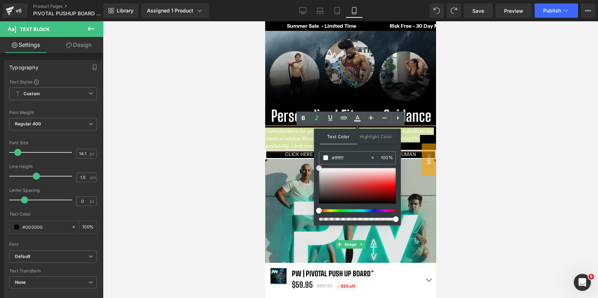
drag, startPoint x: 583, startPoint y: 190, endPoint x: 307, endPoint y: 163, distance: 277.7
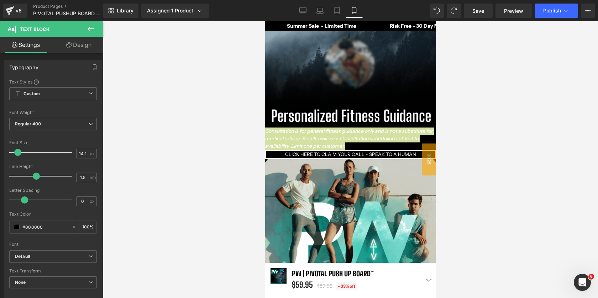
click at [471, 143] on div at bounding box center [350, 159] width 495 height 277
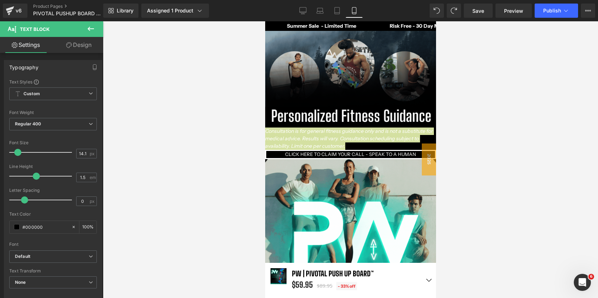
drag, startPoint x: 462, startPoint y: 143, endPoint x: 169, endPoint y: 123, distance: 293.8
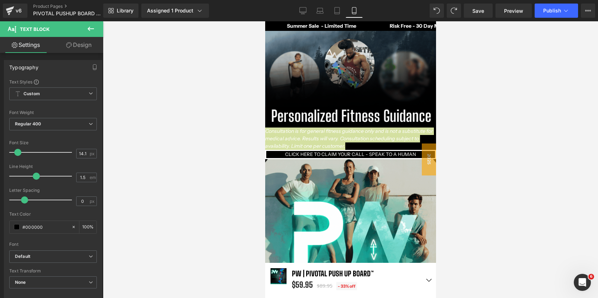
click at [462, 143] on div at bounding box center [350, 159] width 495 height 277
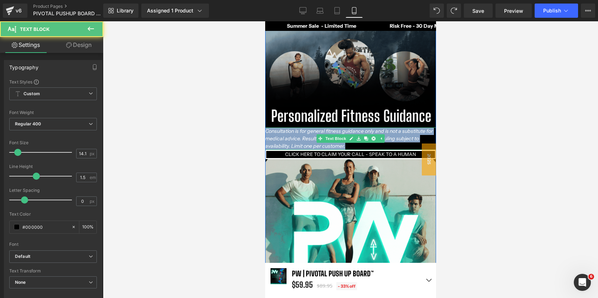
click at [395, 143] on p "Consultation is for general fitness guidance only and is not a substitute for m…" at bounding box center [350, 139] width 171 height 22
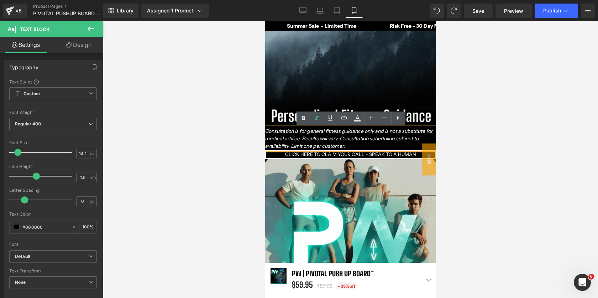
click at [315, 139] on em "Consultation is for general fitness guidance only and is not a substitute for m…" at bounding box center [349, 138] width 168 height 21
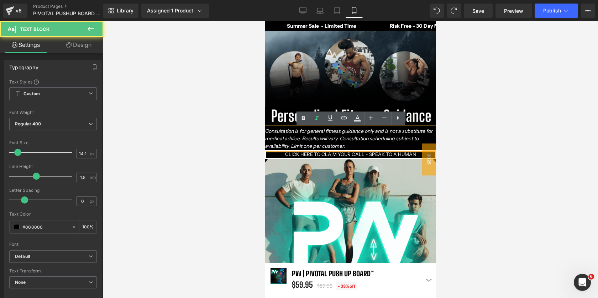
click at [315, 139] on em "Consultation is for general fitness guidance only and is not a substitute for m…" at bounding box center [349, 138] width 168 height 21
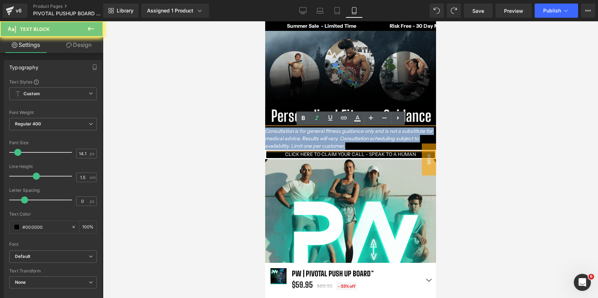
click at [315, 139] on em "Consultation is for general fitness guidance only and is not a substitute for m…" at bounding box center [349, 138] width 168 height 21
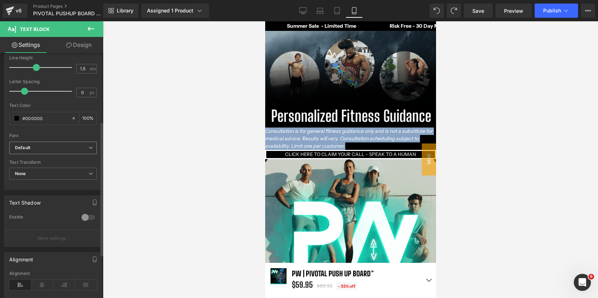
scroll to position [143, 0]
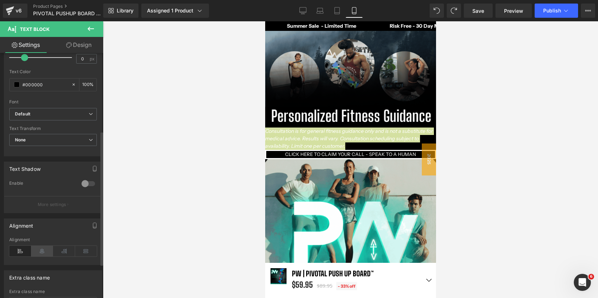
click at [46, 251] on icon at bounding box center [42, 251] width 22 height 11
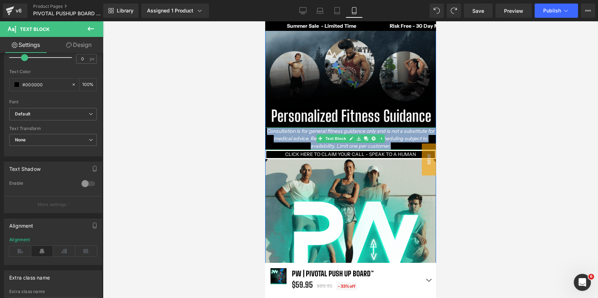
click at [393, 138] on em "Consultation is for general fitness guidance only and is not a substitute for m…" at bounding box center [350, 138] width 168 height 21
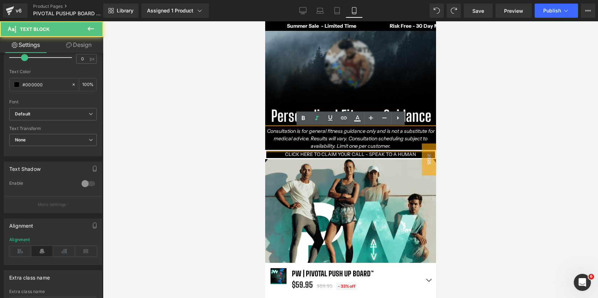
click at [369, 141] on em "Consultation is for general fitness guidance only and is not a substitute for m…" at bounding box center [350, 138] width 168 height 21
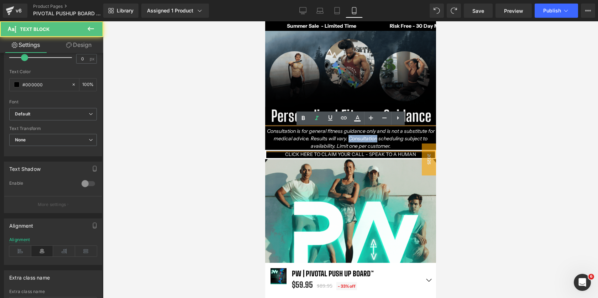
click at [369, 141] on em "Consultation is for general fitness guidance only and is not a substitute for m…" at bounding box center [350, 138] width 168 height 21
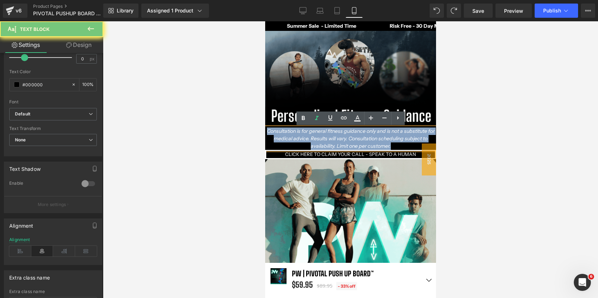
click at [369, 141] on em "Consultation is for general fitness guidance only and is not a substitute for m…" at bounding box center [350, 138] width 168 height 21
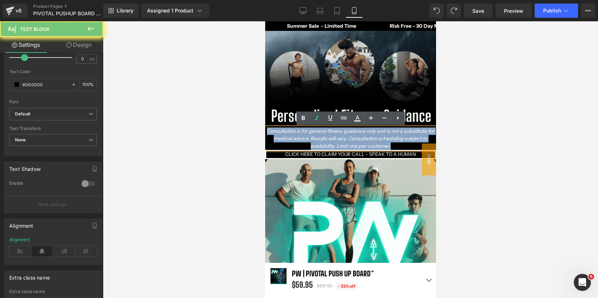
click at [369, 141] on em "Consultation is for general fitness guidance only and is not a substitute for m…" at bounding box center [350, 138] width 168 height 21
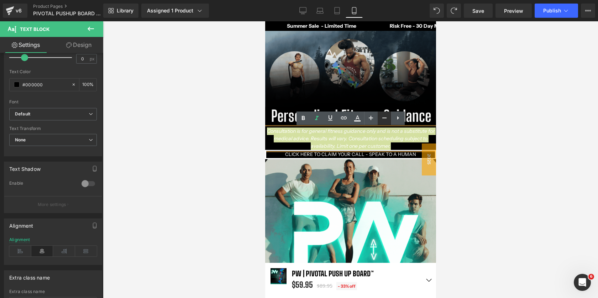
click at [382, 118] on icon at bounding box center [384, 118] width 4 height 1
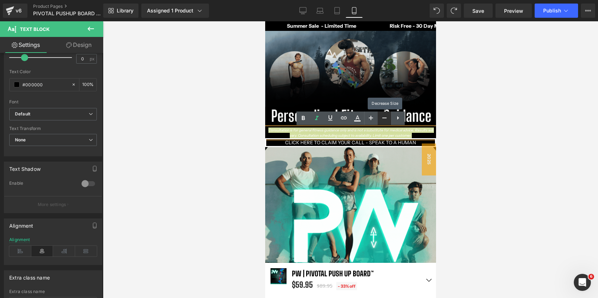
click at [382, 118] on icon at bounding box center [384, 118] width 4 height 1
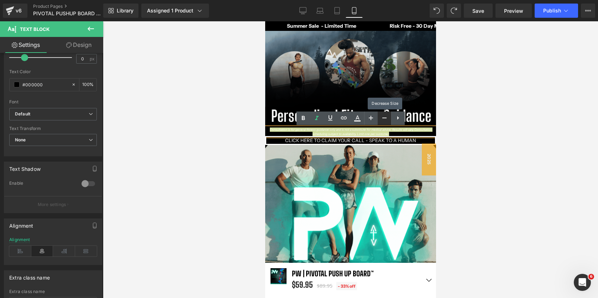
scroll to position [5071, 171]
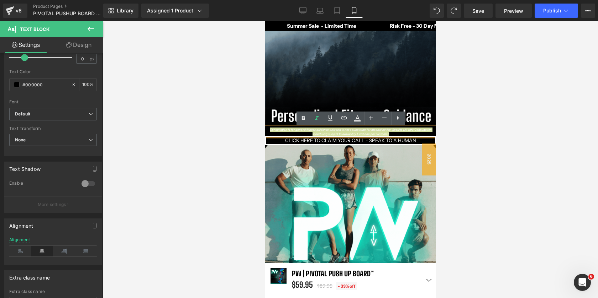
click at [449, 117] on div at bounding box center [350, 159] width 495 height 277
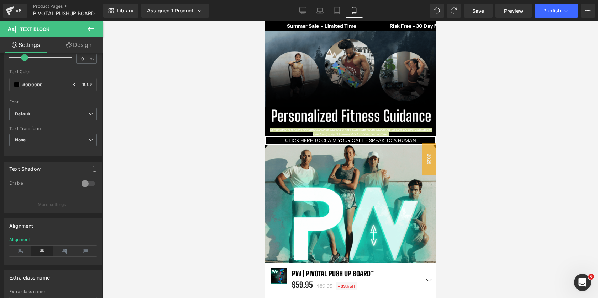
click at [469, 112] on div at bounding box center [350, 159] width 495 height 277
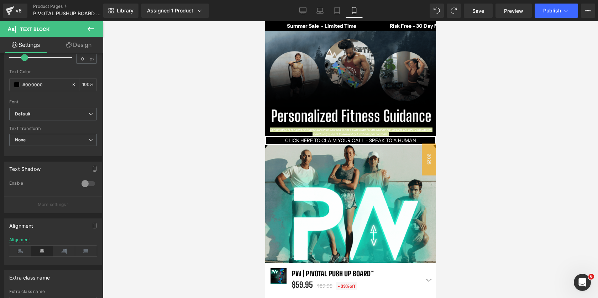
click at [454, 108] on div at bounding box center [350, 159] width 495 height 277
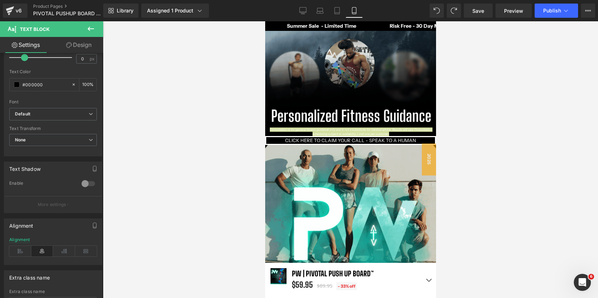
click at [500, 172] on div at bounding box center [350, 159] width 495 height 277
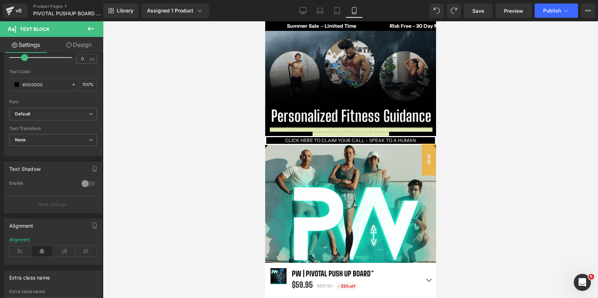
click at [471, 121] on div at bounding box center [350, 159] width 495 height 277
click at [448, 109] on div at bounding box center [350, 159] width 495 height 277
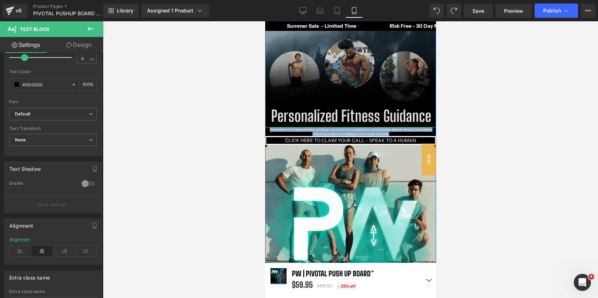
click at [411, 110] on img at bounding box center [350, 16] width 171 height 221
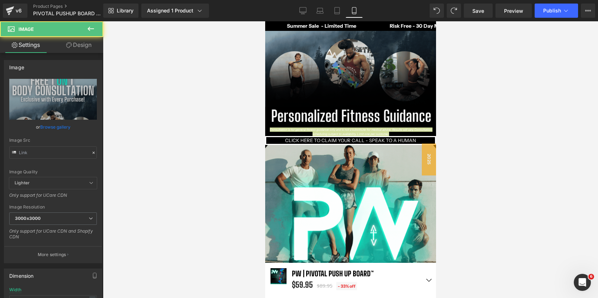
click at [457, 100] on div at bounding box center [350, 159] width 495 height 277
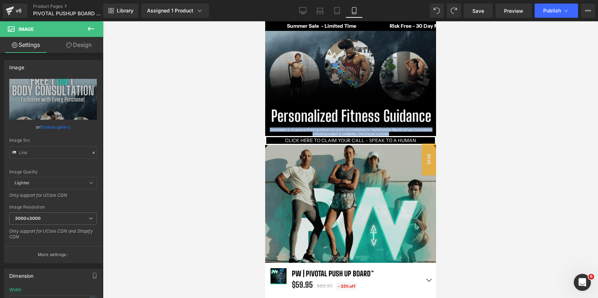
click at [390, 189] on img at bounding box center [350, 230] width 171 height 171
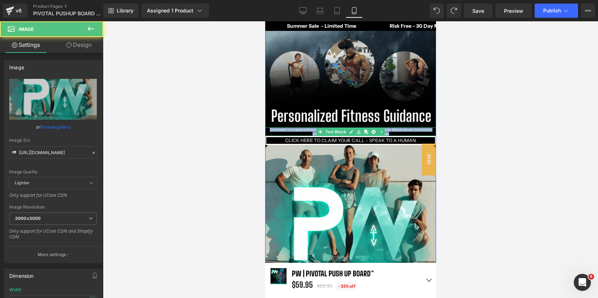
click at [392, 134] on p "Consultation is for general fitness guidance only and is not a substitute for m…" at bounding box center [350, 132] width 171 height 9
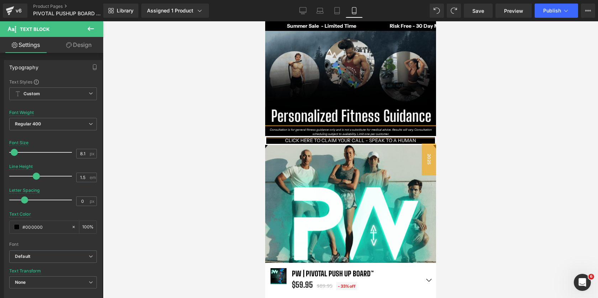
click at [464, 134] on div at bounding box center [350, 159] width 495 height 277
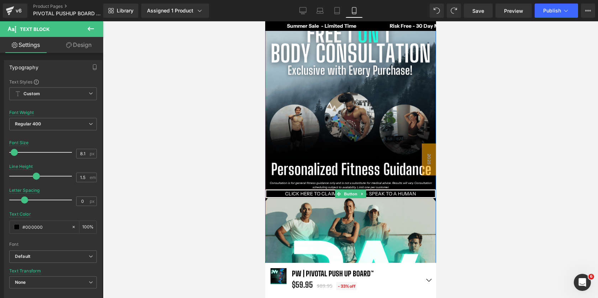
scroll to position [5080, 171]
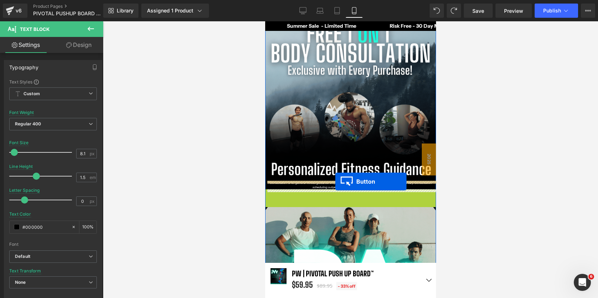
drag, startPoint x: 336, startPoint y: 195, endPoint x: 335, endPoint y: 182, distance: 13.2
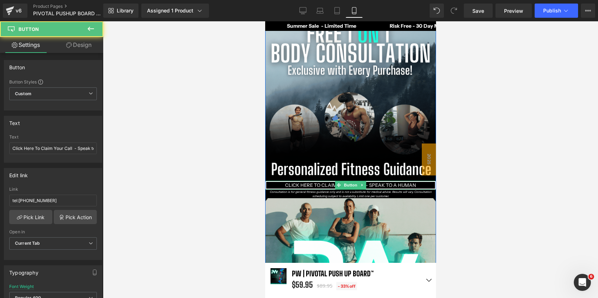
scroll to position [4, 4]
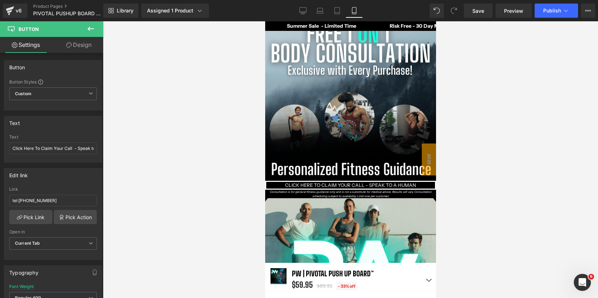
click at [469, 133] on div at bounding box center [350, 159] width 495 height 277
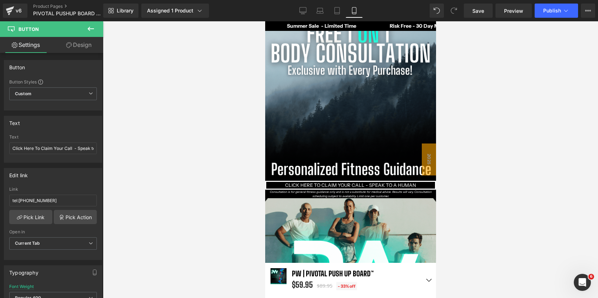
click at [452, 202] on div at bounding box center [350, 159] width 495 height 277
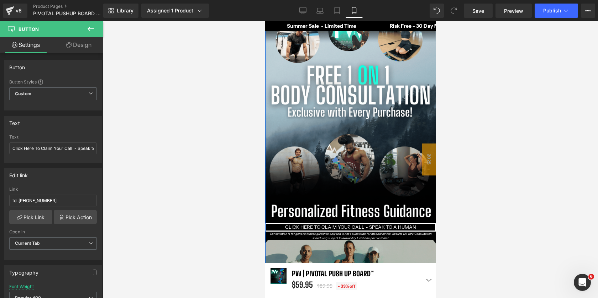
scroll to position [1204, 0]
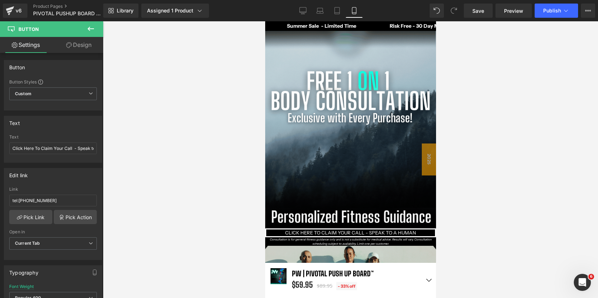
click at [453, 207] on div at bounding box center [350, 159] width 495 height 277
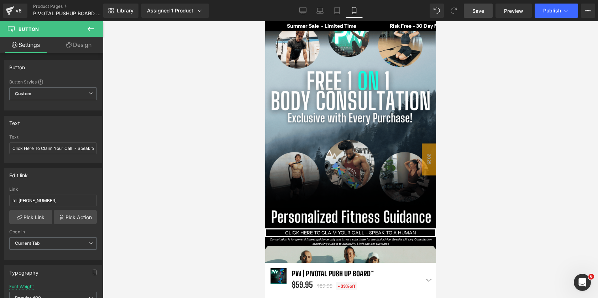
click at [470, 10] on link "Save" at bounding box center [478, 11] width 29 height 14
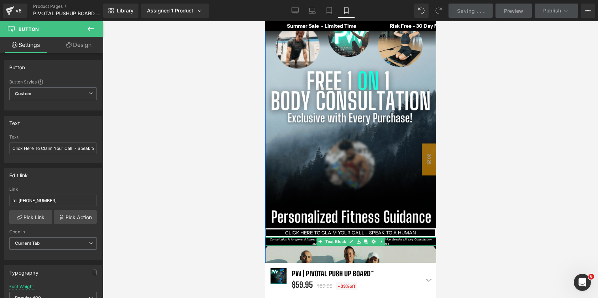
click at [397, 243] on p "Consultation is for general fitness guidance only and is not a substitute for m…" at bounding box center [350, 242] width 171 height 9
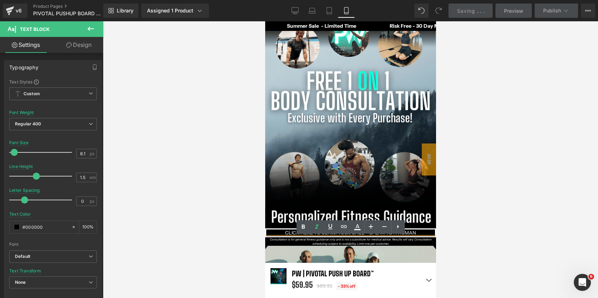
click at [400, 243] on p "Consultation is for general fitness guidance only and is not a substitute for m…" at bounding box center [350, 242] width 171 height 9
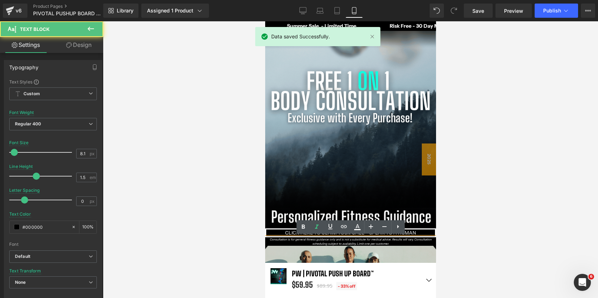
click at [400, 243] on p "Consultation is for general fitness guidance only and is not a substitute for m…" at bounding box center [350, 242] width 171 height 9
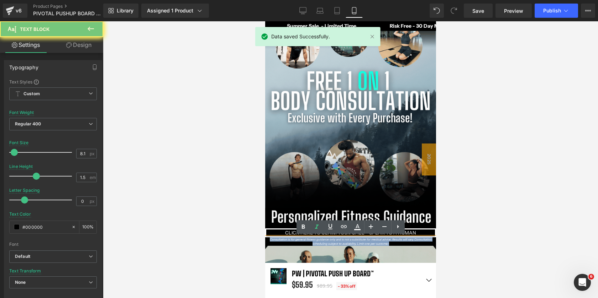
click at [400, 243] on p "Consultation is for general fitness guidance only and is not a substitute for m…" at bounding box center [350, 242] width 171 height 9
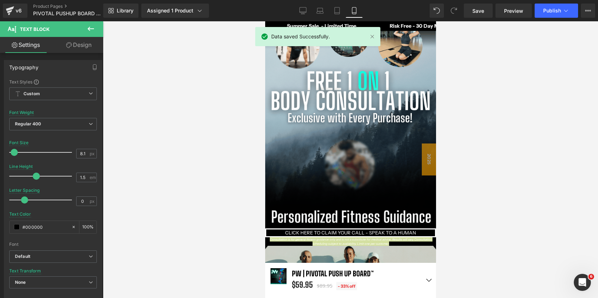
click at [510, 219] on div at bounding box center [350, 159] width 495 height 277
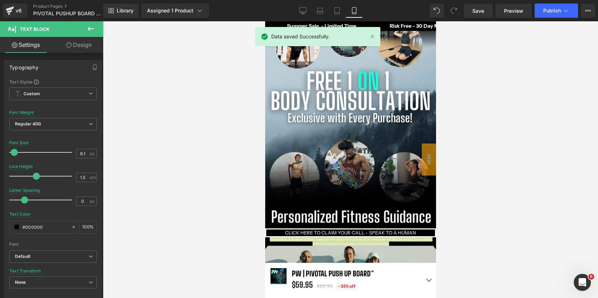
click at [510, 219] on div at bounding box center [350, 159] width 495 height 277
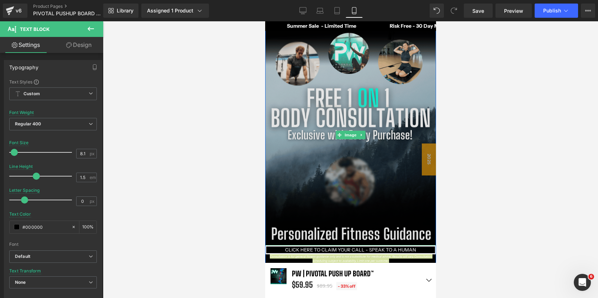
scroll to position [1187, 0]
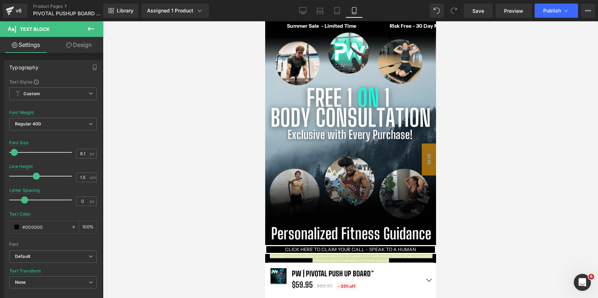
click at [482, 166] on div at bounding box center [350, 159] width 495 height 277
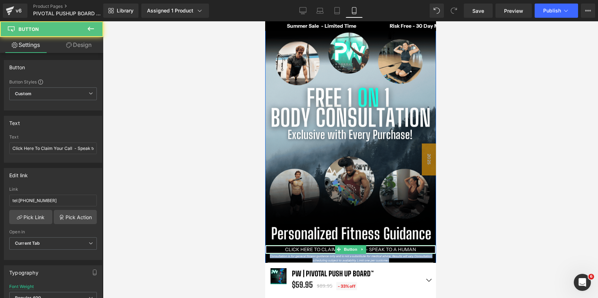
click at [409, 247] on span "Click Here To Claim Your Call - Speak to a human" at bounding box center [350, 250] width 131 height 7
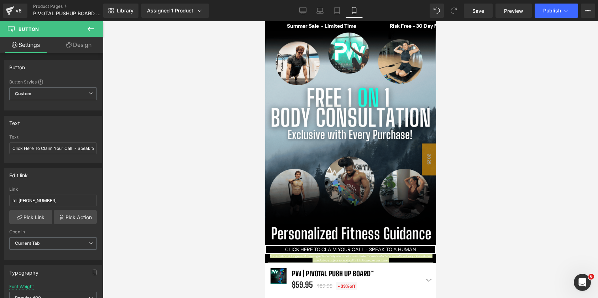
drag, startPoint x: 449, startPoint y: 226, endPoint x: 158, endPoint y: 221, distance: 290.7
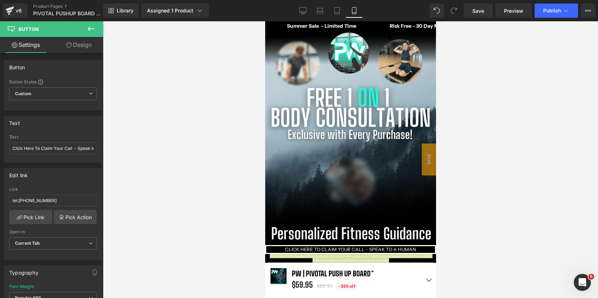
click at [449, 226] on div at bounding box center [350, 159] width 495 height 277
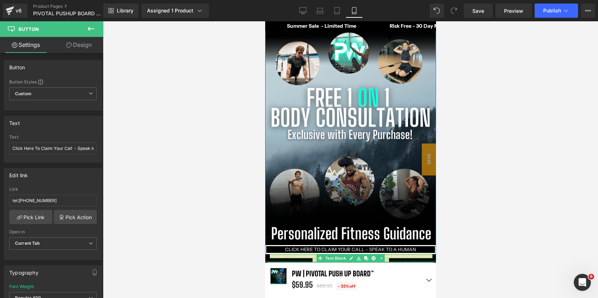
click at [400, 261] on div at bounding box center [350, 262] width 171 height 2
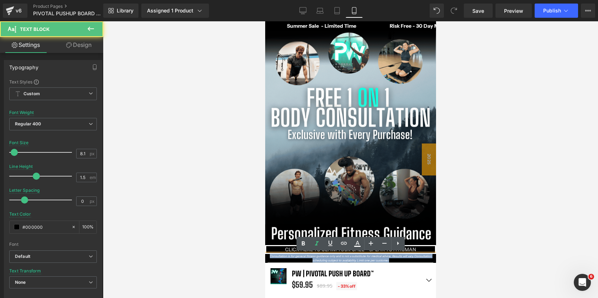
click at [400, 261] on p "Consultation is for general fitness guidance only and is not a substitute for m…" at bounding box center [350, 258] width 171 height 9
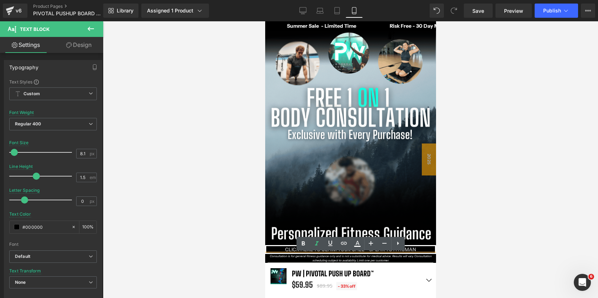
click at [492, 221] on div at bounding box center [350, 159] width 495 height 277
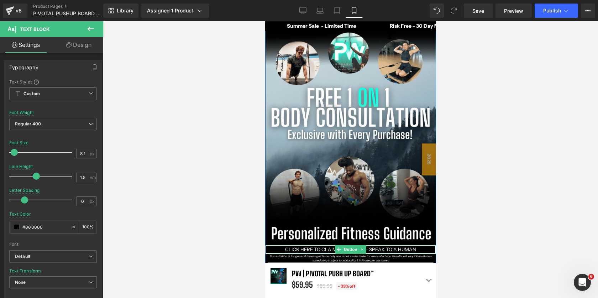
click at [324, 249] on span "Click Here To Claim Your Call - Speak to a human" at bounding box center [350, 250] width 131 height 7
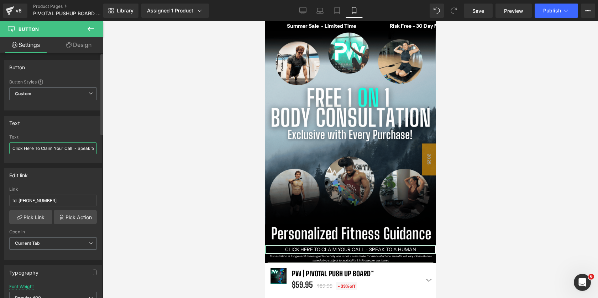
click at [52, 147] on input "Click Here To Claim Your Call - Speak to a human" at bounding box center [53, 149] width 88 height 12
type input "Click Here To schedule Your Call - Speak to a human"
click at [547, 211] on div at bounding box center [350, 159] width 495 height 277
click at [514, 216] on div at bounding box center [350, 159] width 495 height 277
click at [531, 114] on div at bounding box center [350, 159] width 495 height 277
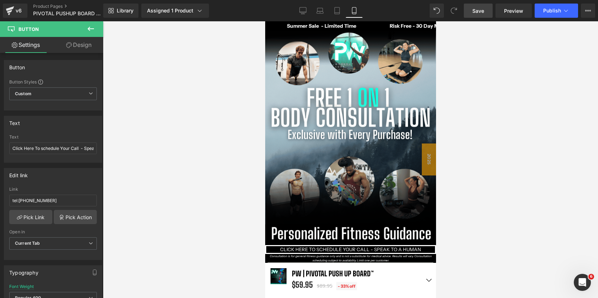
drag, startPoint x: 477, startPoint y: 16, endPoint x: 105, endPoint y: 175, distance: 404.9
click at [477, 16] on link "Save" at bounding box center [478, 11] width 29 height 14
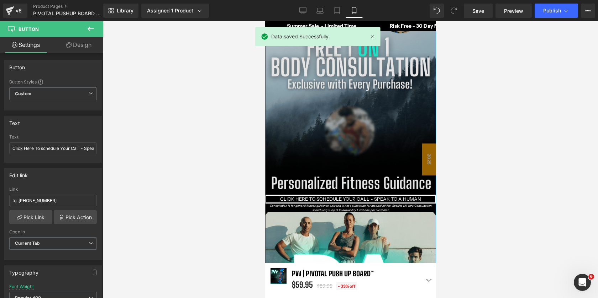
scroll to position [1223, 0]
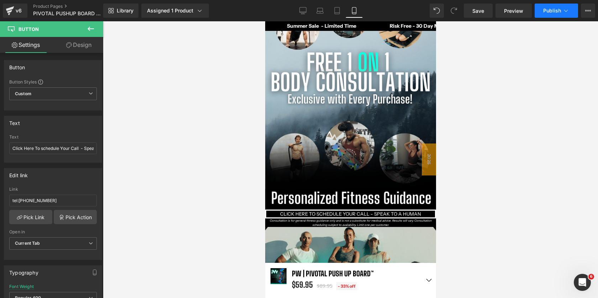
click at [552, 12] on span "Publish" at bounding box center [552, 11] width 18 height 6
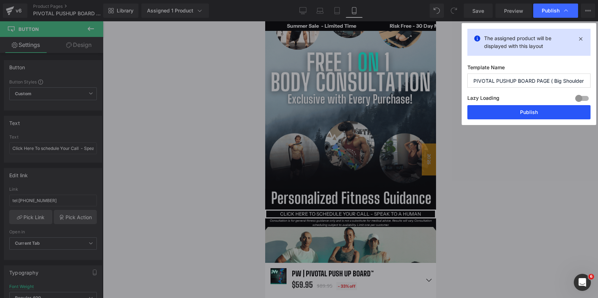
click at [530, 115] on button "Publish" at bounding box center [528, 112] width 123 height 14
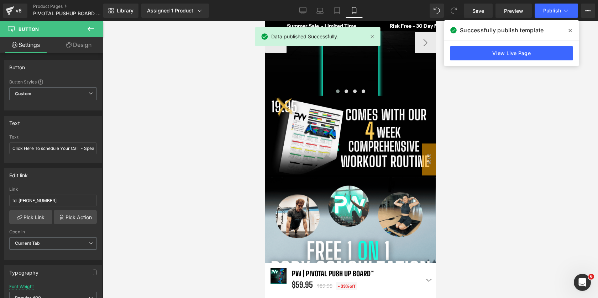
scroll to position [905, 0]
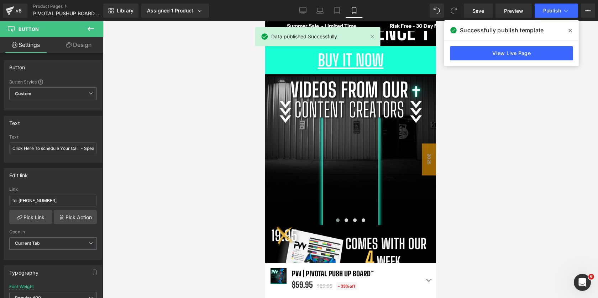
click at [570, 31] on icon at bounding box center [570, 31] width 4 height 4
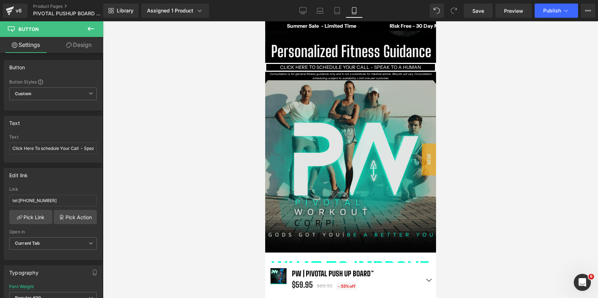
scroll to position [1351, 0]
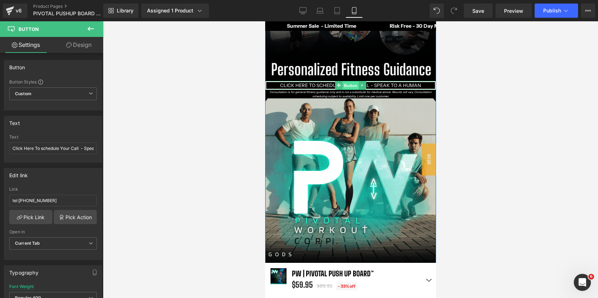
click at [352, 85] on span "Button" at bounding box center [350, 85] width 16 height 9
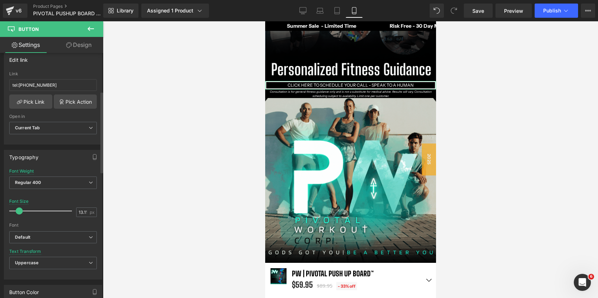
scroll to position [4, 4]
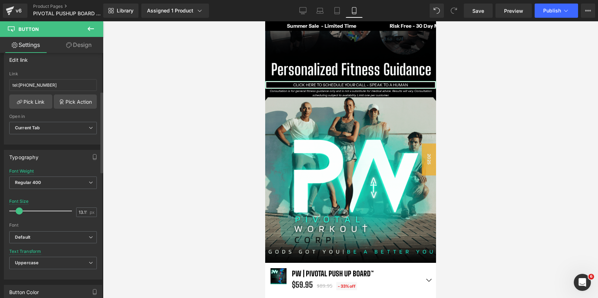
click at [17, 211] on span at bounding box center [19, 211] width 7 height 7
click at [456, 121] on div at bounding box center [350, 159] width 495 height 277
click at [475, 84] on div at bounding box center [350, 159] width 495 height 277
click at [479, 16] on link "Save" at bounding box center [478, 11] width 29 height 14
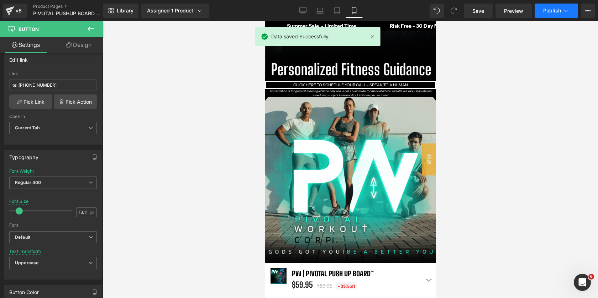
click at [539, 12] on button "Publish" at bounding box center [555, 11] width 43 height 14
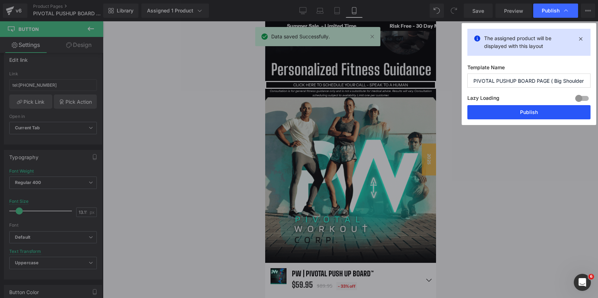
click at [496, 113] on button "Publish" at bounding box center [528, 112] width 123 height 14
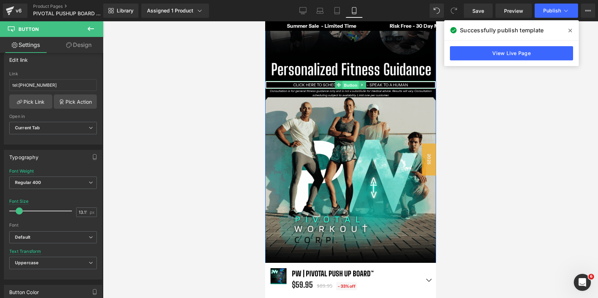
click at [353, 86] on span "Button" at bounding box center [350, 85] width 16 height 9
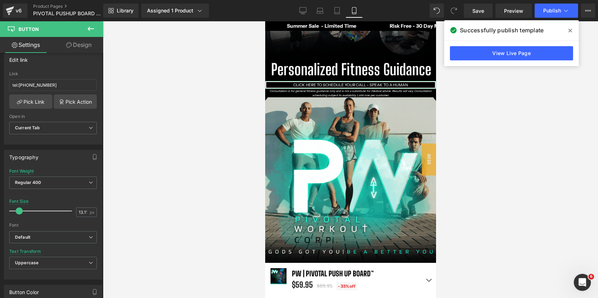
click at [73, 39] on link "Design" at bounding box center [79, 45] width 52 height 16
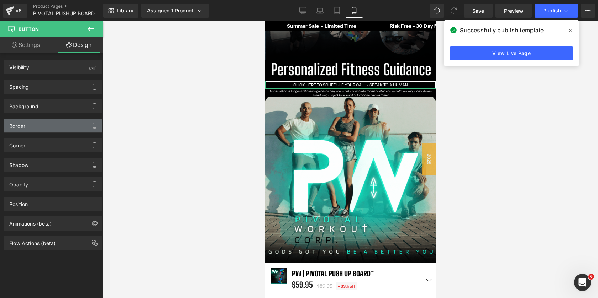
click at [41, 125] on div "Border" at bounding box center [52, 126] width 97 height 14
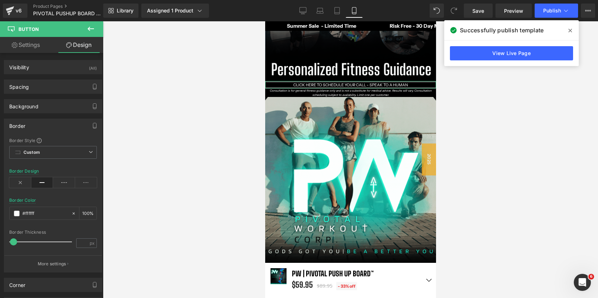
click at [12, 240] on span at bounding box center [13, 242] width 7 height 7
click at [479, 14] on span "Save" at bounding box center [478, 10] width 12 height 7
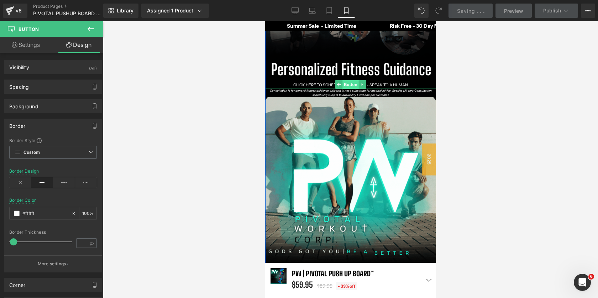
click at [349, 85] on span "Button" at bounding box center [350, 84] width 16 height 9
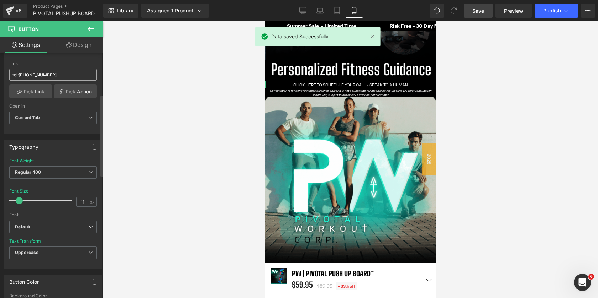
scroll to position [127, 0]
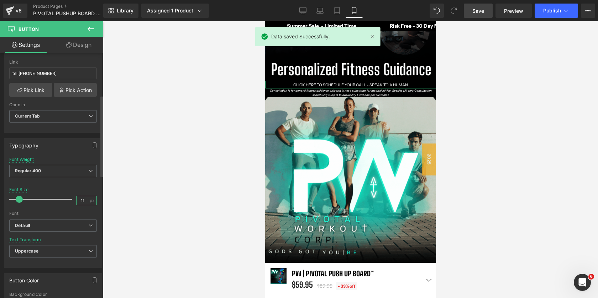
click at [84, 202] on input "11" at bounding box center [82, 200] width 12 height 9
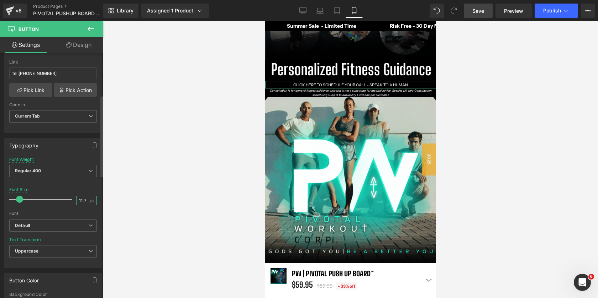
scroll to position [5070, 171]
type input "11.7"
click at [479, 14] on span "Save" at bounding box center [478, 10] width 12 height 7
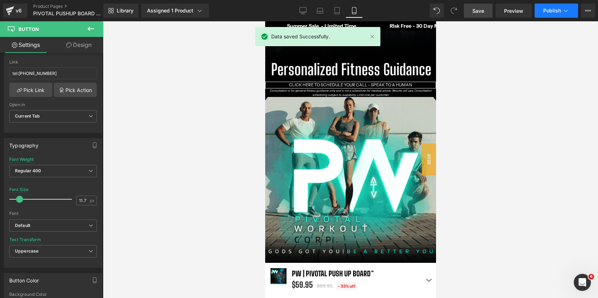
click at [543, 12] on button "Publish" at bounding box center [555, 11] width 43 height 14
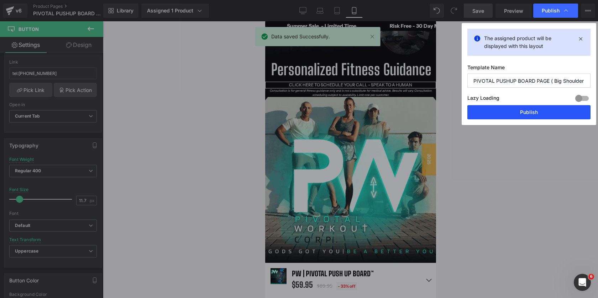
click at [519, 114] on button "Publish" at bounding box center [528, 112] width 123 height 14
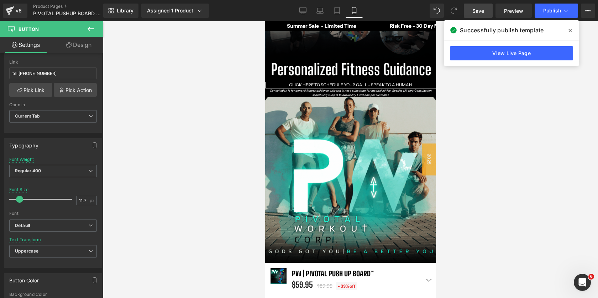
click at [570, 29] on icon at bounding box center [570, 31] width 4 height 6
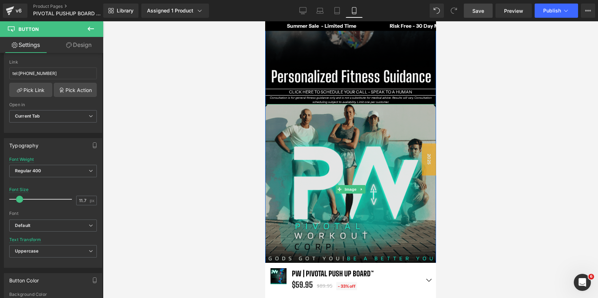
scroll to position [1342, 0]
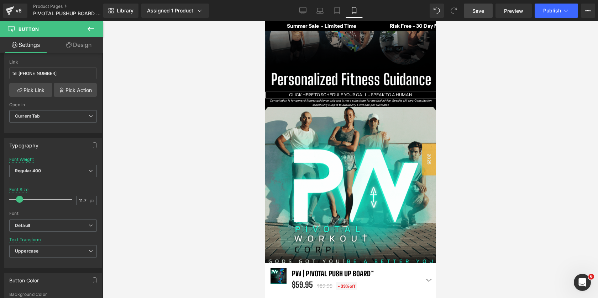
click at [466, 100] on div at bounding box center [350, 159] width 495 height 277
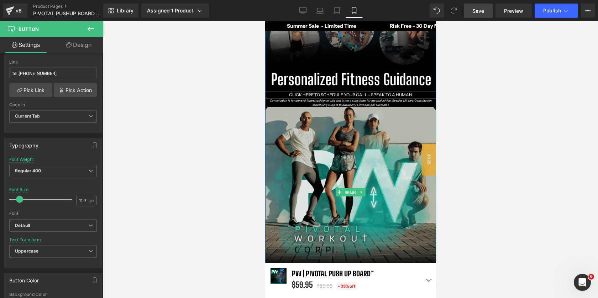
click at [346, 160] on img at bounding box center [350, 192] width 171 height 171
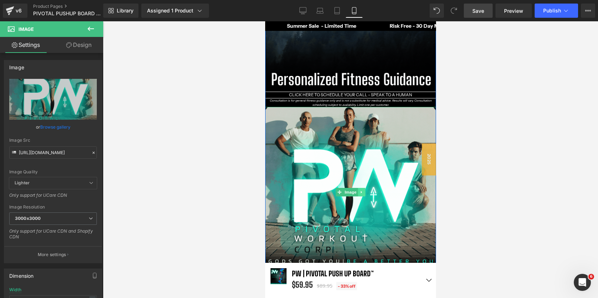
click at [362, 195] on icon at bounding box center [361, 192] width 4 height 4
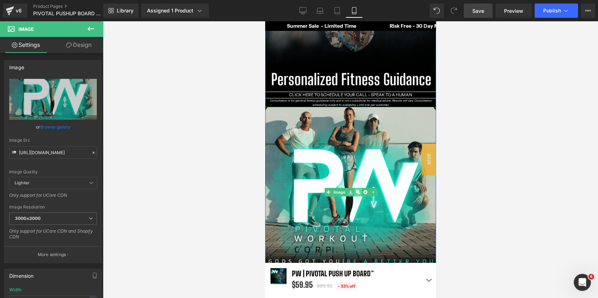
click at [358, 192] on icon at bounding box center [357, 193] width 4 height 4
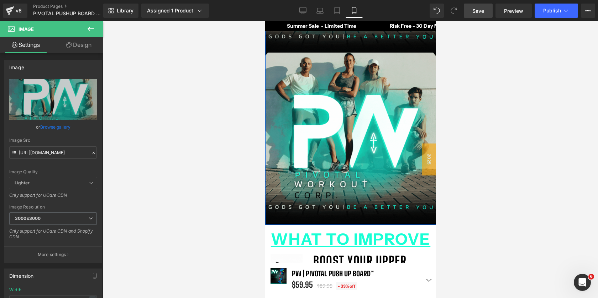
scroll to position [1566, 0]
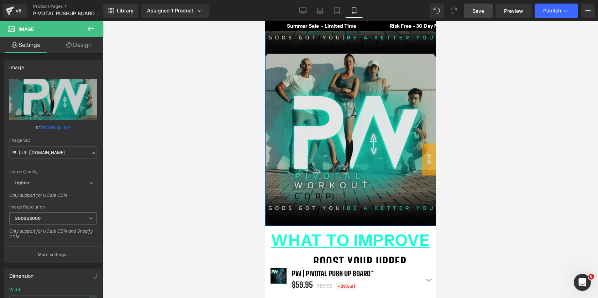
click at [340, 131] on img at bounding box center [350, 139] width 171 height 171
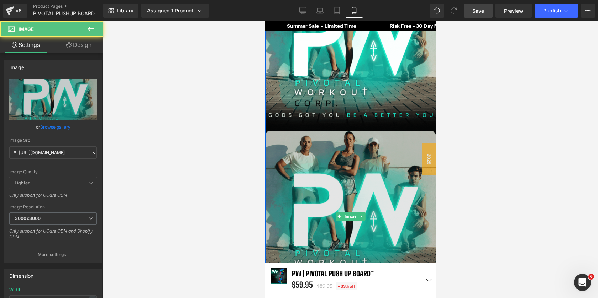
scroll to position [1485, 0]
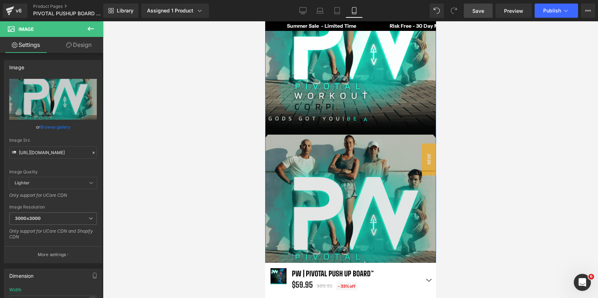
click at [339, 199] on img at bounding box center [350, 220] width 171 height 171
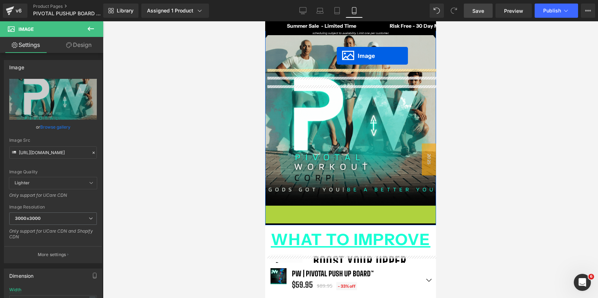
scroll to position [1356, 0]
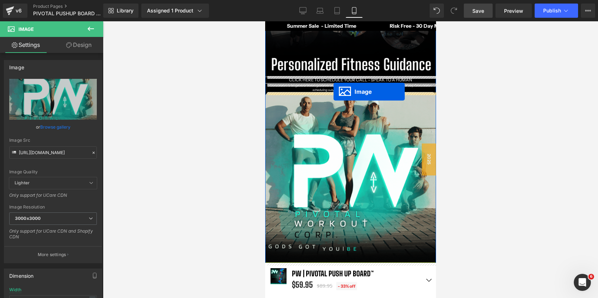
drag, startPoint x: 338, startPoint y: 220, endPoint x: 333, endPoint y: 91, distance: 128.9
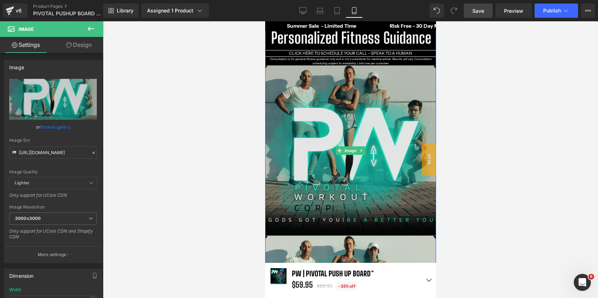
scroll to position [1373, 0]
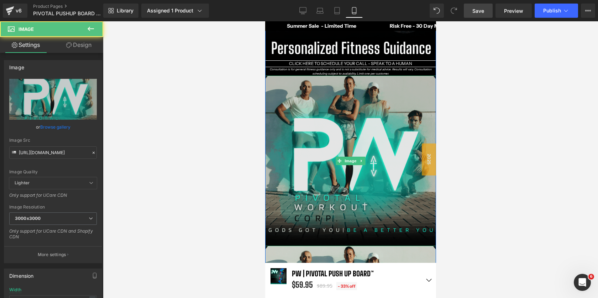
click at [409, 138] on img at bounding box center [350, 161] width 171 height 171
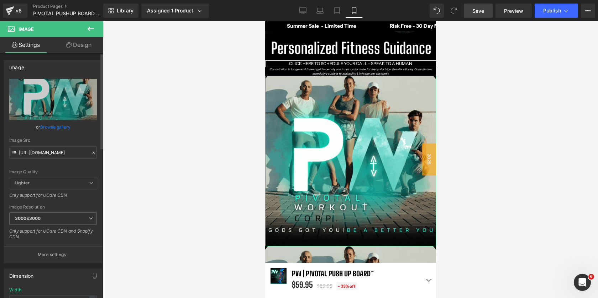
click at [54, 128] on link "Browse gallery" at bounding box center [55, 127] width 30 height 12
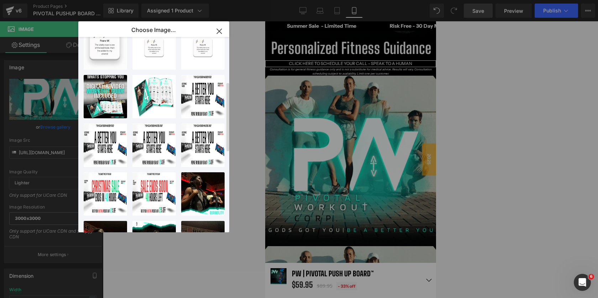
scroll to position [0, 0]
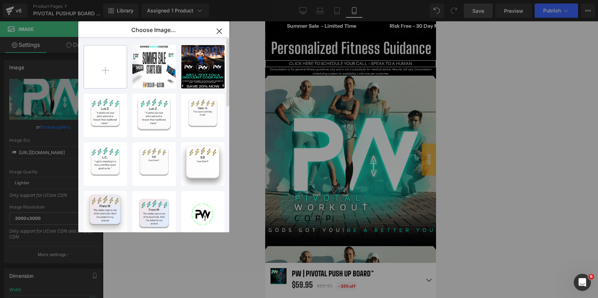
click at [102, 68] on input "file" at bounding box center [105, 67] width 43 height 43
type input "C:\fakepath\Linked in Facebook Banner (36 x 12 in).gif"
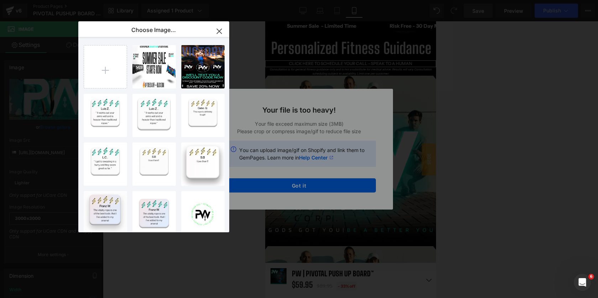
click at [217, 29] on icon "button" at bounding box center [219, 31] width 5 height 5
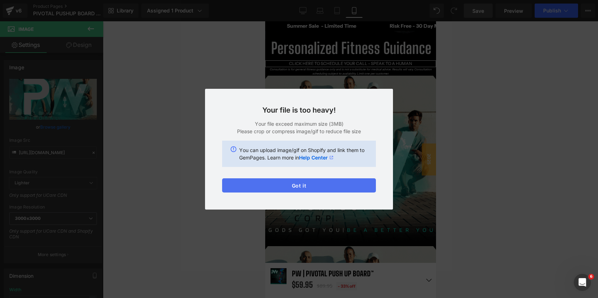
click at [323, 182] on button "Got it" at bounding box center [299, 186] width 154 height 14
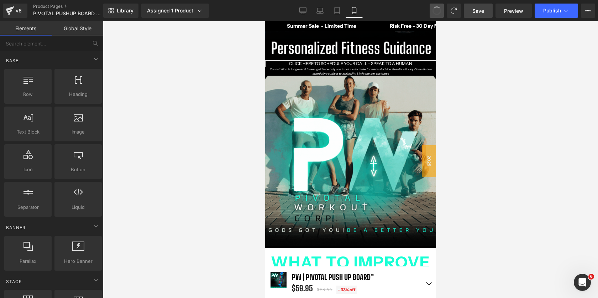
scroll to position [5070, 171]
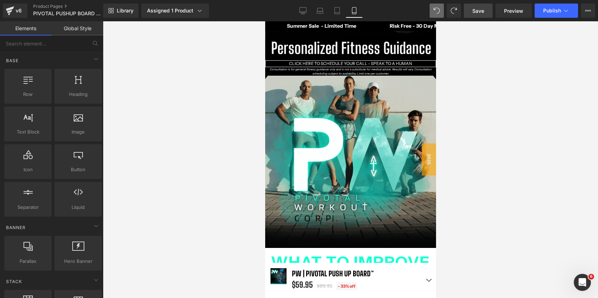
click at [494, 86] on div at bounding box center [350, 159] width 495 height 277
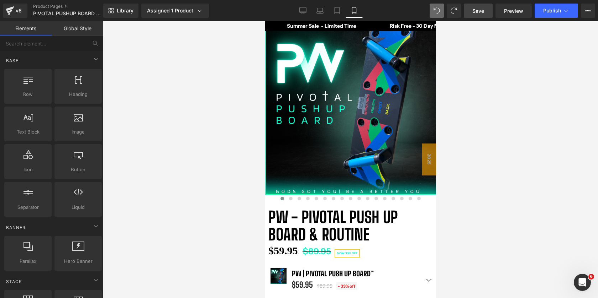
scroll to position [0, 0]
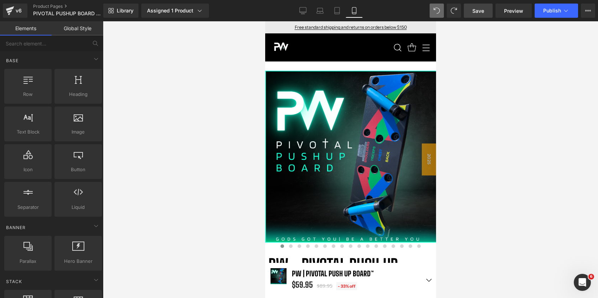
click at [477, 17] on link "Save" at bounding box center [478, 11] width 29 height 14
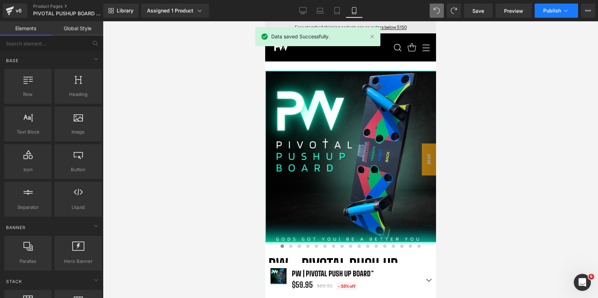
click at [562, 13] on icon at bounding box center [565, 10] width 7 height 7
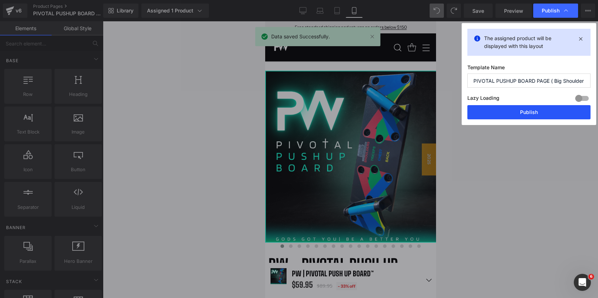
click at [531, 112] on button "Publish" at bounding box center [528, 112] width 123 height 14
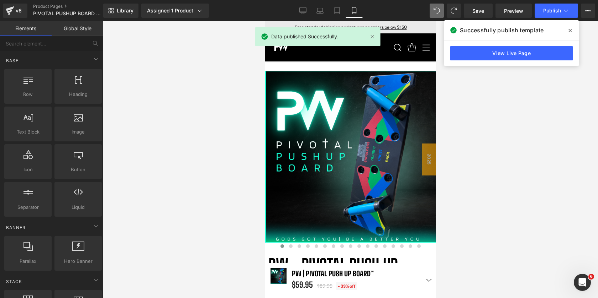
click at [568, 31] on icon at bounding box center [570, 31] width 4 height 6
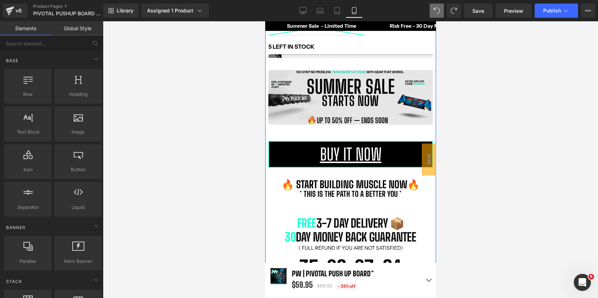
scroll to position [345, 0]
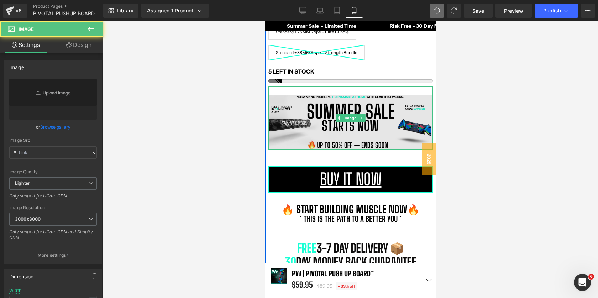
click at [358, 144] on img at bounding box center [350, 117] width 164 height 63
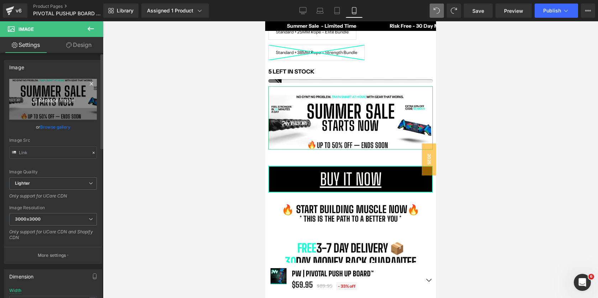
click at [55, 100] on icon "Replace Image" at bounding box center [53, 99] width 57 height 9
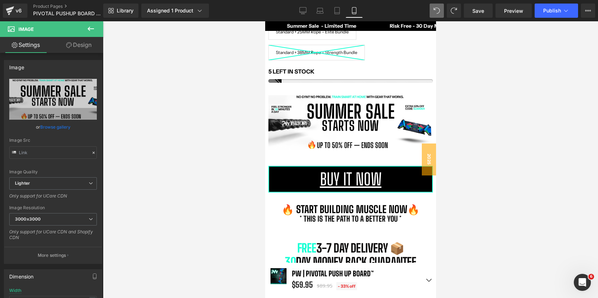
type input "C:\fakepath\PW Banners (3).png"
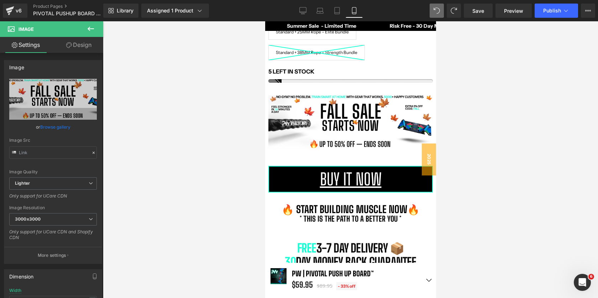
click at [508, 174] on div at bounding box center [350, 159] width 495 height 277
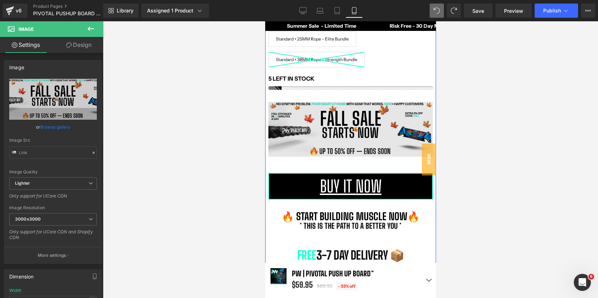
scroll to position [342, 0]
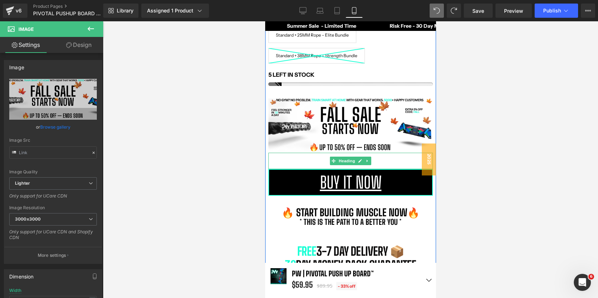
click at [373, 163] on div at bounding box center [350, 161] width 164 height 16
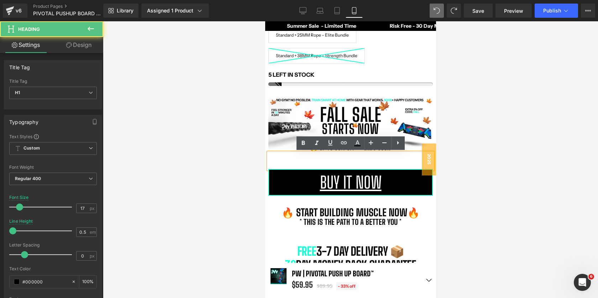
click at [373, 163] on div at bounding box center [350, 161] width 164 height 16
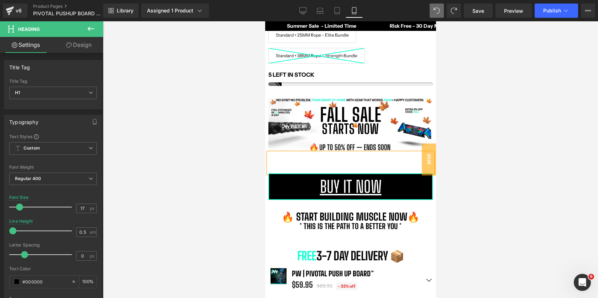
click at [349, 170] on div at bounding box center [350, 163] width 164 height 21
click at [513, 145] on div at bounding box center [350, 159] width 495 height 277
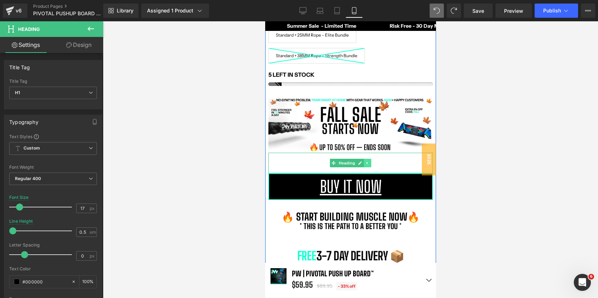
click at [369, 165] on icon at bounding box center [367, 163] width 4 height 4
click at [371, 164] on icon at bounding box center [371, 164] width 4 height 4
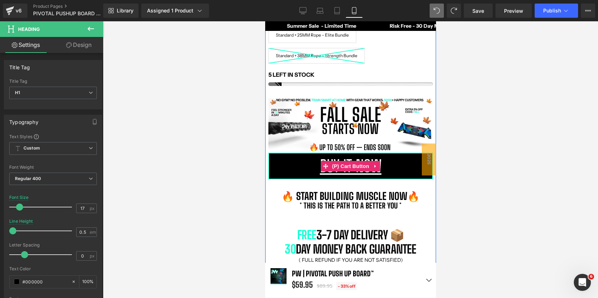
scroll to position [3, 4]
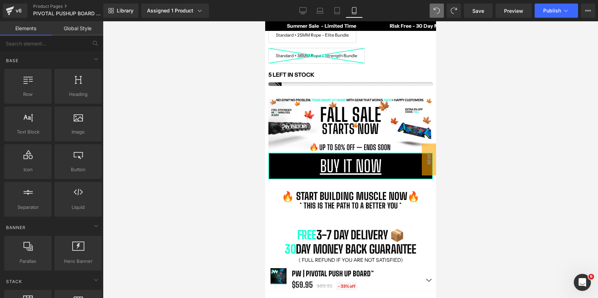
click at [547, 97] on div at bounding box center [350, 159] width 495 height 277
click at [520, 124] on div at bounding box center [350, 159] width 495 height 277
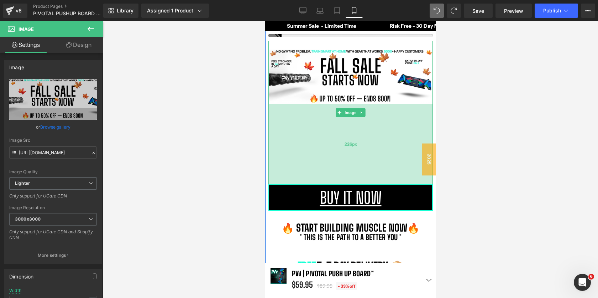
drag, startPoint x: 372, startPoint y: 104, endPoint x: 371, endPoint y: 184, distance: 80.0
click at [371, 184] on div "226px" at bounding box center [350, 144] width 164 height 80
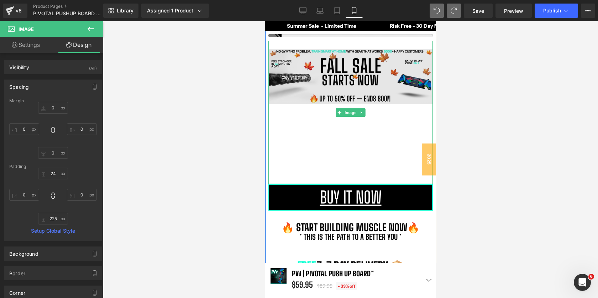
click at [376, 148] on img at bounding box center [350, 112] width 164 height 143
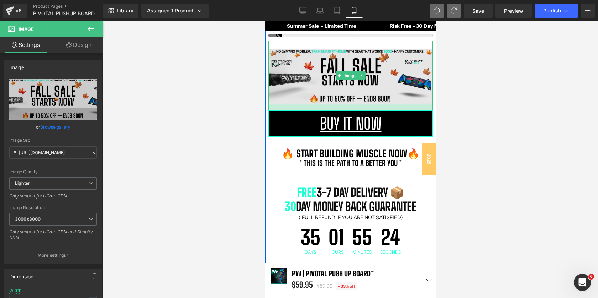
scroll to position [0, 0]
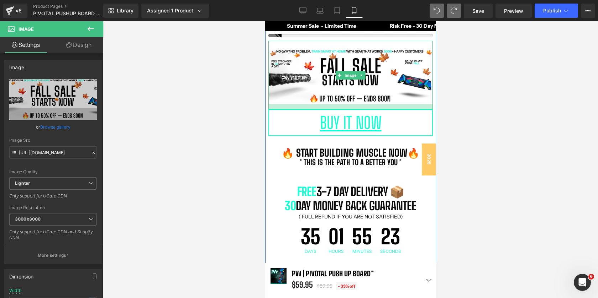
click at [365, 109] on div at bounding box center [350, 106] width 164 height 5
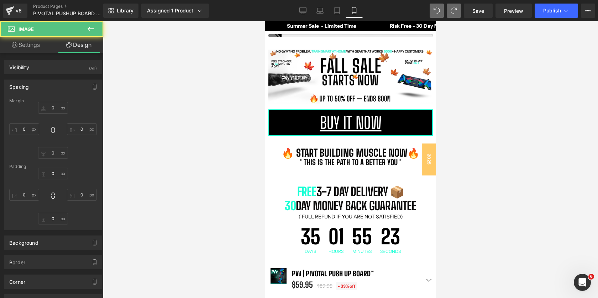
click at [484, 72] on div at bounding box center [350, 159] width 495 height 277
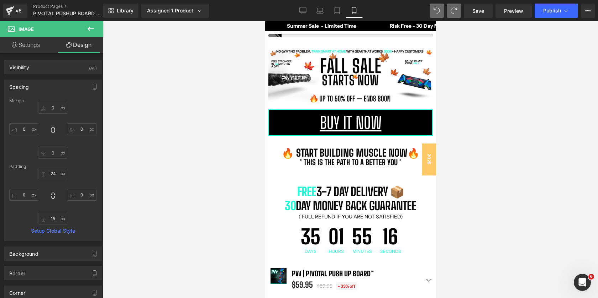
click at [469, 93] on div at bounding box center [350, 159] width 495 height 277
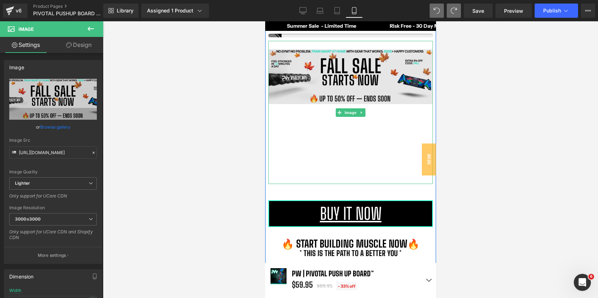
click at [316, 182] on img at bounding box center [350, 112] width 164 height 143
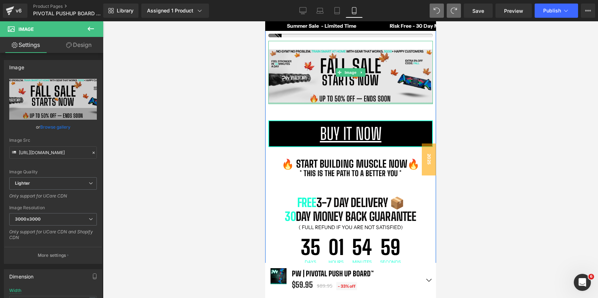
drag, startPoint x: 319, startPoint y: 184, endPoint x: 318, endPoint y: 76, distance: 107.5
click at [318, 76] on div "Image" at bounding box center [350, 72] width 164 height 63
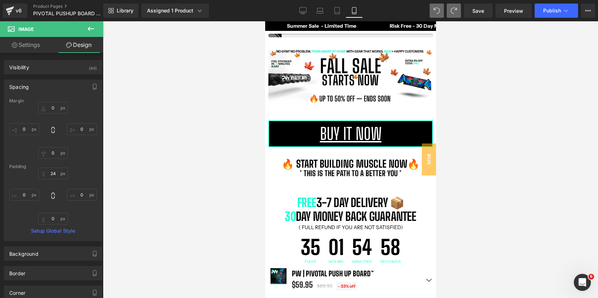
click at [488, 86] on div at bounding box center [350, 159] width 495 height 277
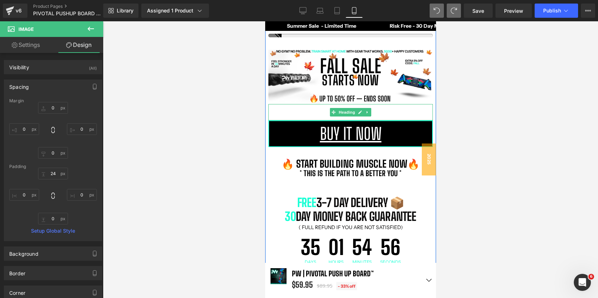
click at [318, 111] on div at bounding box center [350, 112] width 164 height 16
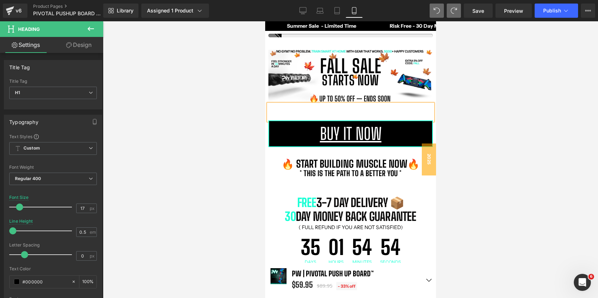
click at [347, 111] on div at bounding box center [350, 112] width 164 height 16
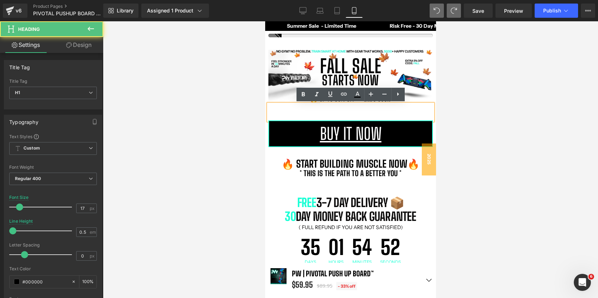
drag, startPoint x: 365, startPoint y: 113, endPoint x: 321, endPoint y: 107, distance: 44.6
click at [321, 107] on div at bounding box center [350, 112] width 164 height 16
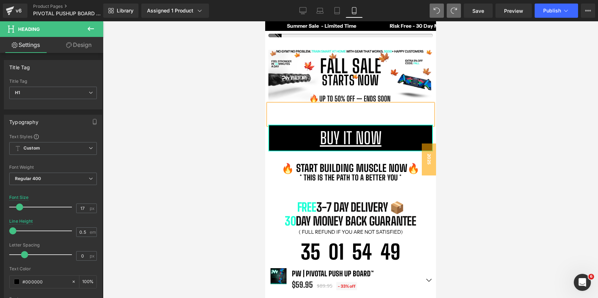
click at [356, 118] on div at bounding box center [350, 114] width 164 height 21
click at [479, 134] on div at bounding box center [350, 159] width 495 height 277
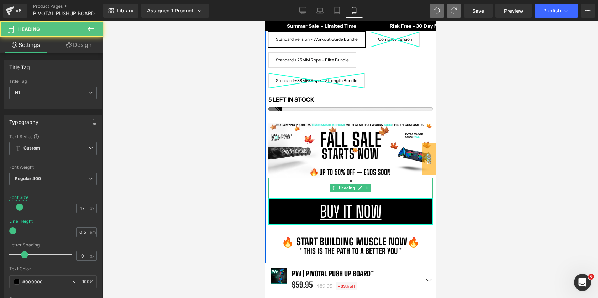
click at [383, 185] on div "=" at bounding box center [350, 188] width 164 height 21
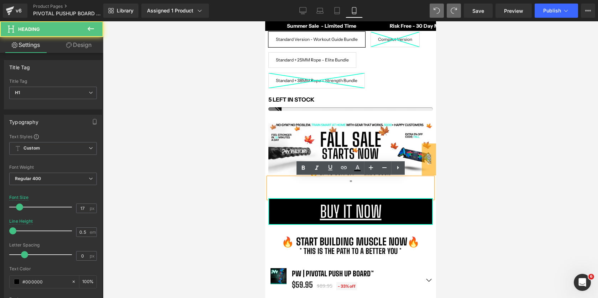
scroll to position [5083, 171]
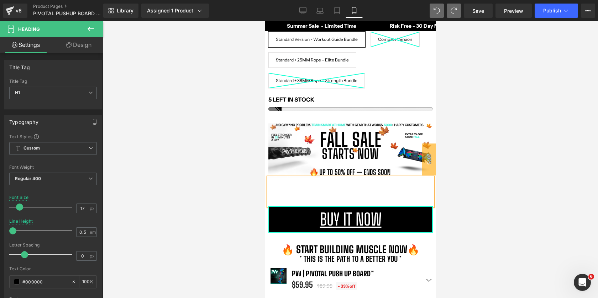
click at [359, 193] on div at bounding box center [350, 192] width 164 height 28
click at [358, 205] on div at bounding box center [350, 192] width 164 height 28
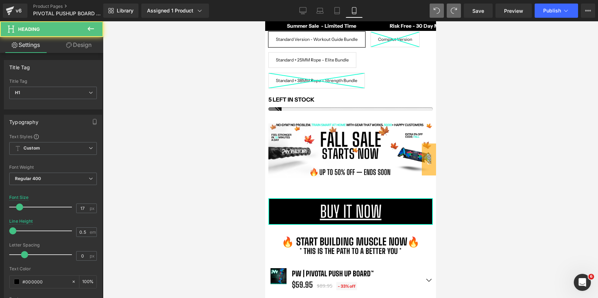
click at [509, 157] on div at bounding box center [350, 159] width 495 height 277
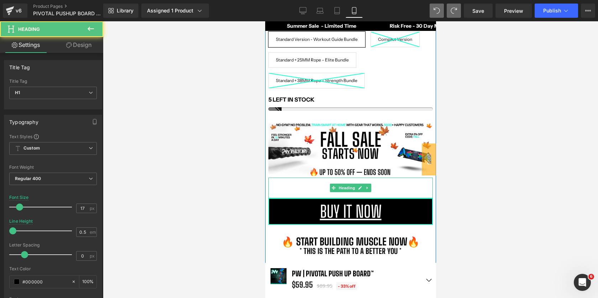
click at [397, 191] on div at bounding box center [350, 188] width 164 height 21
click at [290, 191] on div at bounding box center [350, 188] width 164 height 21
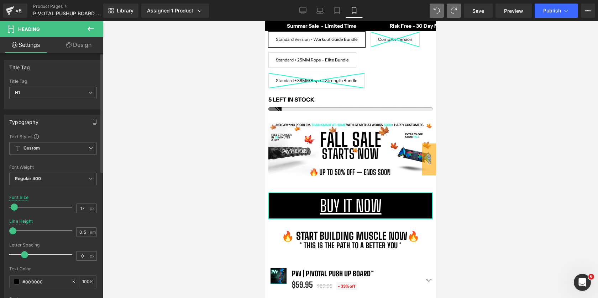
scroll to position [3, 4]
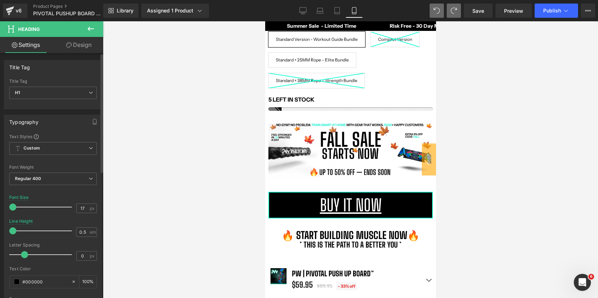
drag, startPoint x: 19, startPoint y: 206, endPoint x: 6, endPoint y: 203, distance: 13.3
click at [6, 203] on div "Text Styles Custom Custom Setup Global Style Custom Setup Global Style Thin 100…" at bounding box center [52, 244] width 97 height 220
click at [549, 125] on div at bounding box center [350, 159] width 495 height 277
click at [486, 162] on div at bounding box center [350, 159] width 495 height 277
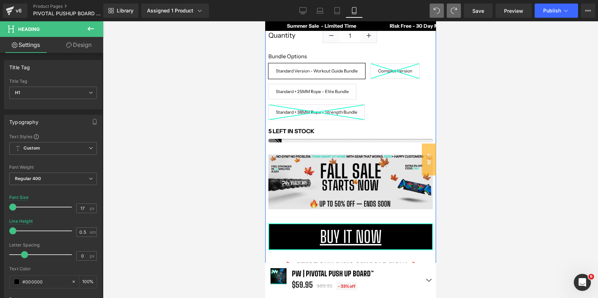
scroll to position [279, 0]
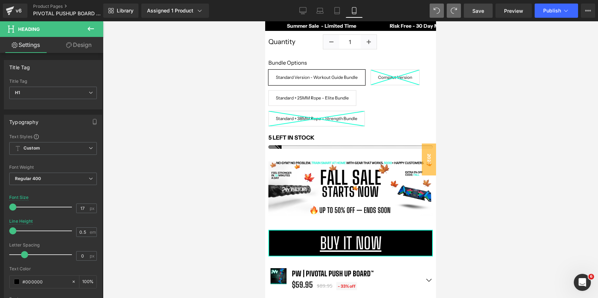
click at [484, 9] on link "Save" at bounding box center [478, 11] width 29 height 14
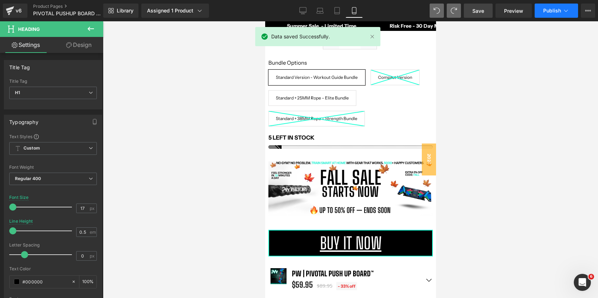
click at [550, 6] on button "Publish" at bounding box center [555, 11] width 43 height 14
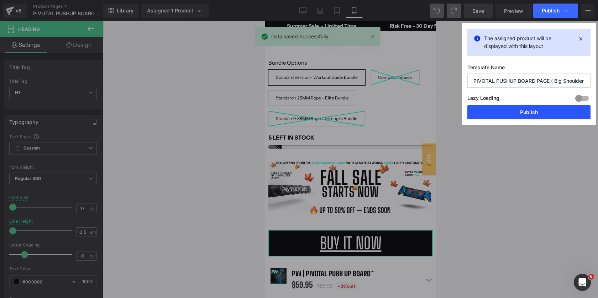
click at [491, 113] on button "Publish" at bounding box center [528, 112] width 123 height 14
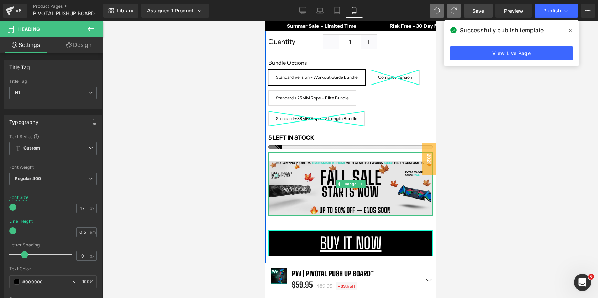
click at [368, 190] on img at bounding box center [350, 184] width 164 height 63
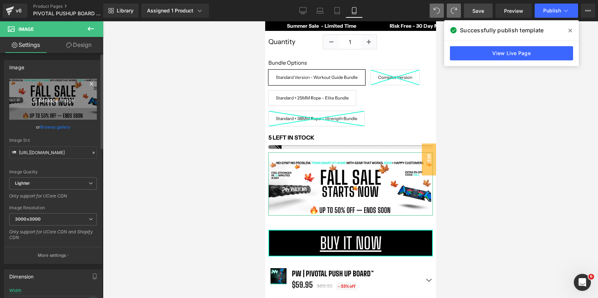
click at [50, 100] on icon "Replace Image" at bounding box center [53, 99] width 57 height 9
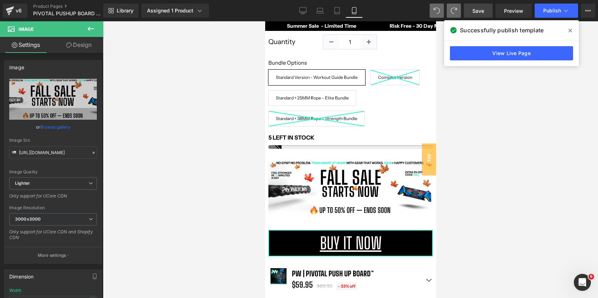
type input "C:\fakepath\PW Banners (4).png"
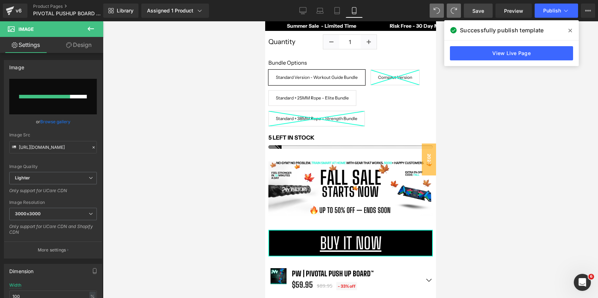
click at [569, 32] on icon at bounding box center [570, 31] width 4 height 6
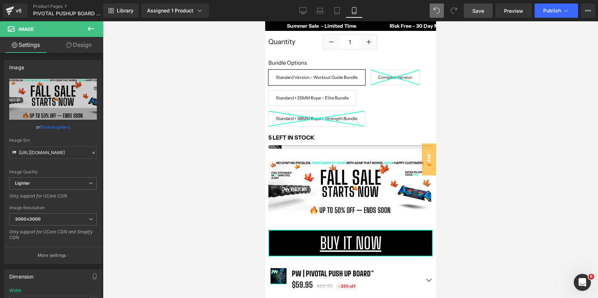
drag, startPoint x: 482, startPoint y: 8, endPoint x: 80, endPoint y: 202, distance: 446.9
click at [482, 8] on span "Save" at bounding box center [478, 10] width 12 height 7
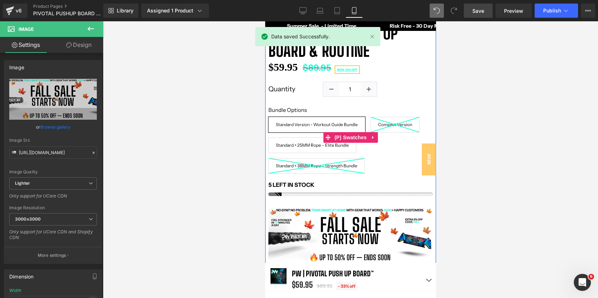
scroll to position [219, 0]
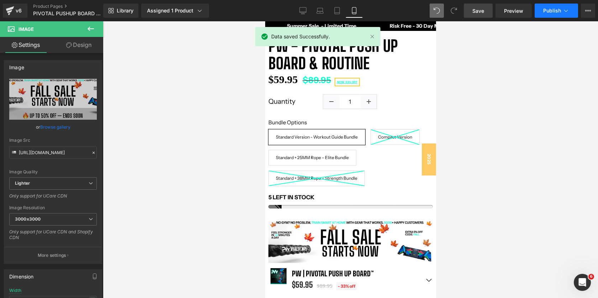
click at [553, 13] on span "Publish" at bounding box center [552, 11] width 18 height 6
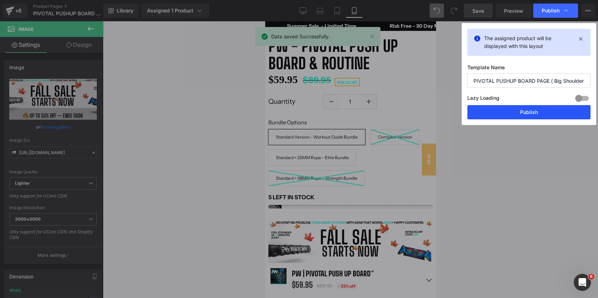
click at [504, 110] on button "Publish" at bounding box center [528, 112] width 123 height 14
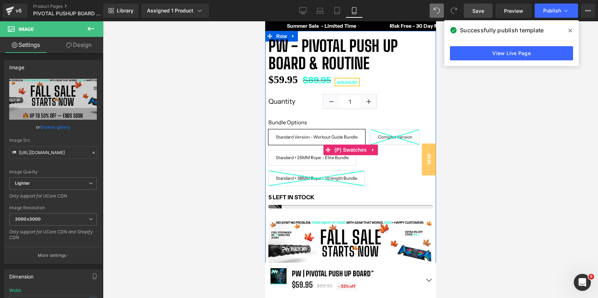
click at [286, 122] on label "Bundle Options" at bounding box center [350, 125] width 164 height 10
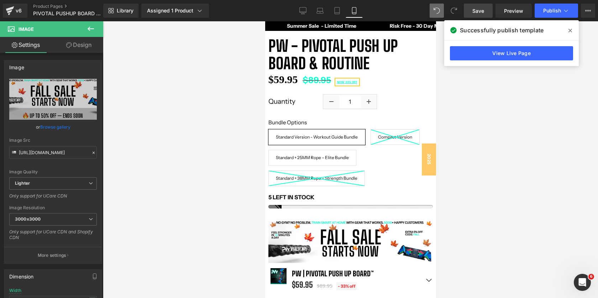
click at [570, 30] on icon at bounding box center [570, 31] width 4 height 4
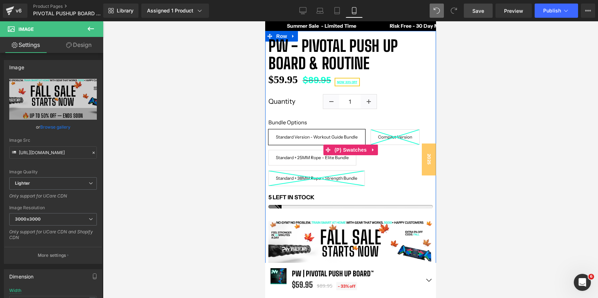
click at [290, 124] on label "Bundle Options" at bounding box center [350, 125] width 164 height 10
click at [284, 104] on label "Quantity" at bounding box center [295, 101] width 55 height 11
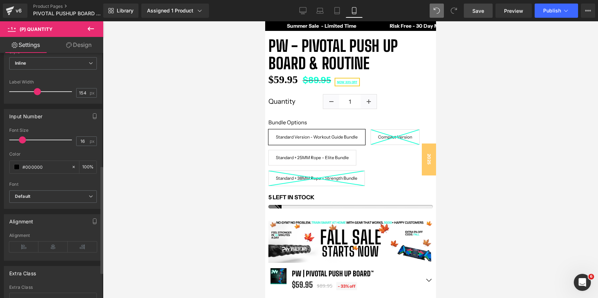
scroll to position [259, 0]
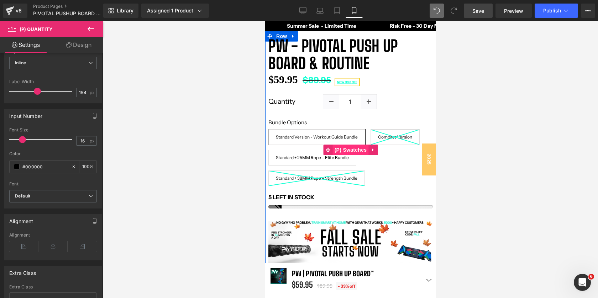
click at [350, 151] on span "(P) Swatches" at bounding box center [350, 150] width 36 height 11
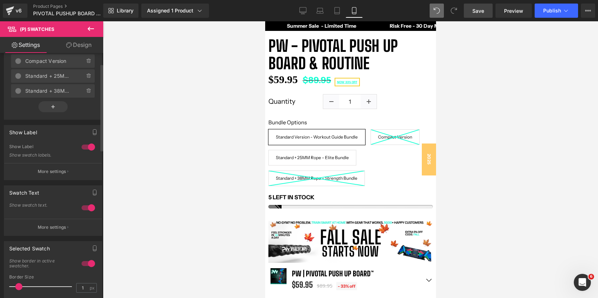
scroll to position [29, 0]
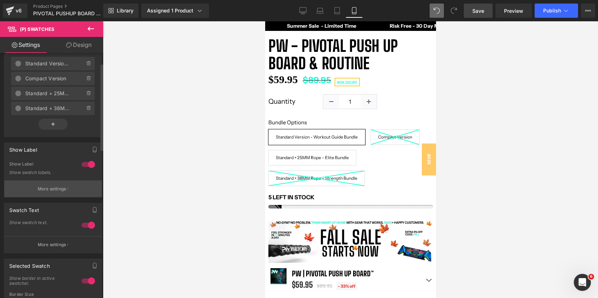
click at [47, 191] on p "More settings" at bounding box center [52, 189] width 28 height 6
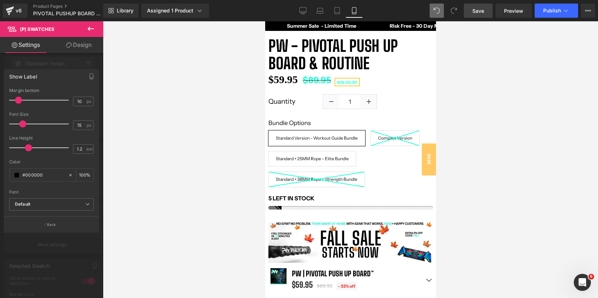
scroll to position [5069, 171]
click at [22, 123] on span at bounding box center [22, 124] width 7 height 7
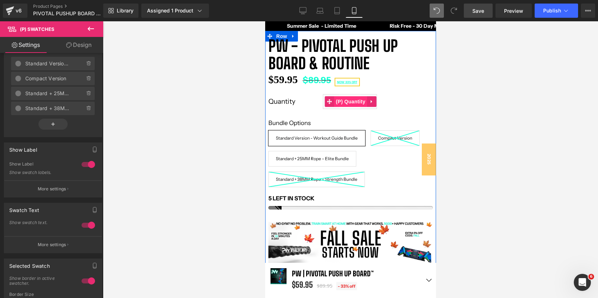
click at [349, 104] on span "(P) Quantity" at bounding box center [350, 101] width 33 height 11
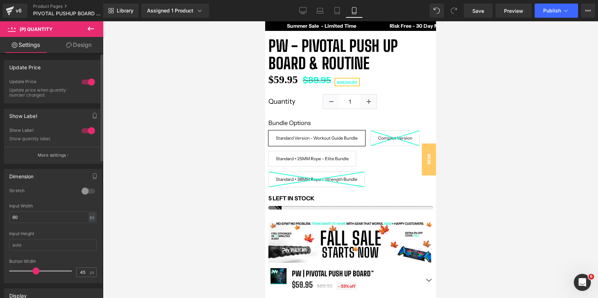
scroll to position [5069, 171]
click at [54, 158] on p "More settings" at bounding box center [52, 155] width 28 height 6
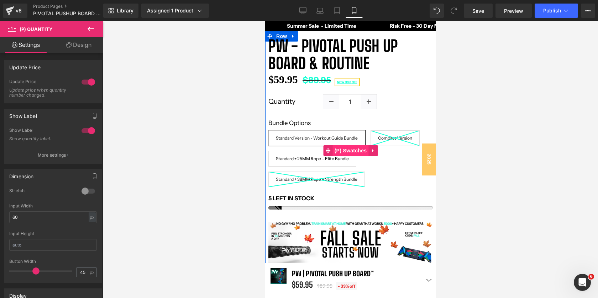
click at [348, 150] on span "(P) Swatches" at bounding box center [350, 151] width 36 height 11
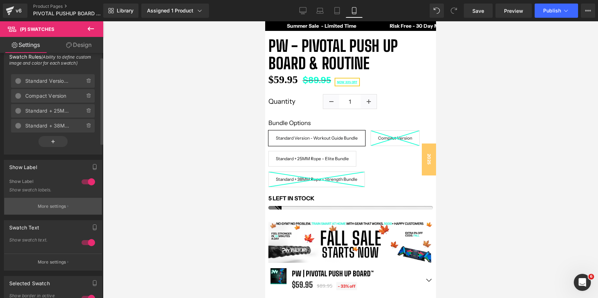
scroll to position [12, 0]
click at [57, 205] on p "More settings" at bounding box center [52, 205] width 28 height 6
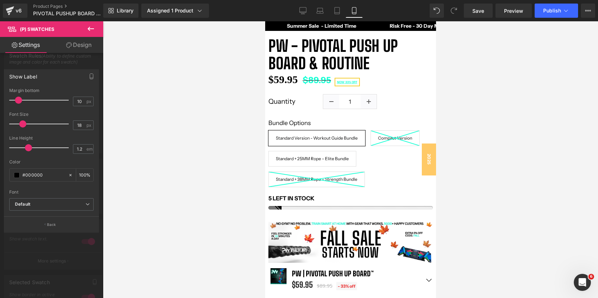
scroll to position [5070, 171]
type input "19"
click at [23, 124] on span at bounding box center [23, 124] width 7 height 7
click at [493, 179] on div at bounding box center [350, 159] width 495 height 277
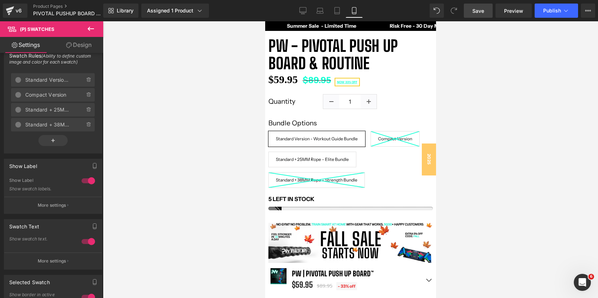
drag, startPoint x: 478, startPoint y: 10, endPoint x: 140, endPoint y: 166, distance: 372.3
click at [478, 10] on span "Save" at bounding box center [478, 10] width 12 height 7
click at [545, 17] on button "Publish" at bounding box center [555, 11] width 43 height 14
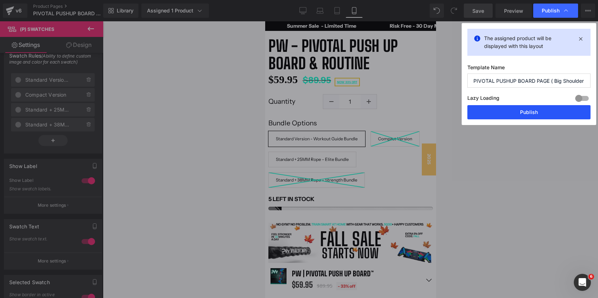
drag, startPoint x: 514, startPoint y: 112, endPoint x: 93, endPoint y: 140, distance: 422.1
click at [514, 112] on button "Publish" at bounding box center [528, 112] width 123 height 14
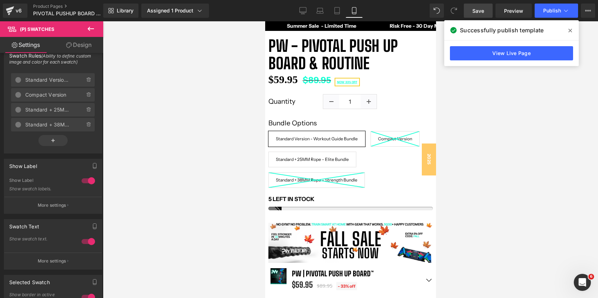
click at [578, 103] on div at bounding box center [350, 159] width 495 height 277
click at [571, 30] on icon at bounding box center [570, 31] width 4 height 6
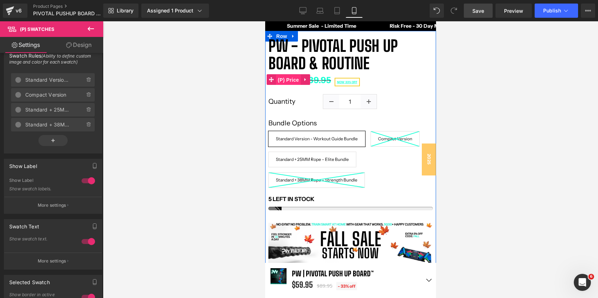
click at [287, 81] on span "(P) Price" at bounding box center [287, 80] width 25 height 11
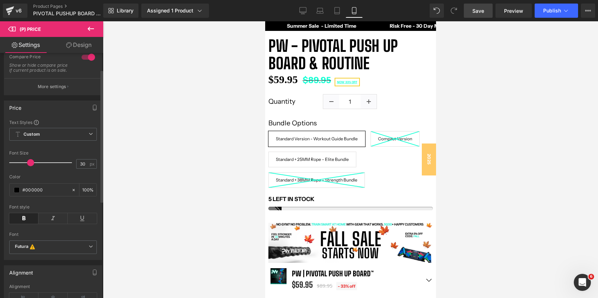
scroll to position [31, 0]
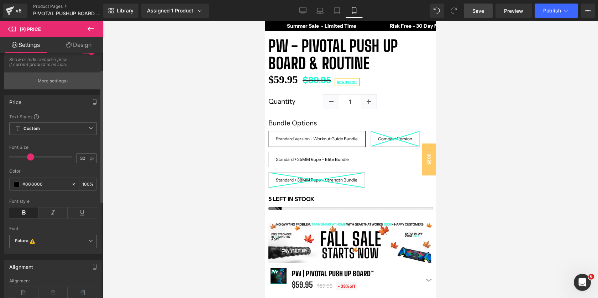
click at [64, 89] on button "More settings" at bounding box center [52, 81] width 97 height 17
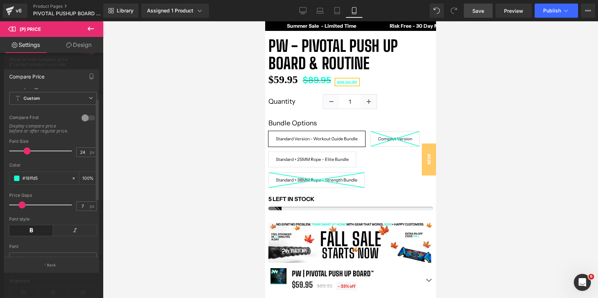
scroll to position [0, 0]
click at [68, 56] on div at bounding box center [51, 161] width 103 height 281
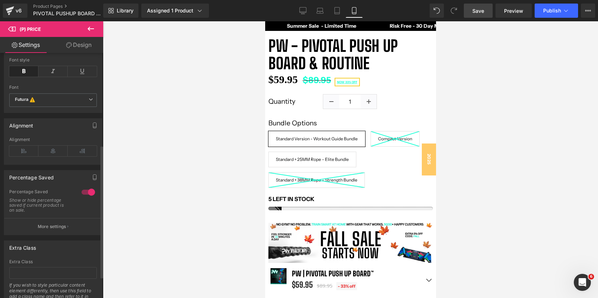
scroll to position [164, 0]
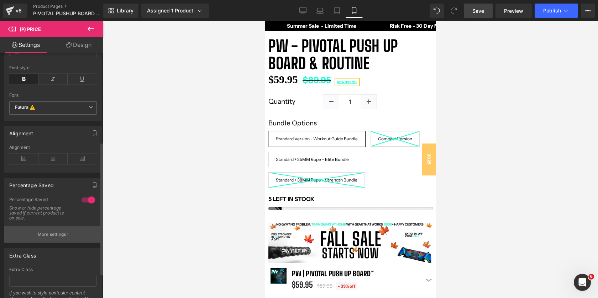
click at [56, 238] on p "More settings" at bounding box center [52, 235] width 28 height 6
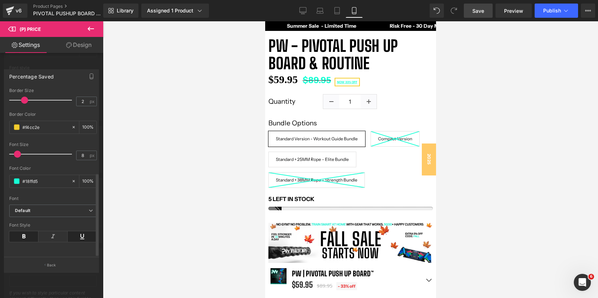
scroll to position [0, 0]
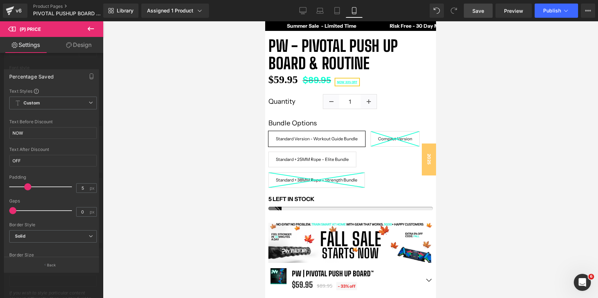
click at [67, 61] on div at bounding box center [51, 161] width 103 height 281
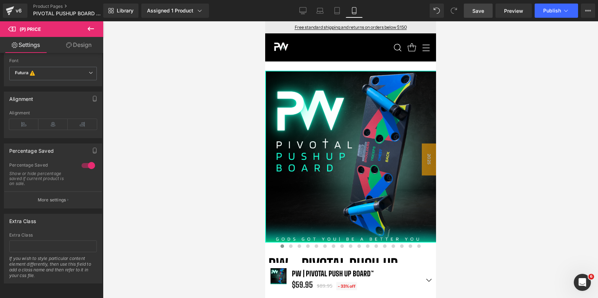
click at [472, 26] on div at bounding box center [350, 159] width 495 height 277
drag, startPoint x: 472, startPoint y: 16, endPoint x: 124, endPoint y: 116, distance: 362.6
click at [472, 16] on link "Save" at bounding box center [478, 11] width 29 height 14
click at [544, 20] on div "Library Assigned 1 Product Product Preview PW | Pivotal Push Up Board™ Manage a…" at bounding box center [350, 10] width 494 height 21
click at [544, 16] on button "Publish" at bounding box center [555, 11] width 43 height 14
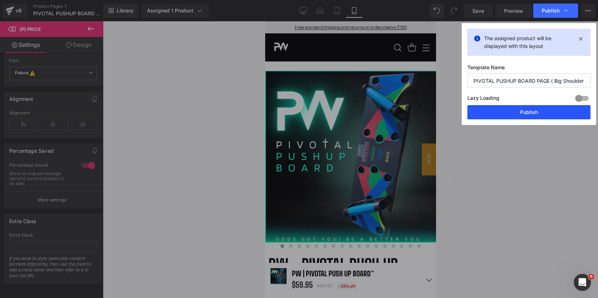
drag, startPoint x: 519, startPoint y: 117, endPoint x: 138, endPoint y: 54, distance: 386.9
click at [519, 117] on button "Publish" at bounding box center [528, 112] width 123 height 14
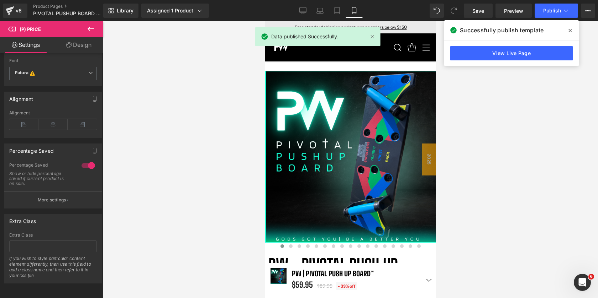
click at [572, 31] on span at bounding box center [569, 30] width 11 height 11
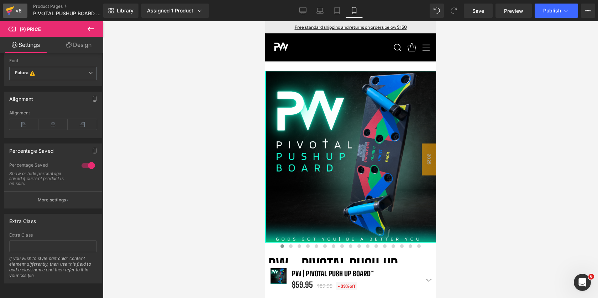
click at [16, 13] on div "v6" at bounding box center [18, 10] width 9 height 9
